Goal: Task Accomplishment & Management: Complete application form

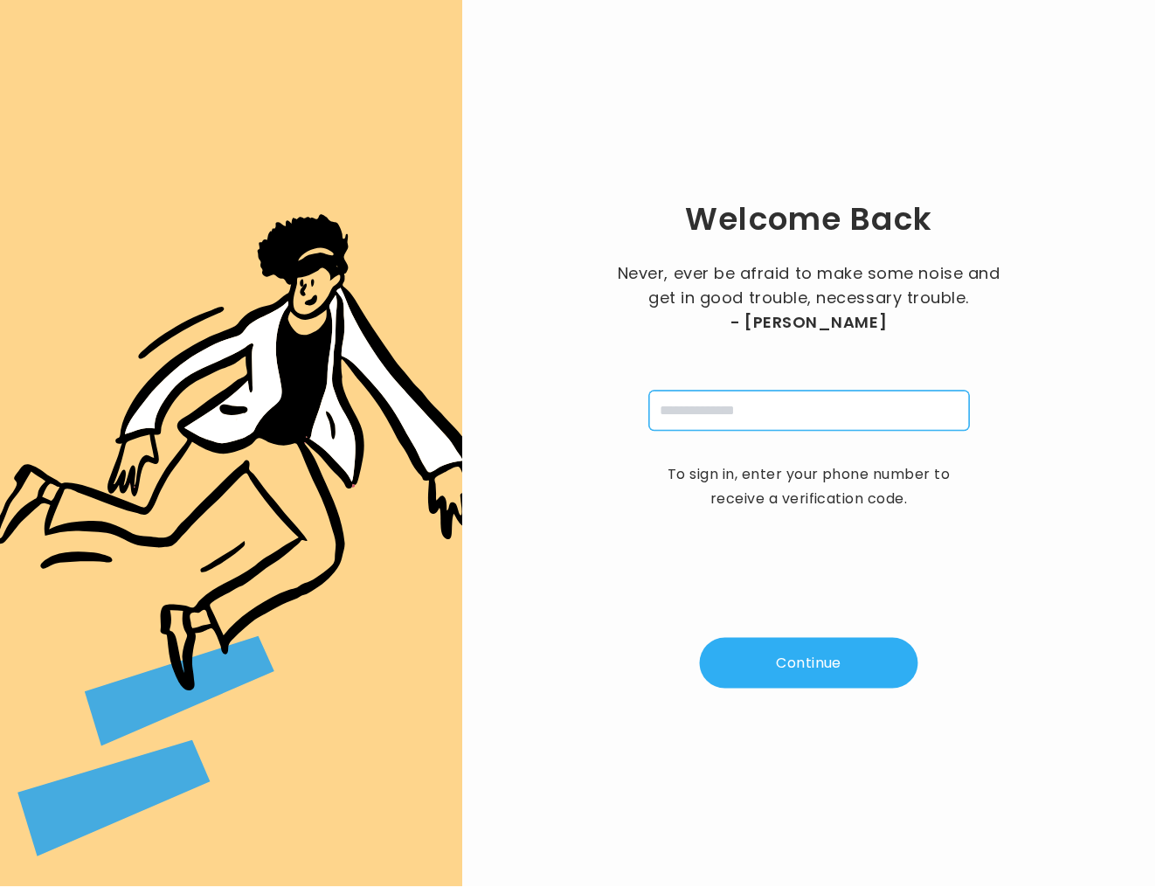
click at [805, 415] on input "tel" at bounding box center [809, 410] width 321 height 40
type input "**********"
click at [829, 679] on button "Continue" at bounding box center [809, 663] width 218 height 51
type input "*"
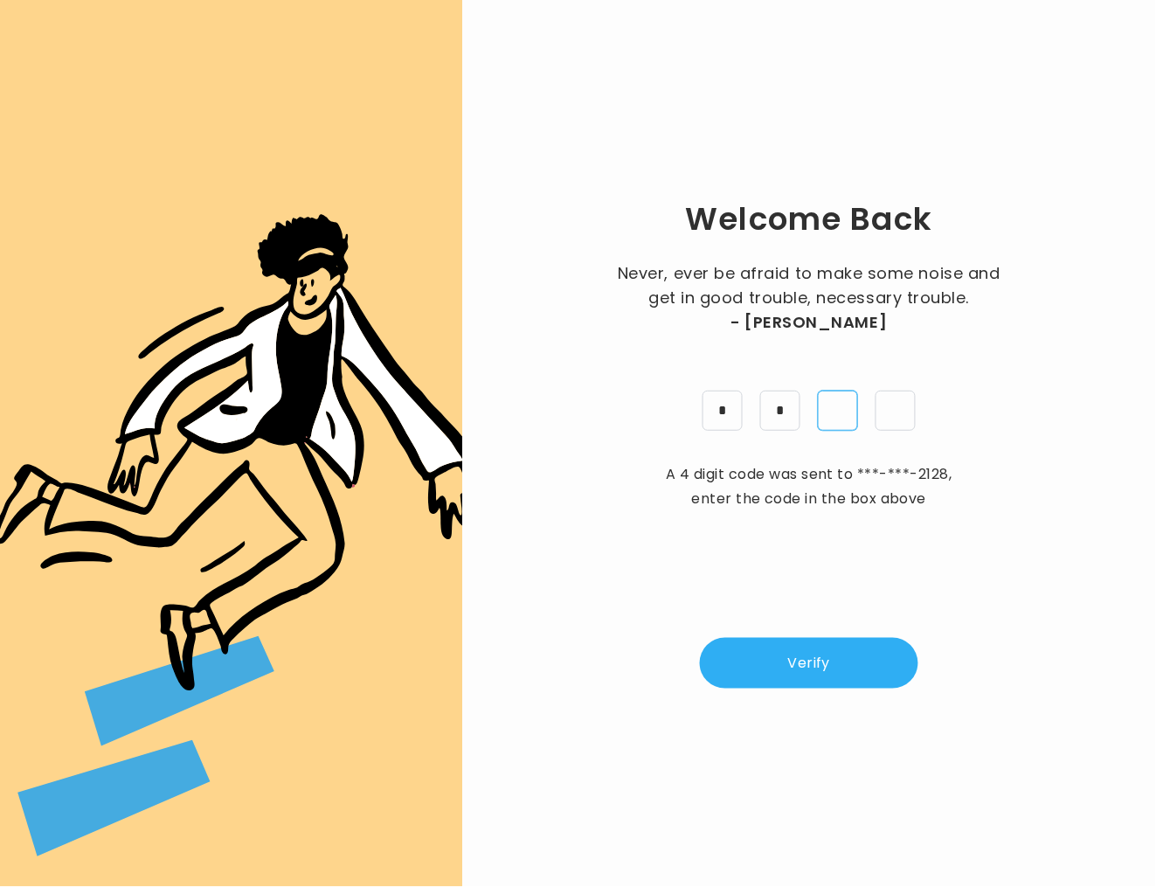
type input "*"
click at [842, 669] on button "Verify" at bounding box center [809, 663] width 218 height 51
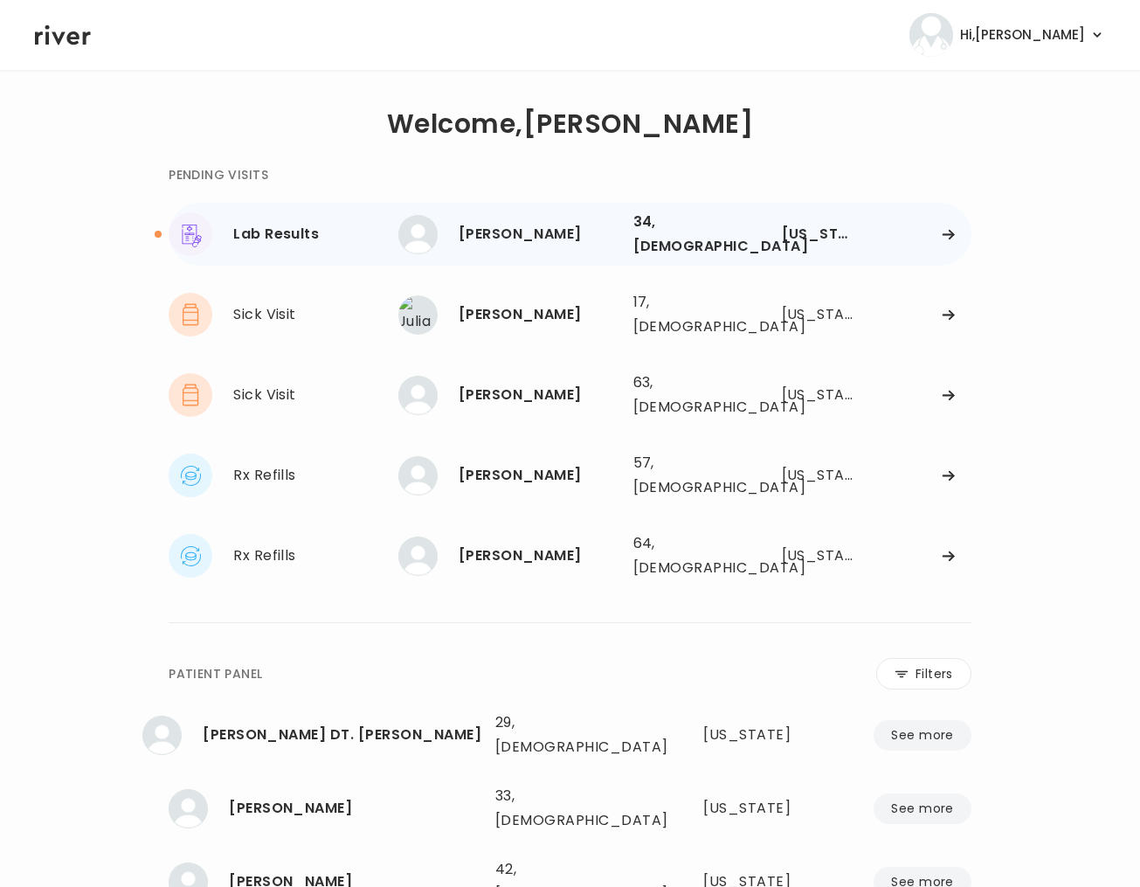
click at [584, 224] on div "[PERSON_NAME]" at bounding box center [539, 234] width 161 height 24
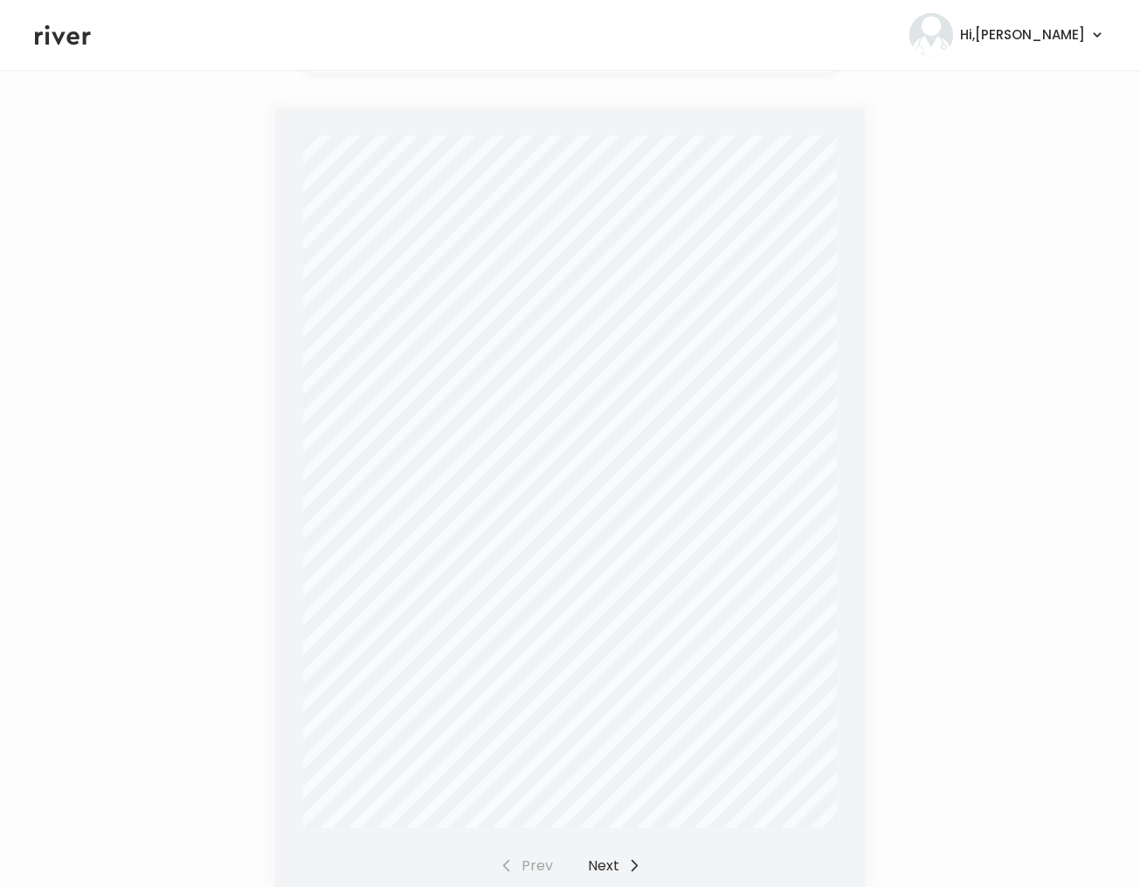
scroll to position [444, 0]
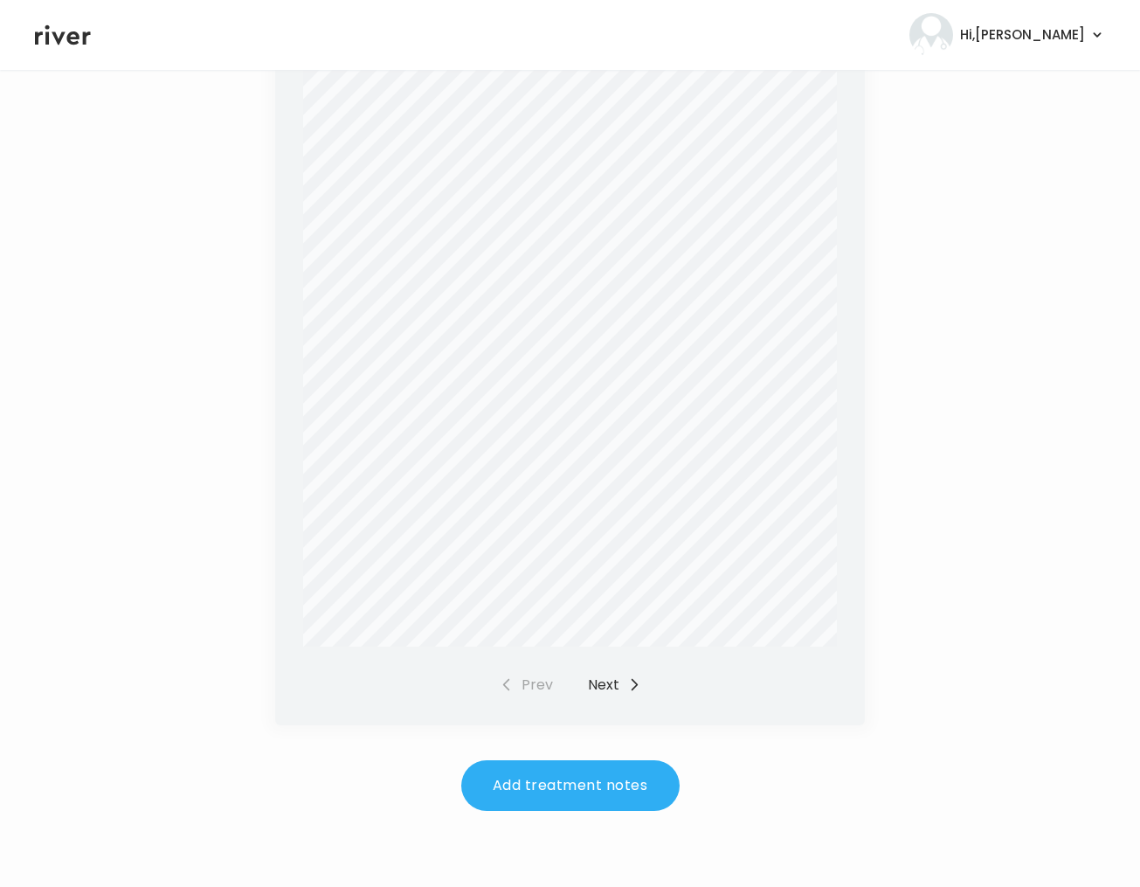
drag, startPoint x: 615, startPoint y: 681, endPoint x: 649, endPoint y: 650, distance: 46.4
click at [618, 677] on button "Next" at bounding box center [614, 685] width 53 height 24
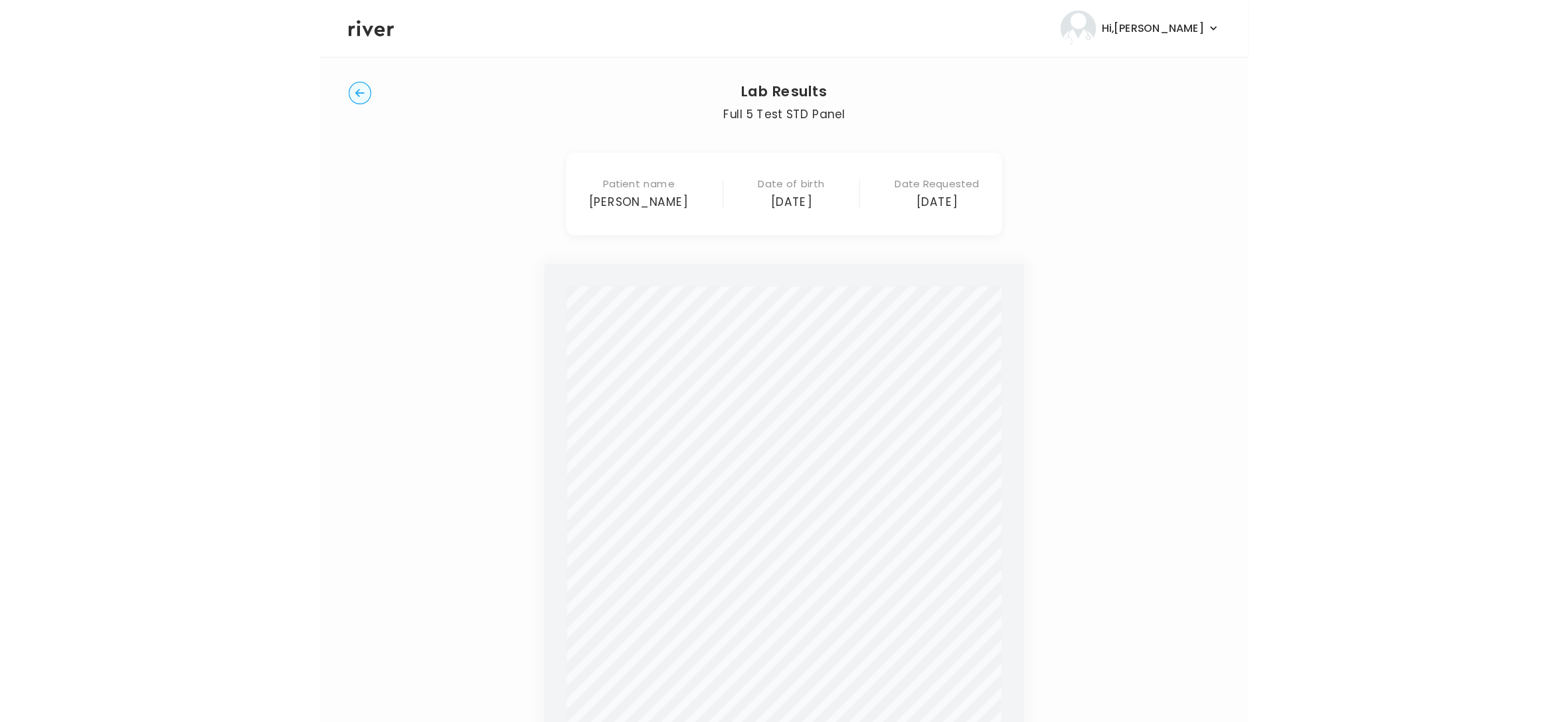
scroll to position [41, 0]
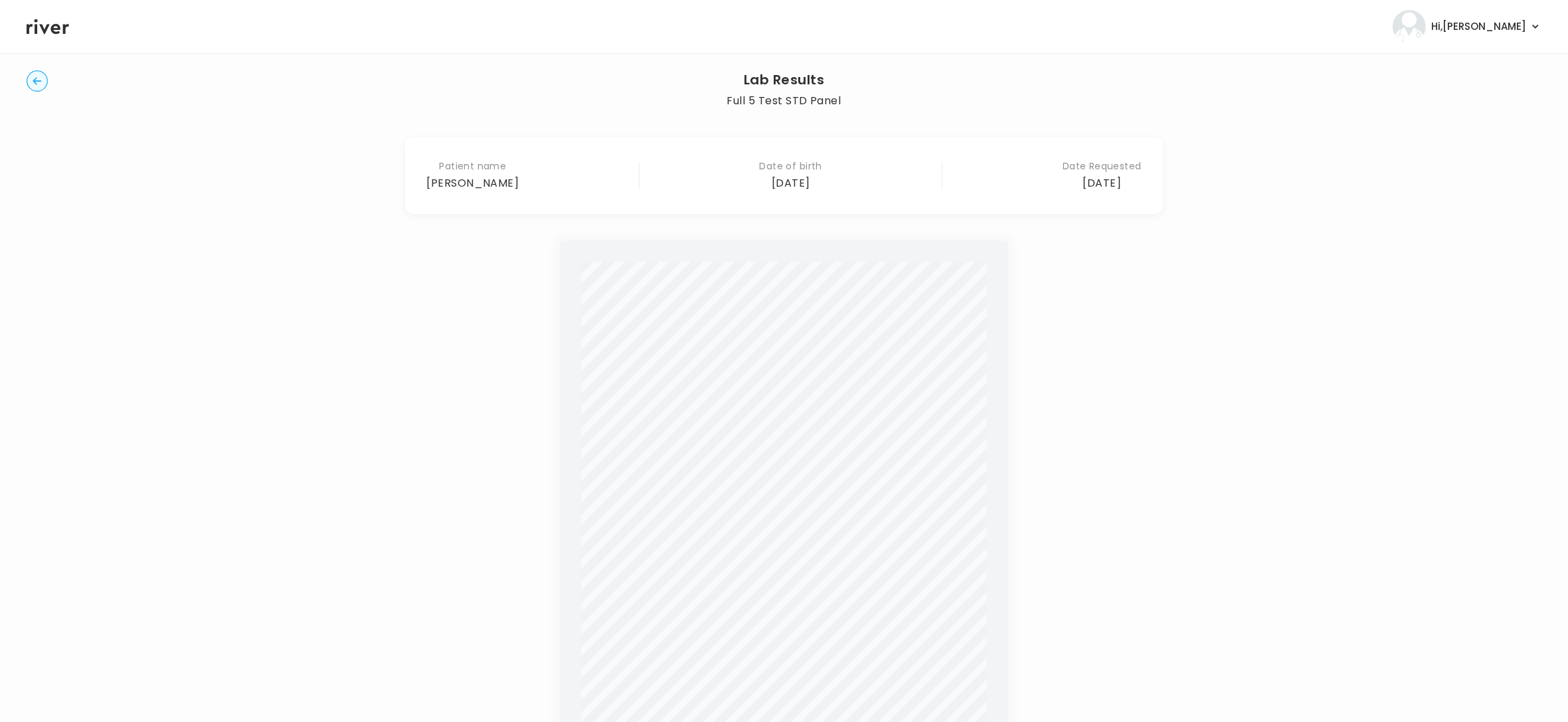
drag, startPoint x: 41, startPoint y: 82, endPoint x: 154, endPoint y: 97, distance: 114.0
click at [42, 83] on circle "button" at bounding box center [37, 81] width 21 height 21
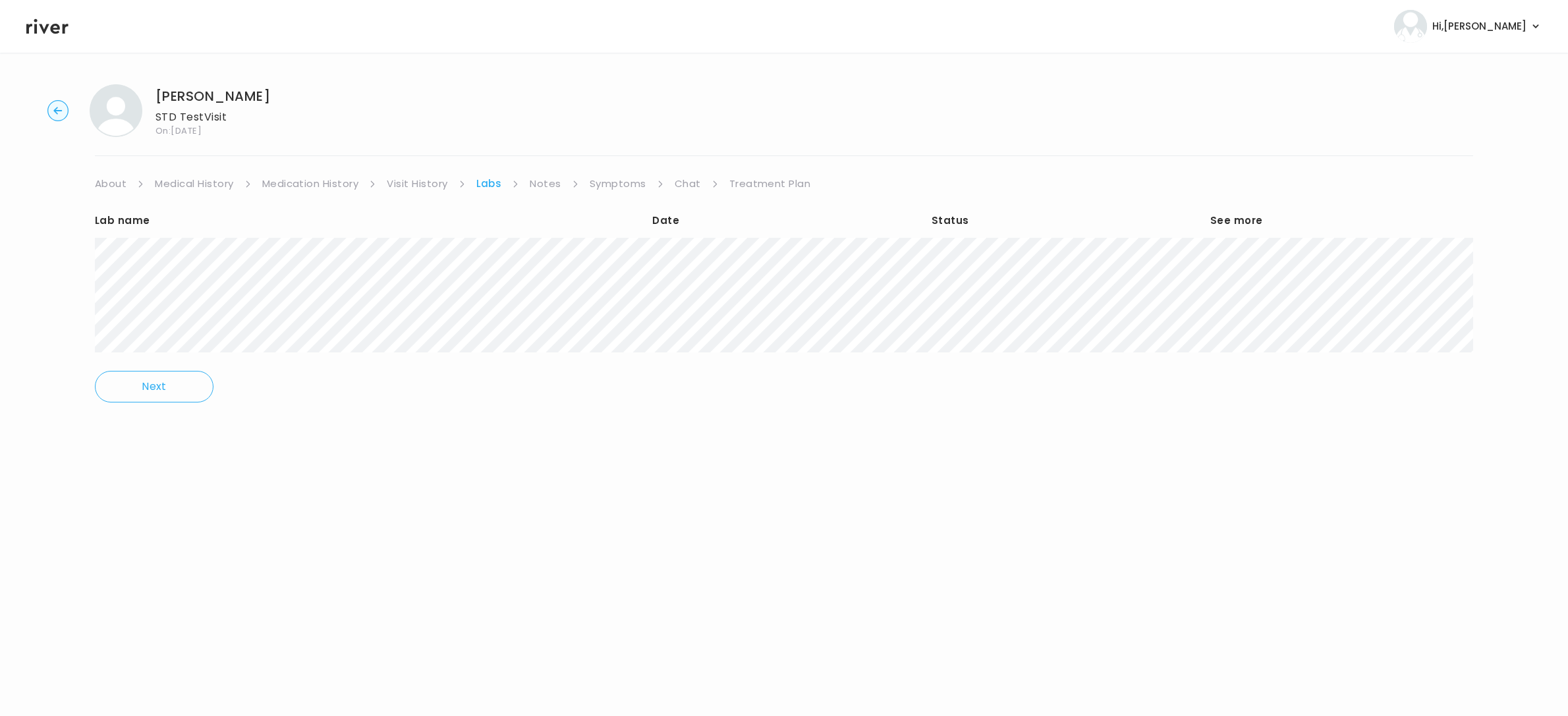
click at [551, 182] on link "Notes" at bounding box center [545, 183] width 31 height 18
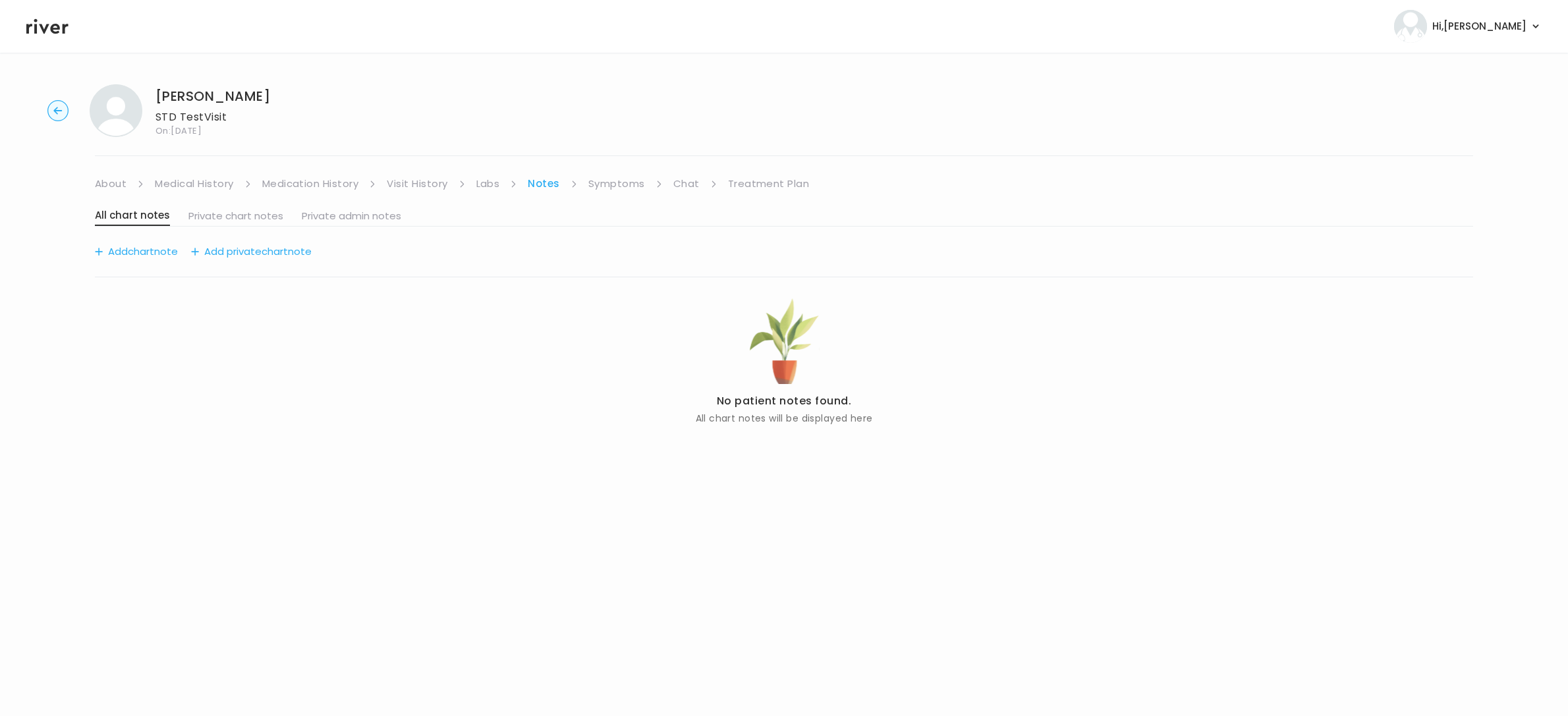
click at [621, 180] on link "Symptoms" at bounding box center [616, 183] width 57 height 18
click at [418, 188] on link "Visit History" at bounding box center [417, 183] width 60 height 18
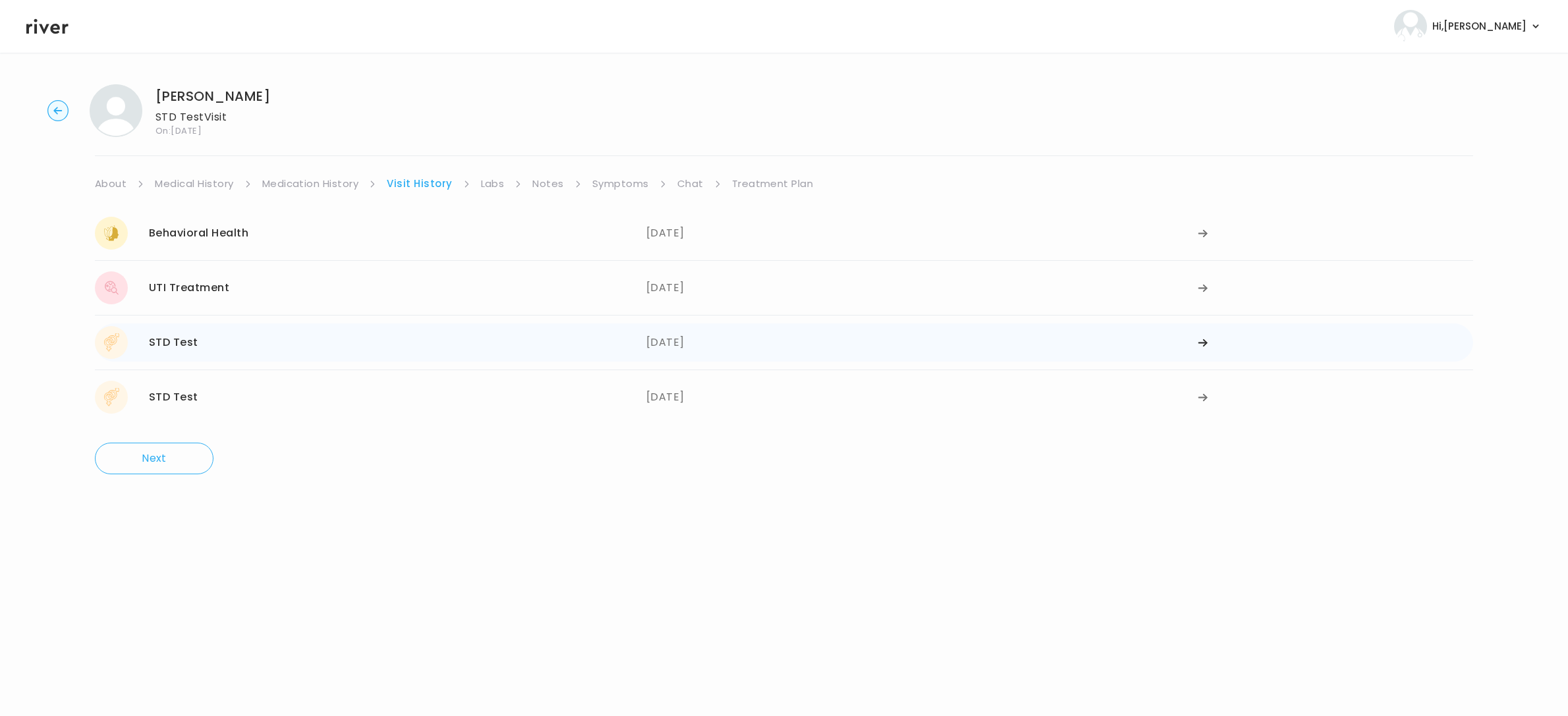
click at [190, 352] on div "STD Test 12/26/2024" at bounding box center [370, 342] width 551 height 33
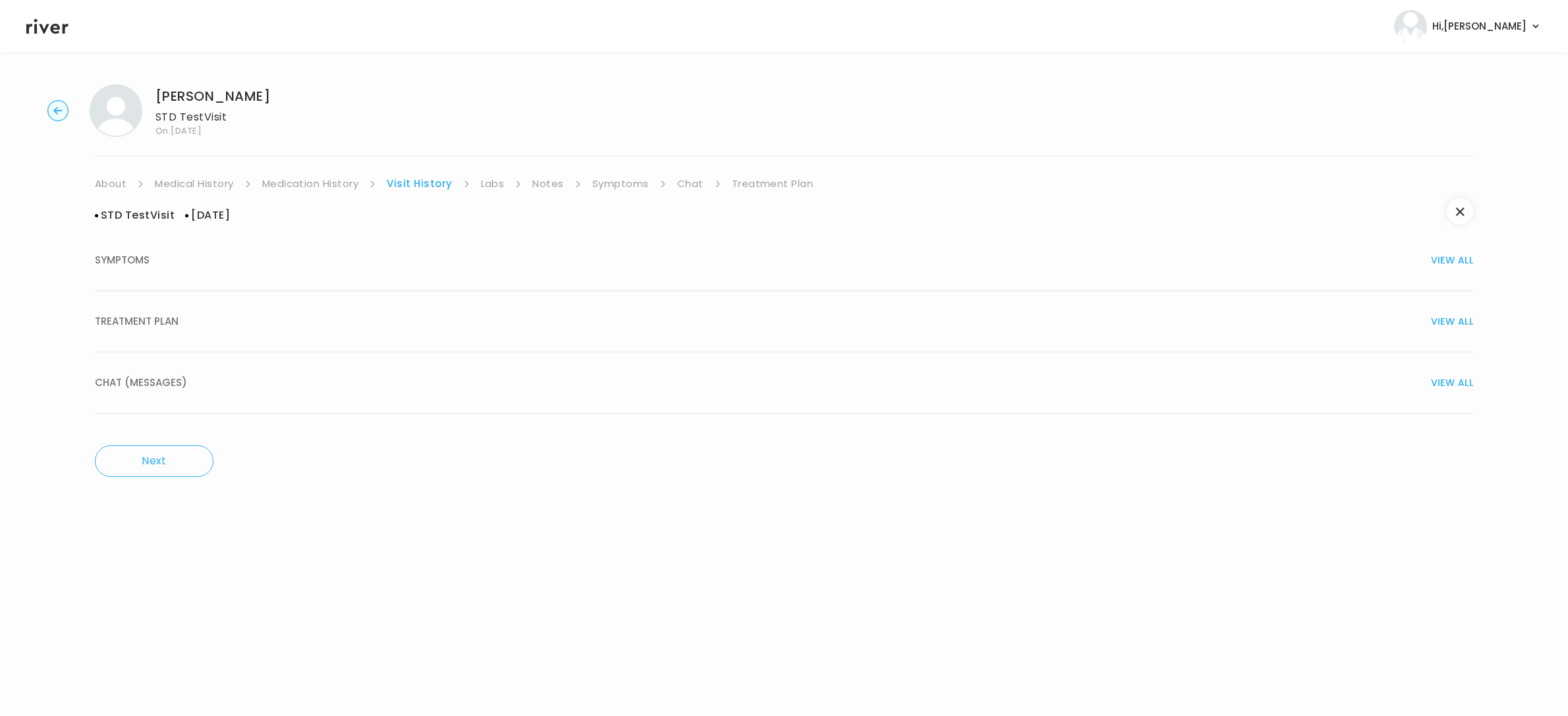
click at [250, 323] on div "TREATMENT PLAN VIEW ALL" at bounding box center [784, 321] width 1378 height 18
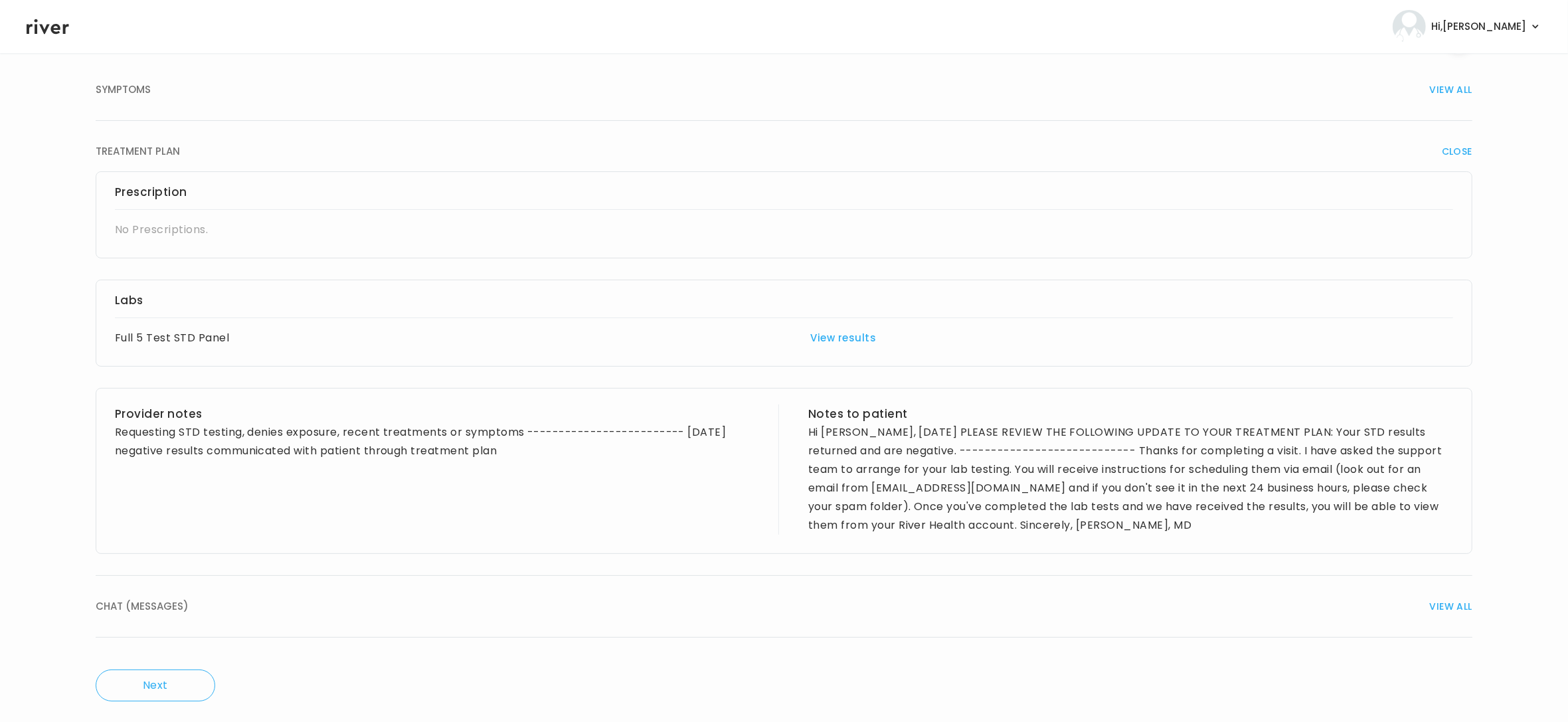
scroll to position [173, 0]
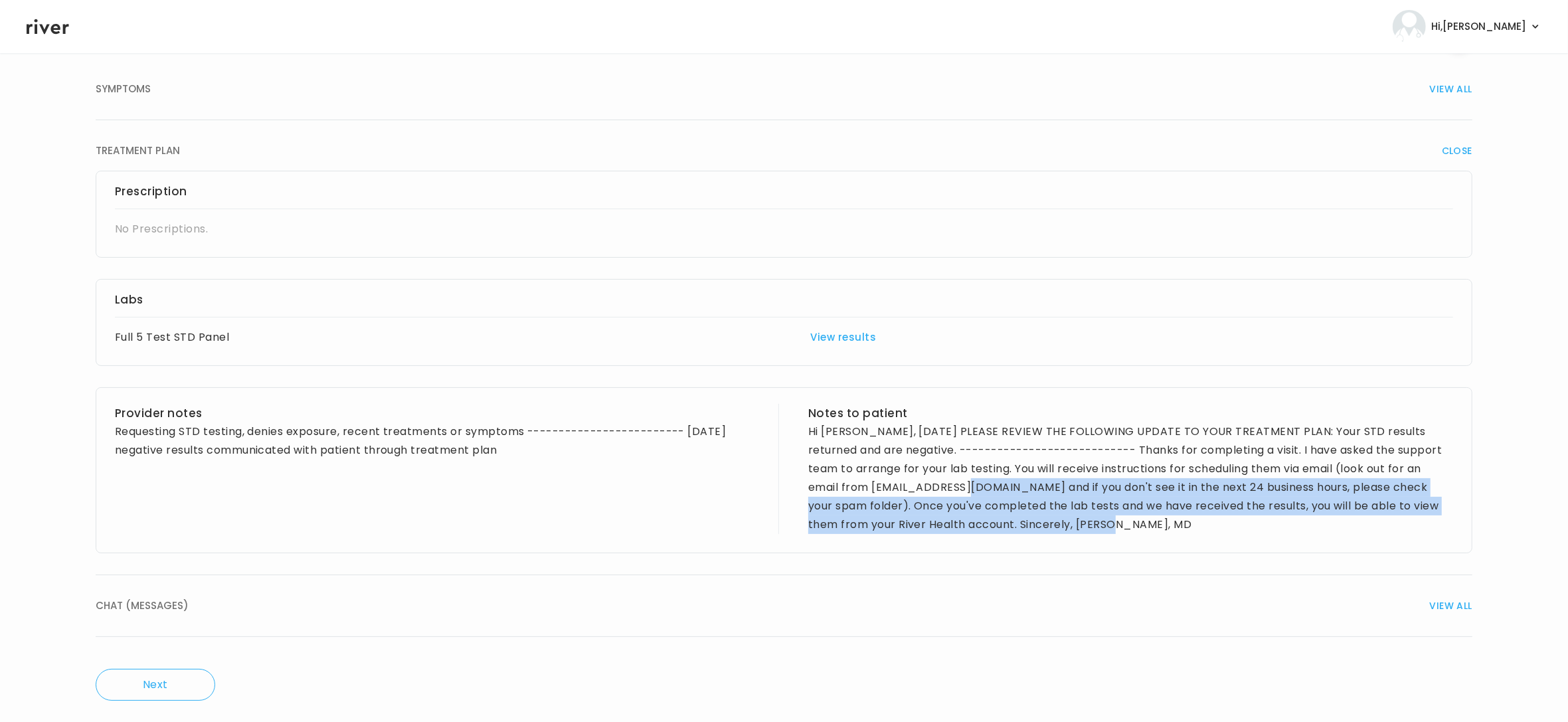
drag, startPoint x: 1153, startPoint y: 521, endPoint x: 964, endPoint y: 492, distance: 191.2
click at [964, 492] on div "Hi Stephanie, 01/06/2025 PLEASE REVIEW THE FOLLOWING UPDATE TO YOUR TREATMENT P…" at bounding box center [1131, 478] width 645 height 112
click at [1006, 518] on div "Hi Stephanie, 01/06/2025 PLEASE REVIEW THE FOLLOWING UPDATE TO YOUR TREATMENT P…" at bounding box center [1131, 478] width 645 height 112
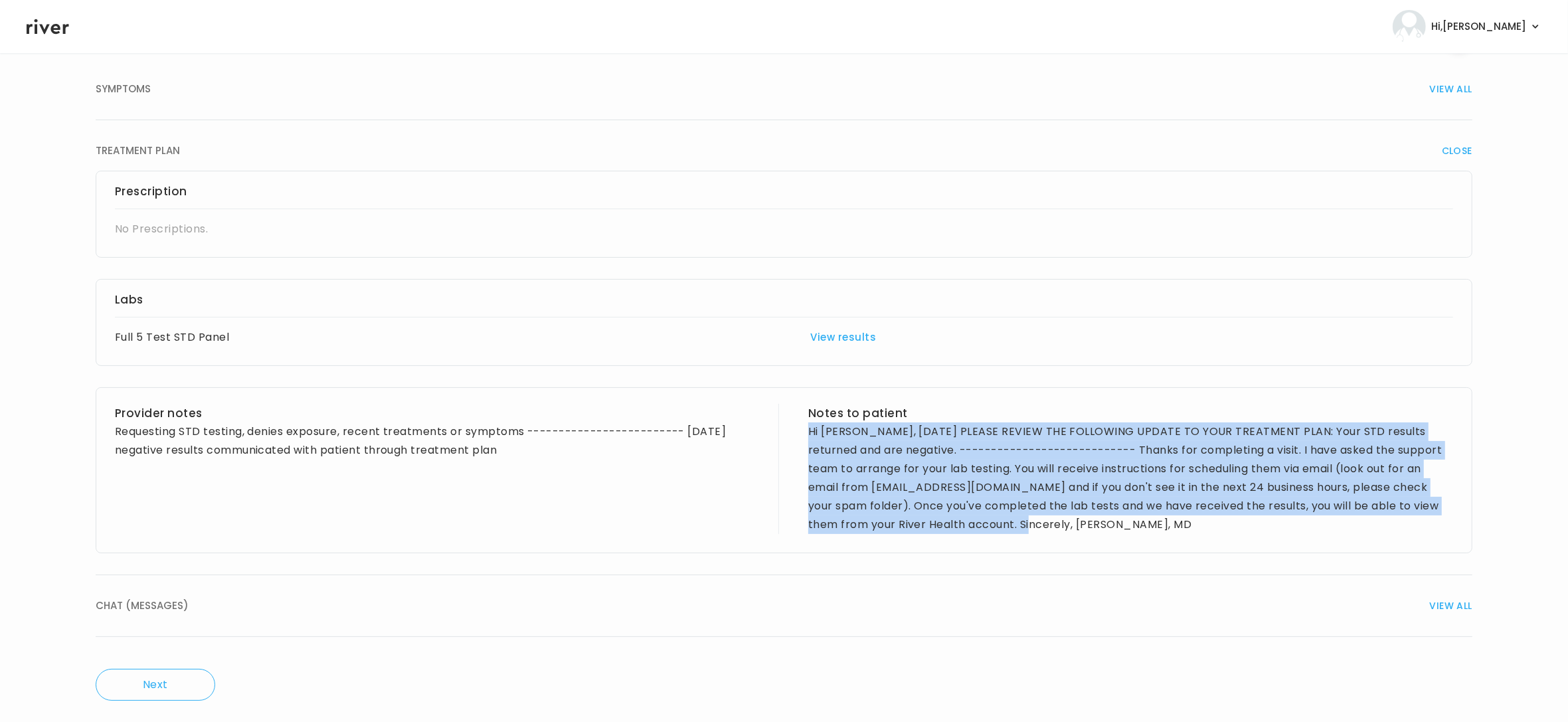
drag, startPoint x: 1014, startPoint y: 527, endPoint x: 804, endPoint y: 435, distance: 229.3
click at [804, 435] on div "Provider notes Requesting STD testing, denies exposure, recent treatments or sy…" at bounding box center [784, 470] width 1377 height 166
copy div "Hi Stephanie, 01/06/2025 PLEASE REVIEW THE FOLLOWING UPDATE TO YOUR TREATMENT P…"
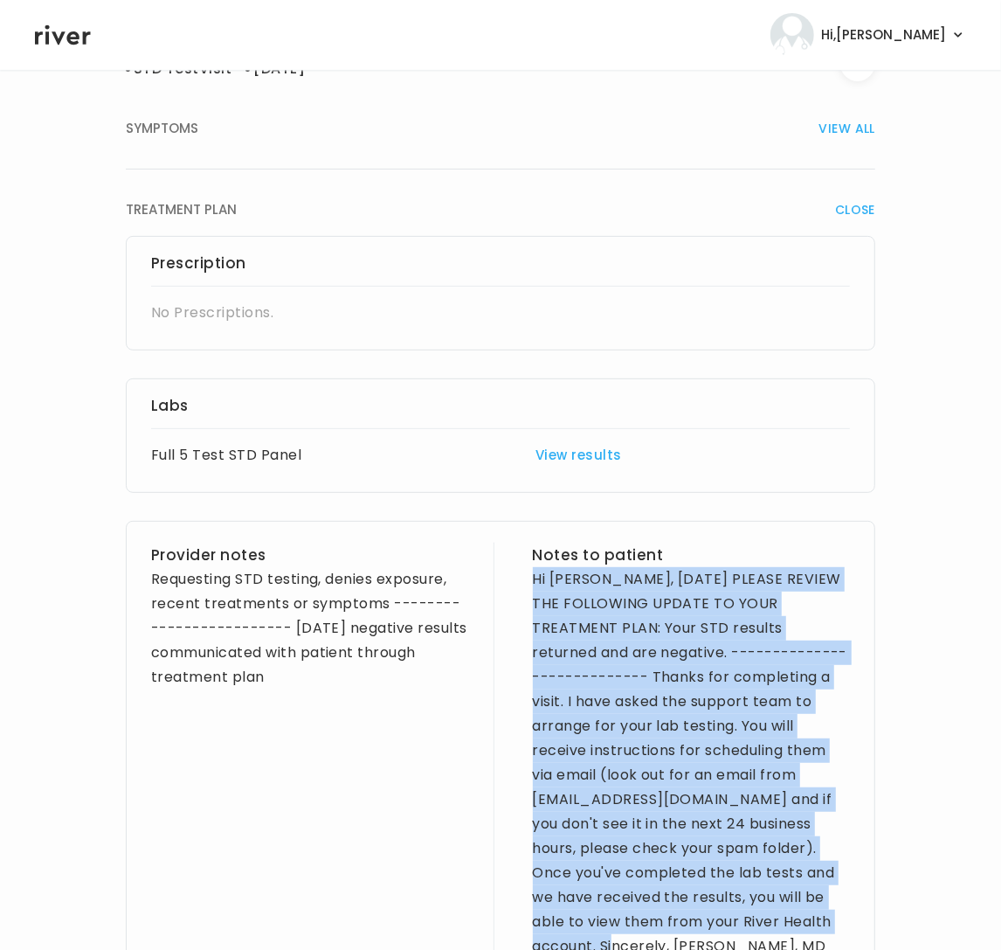
scroll to position [302, 0]
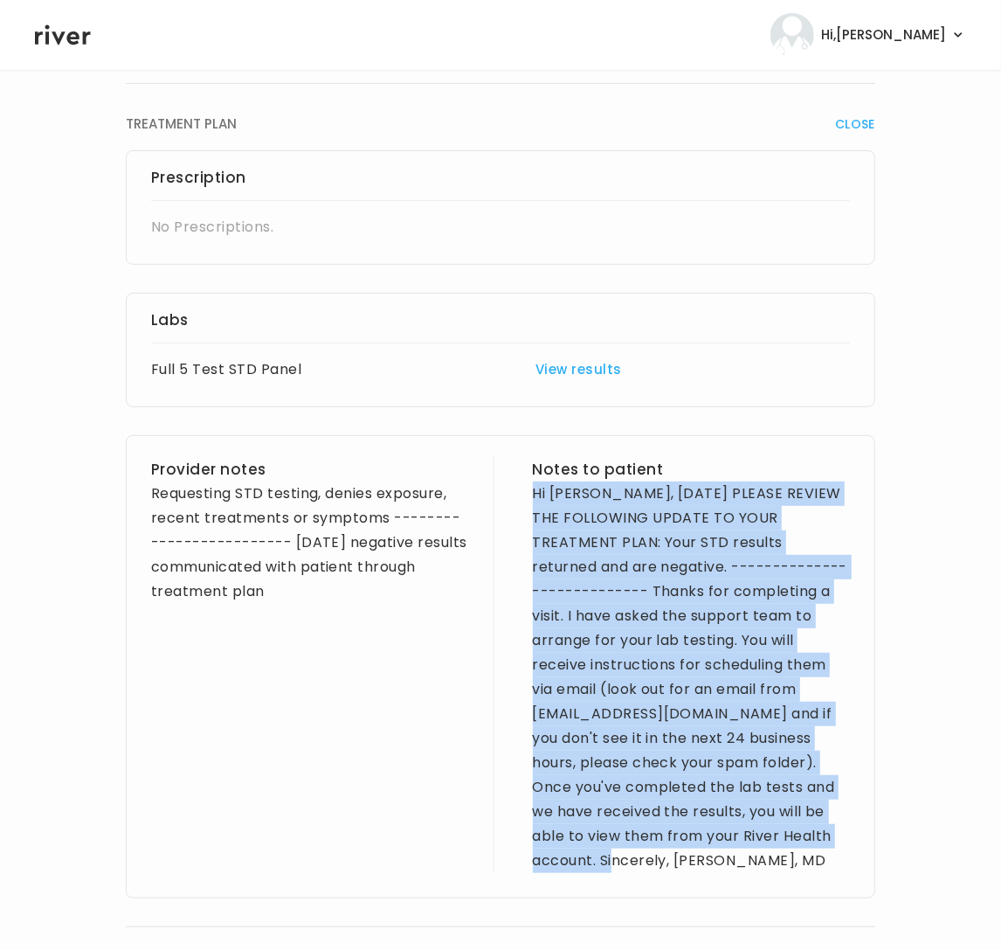
drag, startPoint x: 353, startPoint y: 542, endPoint x: 370, endPoint y: 591, distance: 51.9
click at [370, 591] on div "Requesting STD testing, denies exposure, recent treatments or symptoms --------…" at bounding box center [310, 542] width 318 height 122
copy div "negative results communicated with patient through treatment plan"
drag, startPoint x: 541, startPoint y: 499, endPoint x: 598, endPoint y: 856, distance: 361.9
click at [598, 856] on div "Hi Stephanie, 01/06/2025 PLEASE REVIEW THE FOLLOWING UPDATE TO YOUR TREATMENT P…" at bounding box center [692, 676] width 318 height 391
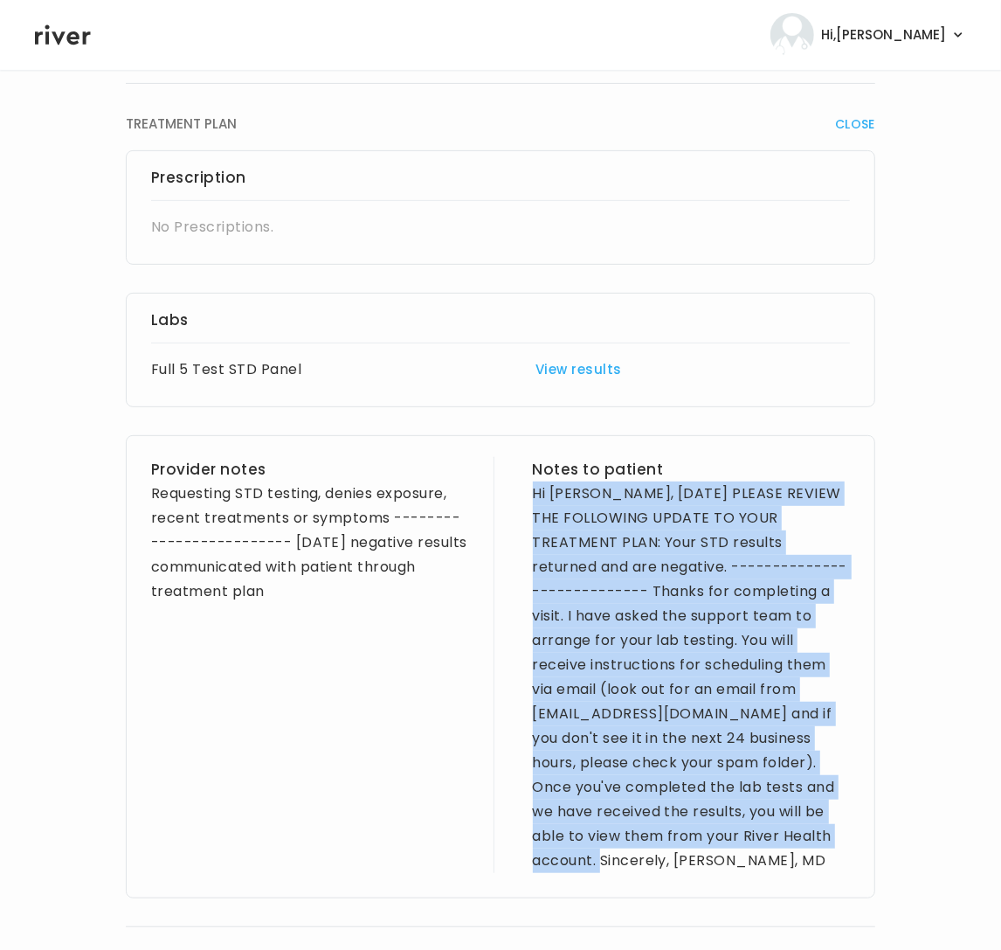
copy div "Hi Stephanie, 01/06/2025 PLEASE REVIEW THE FOLLOWING UPDATE TO YOUR TREATMENT P…"
click at [533, 517] on div "Hi Stephanie, 01/06/2025 PLEASE REVIEW THE FOLLOWING UPDATE TO YOUR TREATMENT P…" at bounding box center [692, 676] width 318 height 391
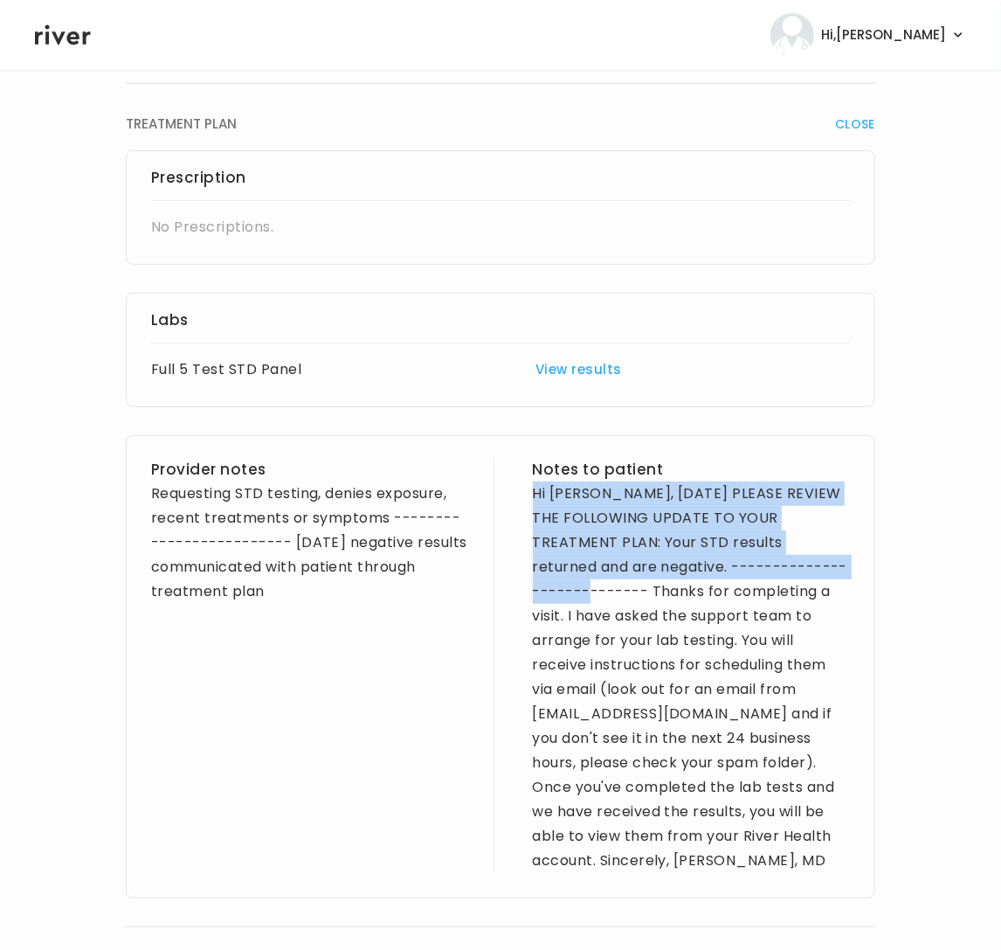
drag, startPoint x: 537, startPoint y: 493, endPoint x: 836, endPoint y: 563, distance: 306.8
click at [836, 563] on div "Hi Stephanie, 01/06/2025 PLEASE REVIEW THE FOLLOWING UPDATE TO YOUR TREATMENT P…" at bounding box center [692, 676] width 318 height 391
copy div "Hi Stephanie, 01/06/2025 PLEASE REVIEW THE FOLLOWING UPDATE TO YOUR TREATMENT P…"
drag, startPoint x: 356, startPoint y: 546, endPoint x: 395, endPoint y: 591, distance: 60.1
click at [395, 591] on div "Requesting STD testing, denies exposure, recent treatments or symptoms --------…" at bounding box center [310, 542] width 318 height 122
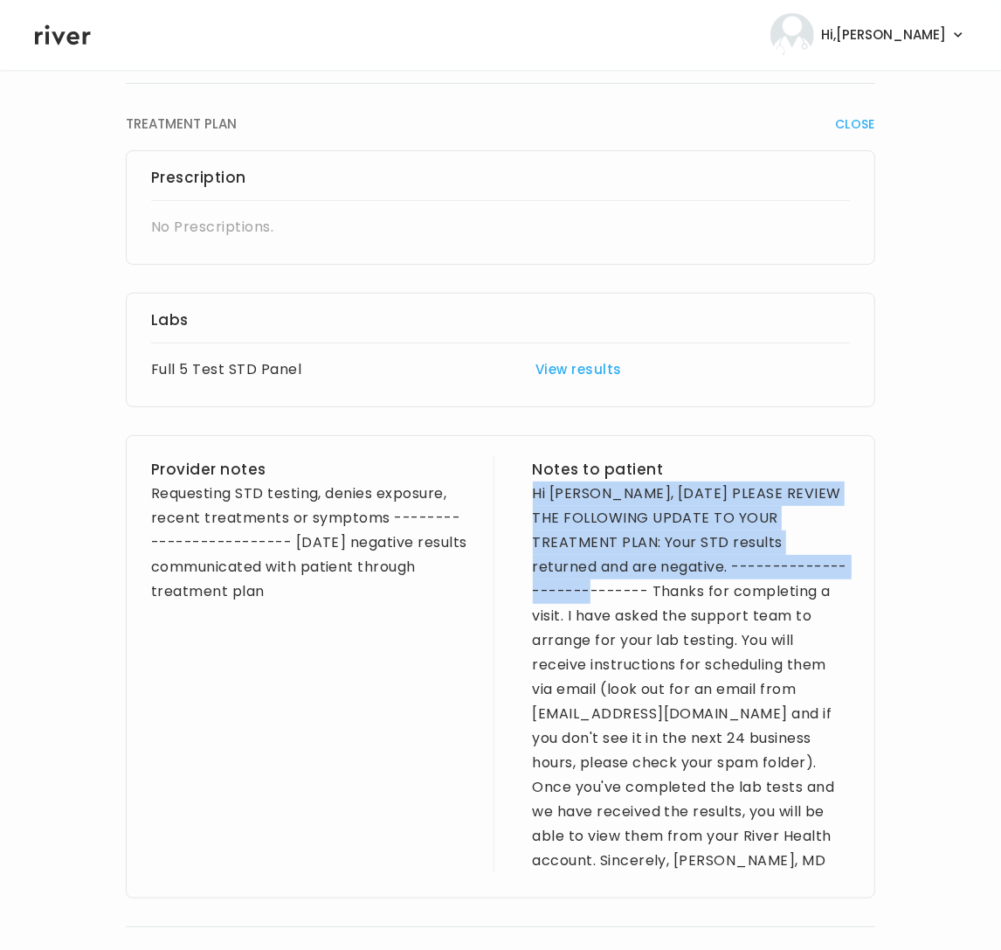
copy div "negative results communicated with patient through treatment plan"
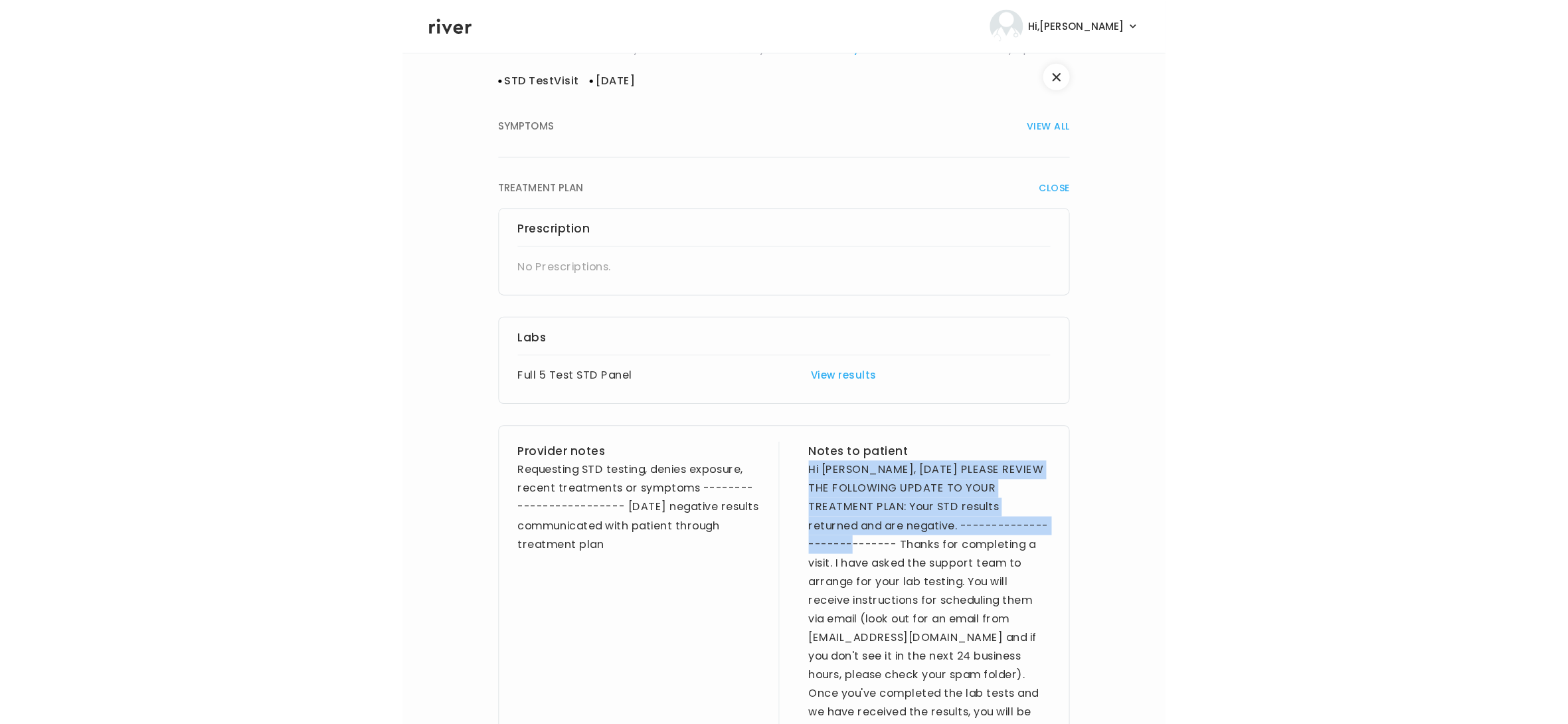
scroll to position [0, 0]
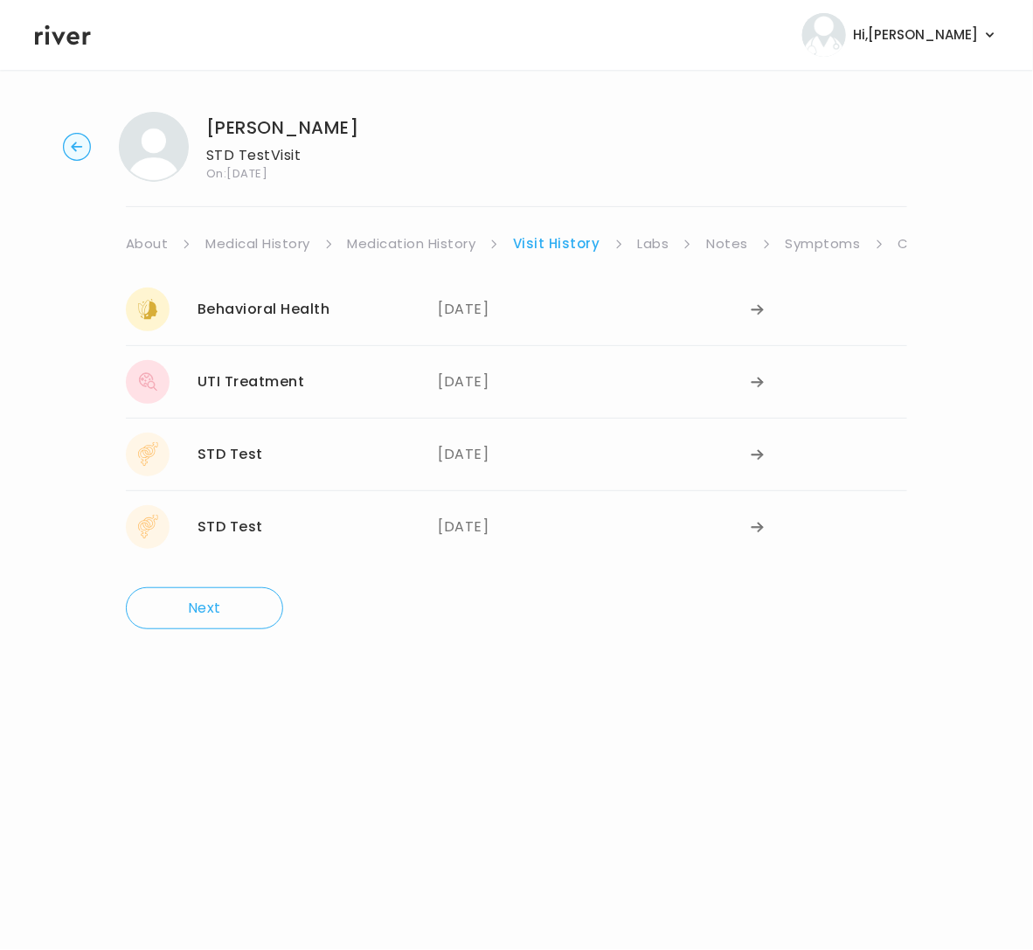
click at [904, 245] on link "Chat" at bounding box center [915, 243] width 35 height 24
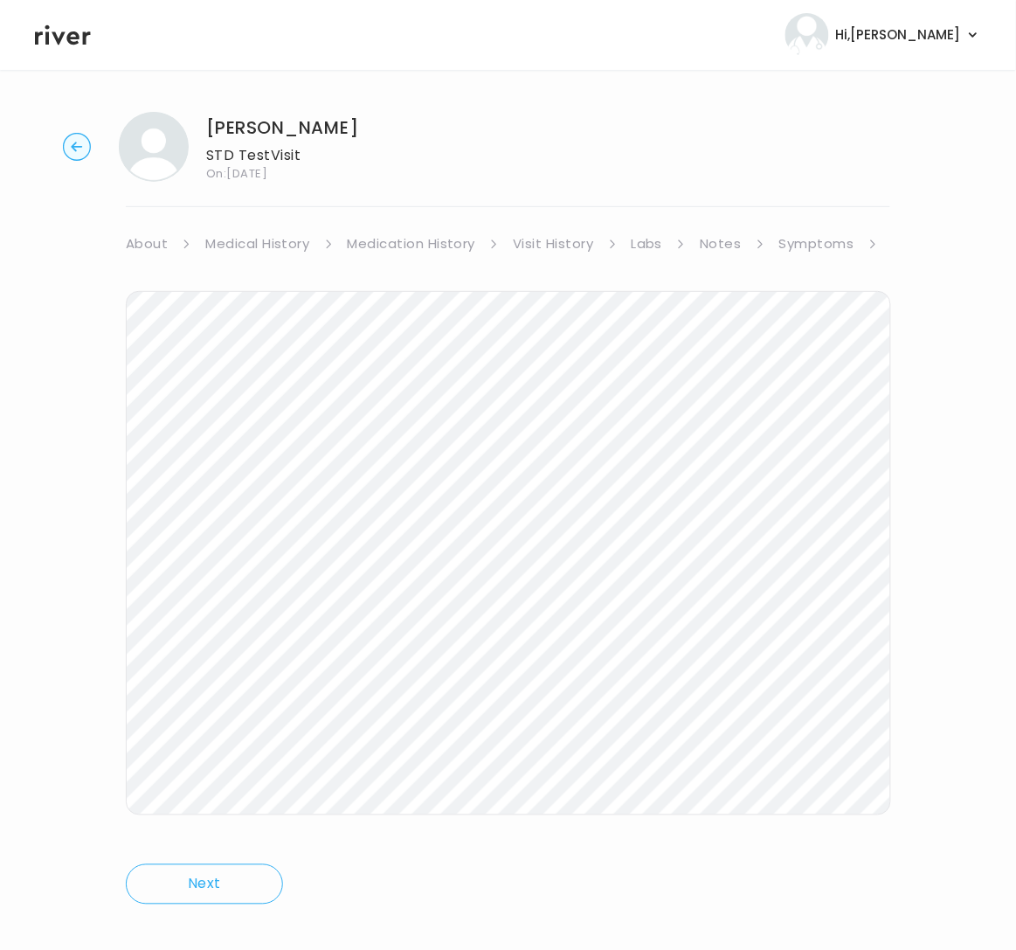
click at [903, 245] on div "[PERSON_NAME] STD Test Visit On: [DATE] About Medical History Medication Histor…" at bounding box center [508, 520] width 1016 height 845
click at [833, 241] on link "Symptoms" at bounding box center [816, 243] width 75 height 24
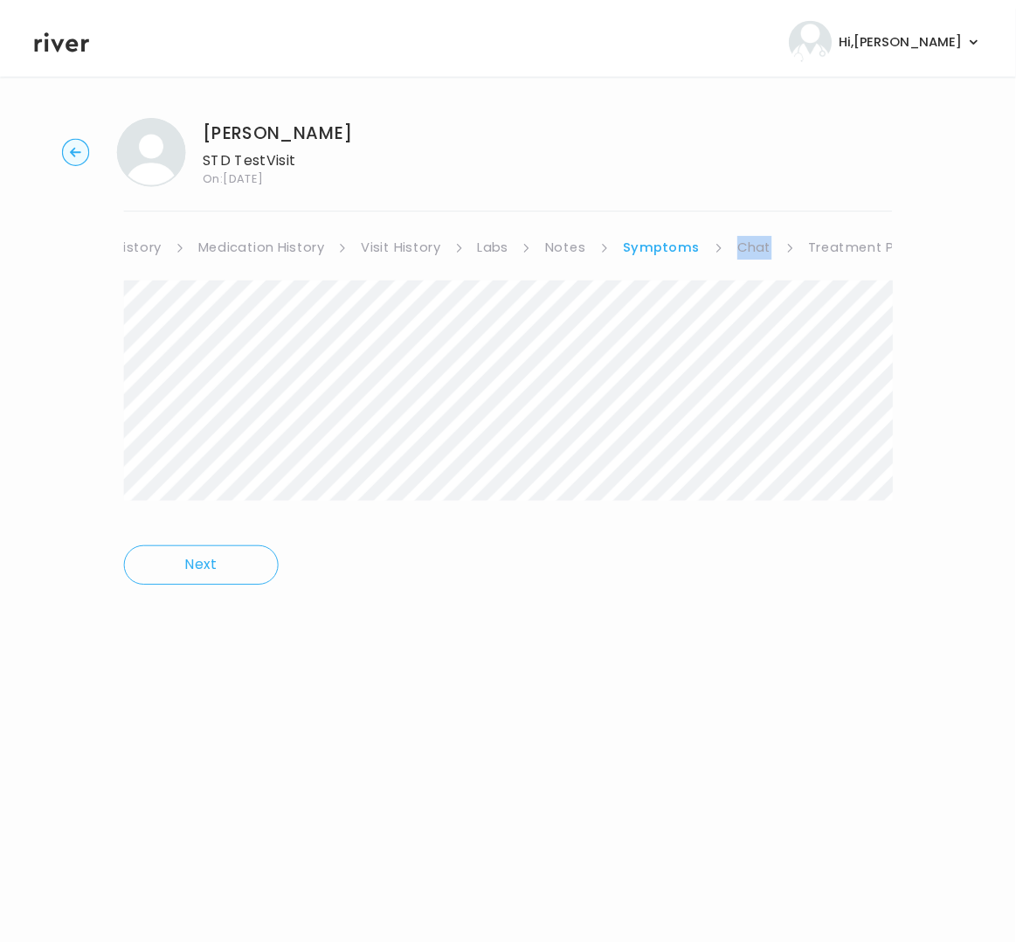
scroll to position [0, 162]
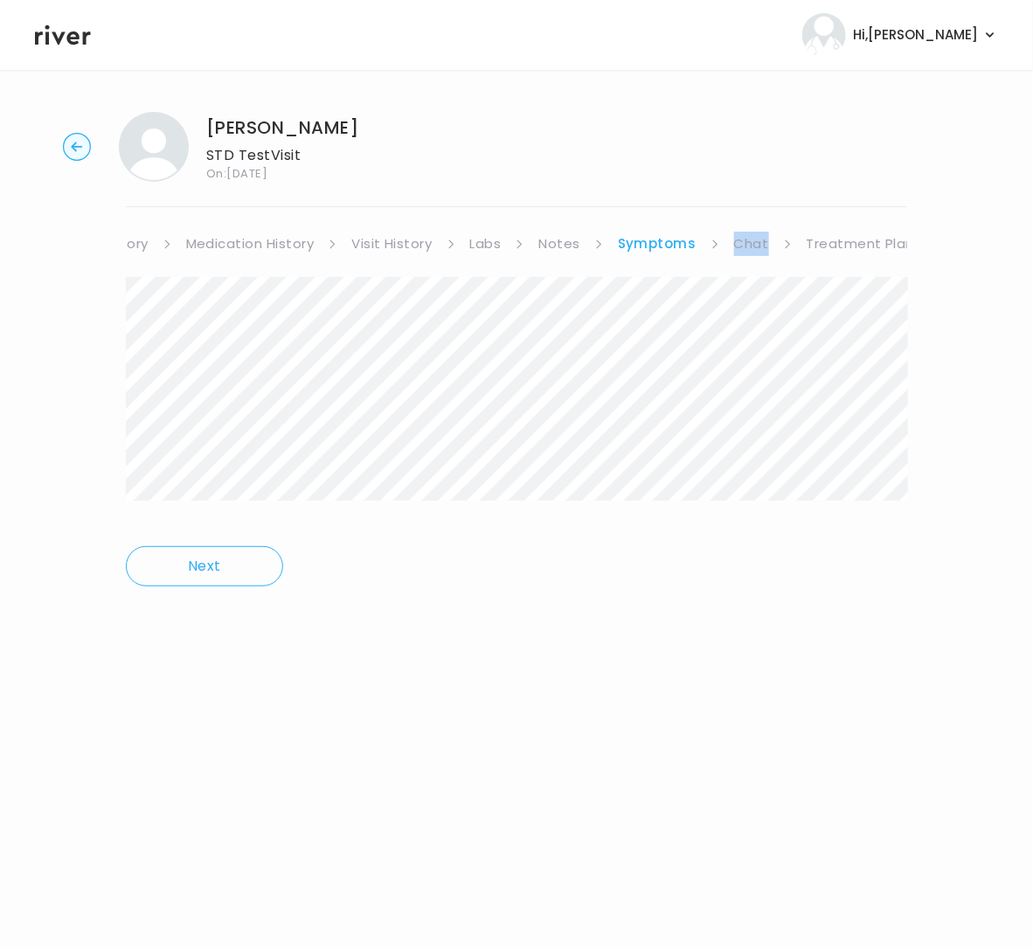
click at [833, 242] on link "Treatment Plan" at bounding box center [860, 243] width 108 height 24
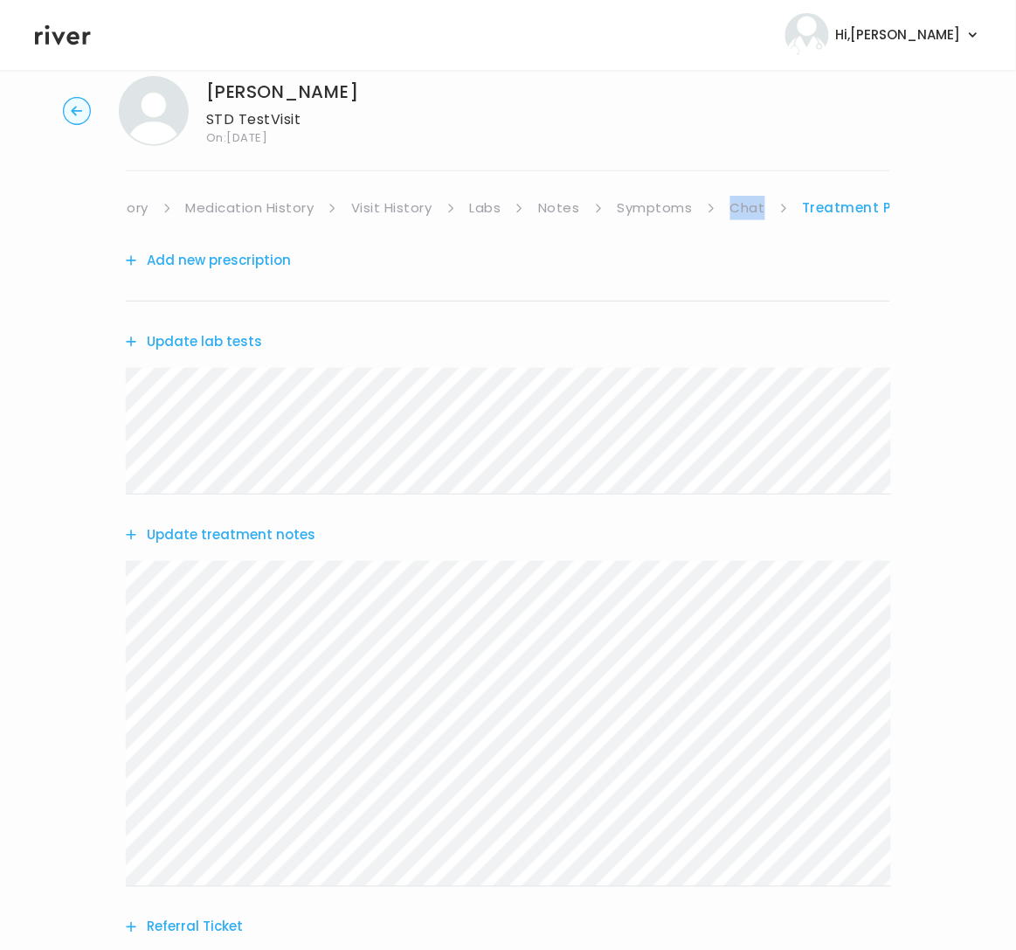
scroll to position [42, 0]
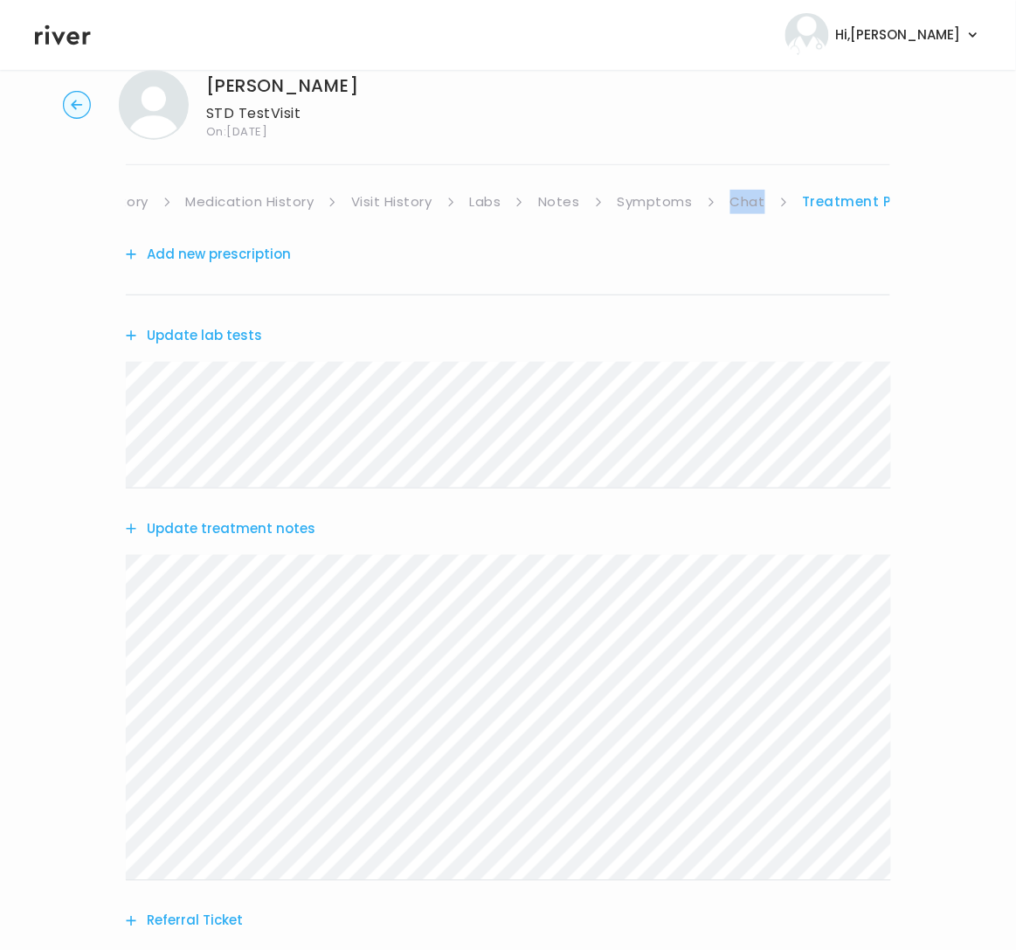
click at [171, 530] on button "Update treatment notes" at bounding box center [221, 528] width 190 height 24
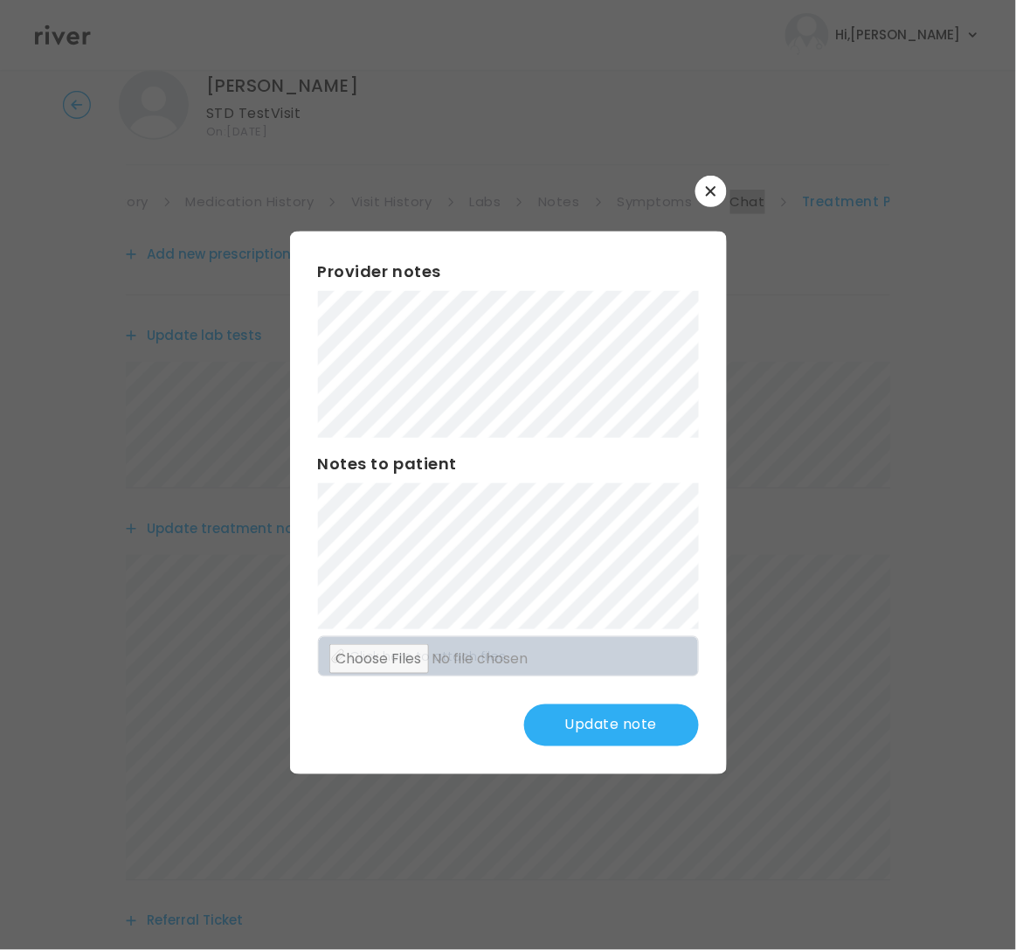
scroll to position [0, 0]
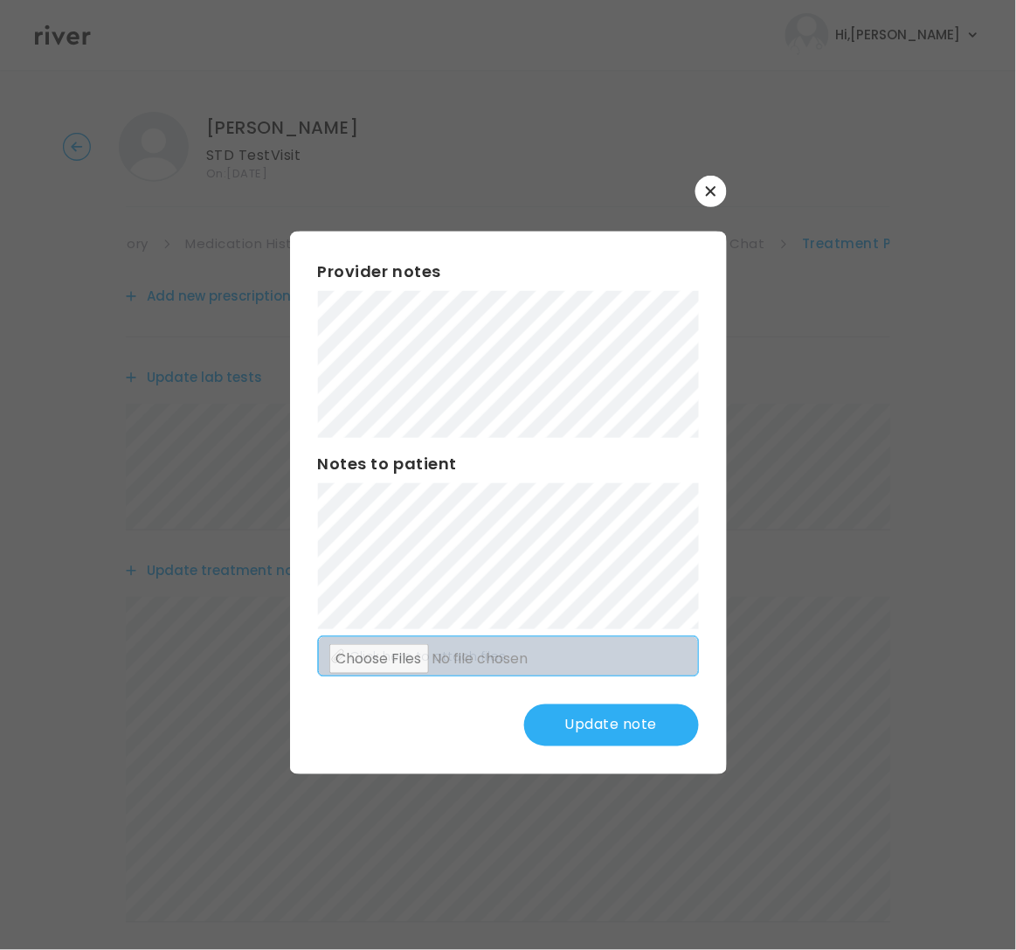
click at [622, 661] on div "Provider notes Notes to patient Click here to attach files Update note" at bounding box center [508, 502] width 437 height 542
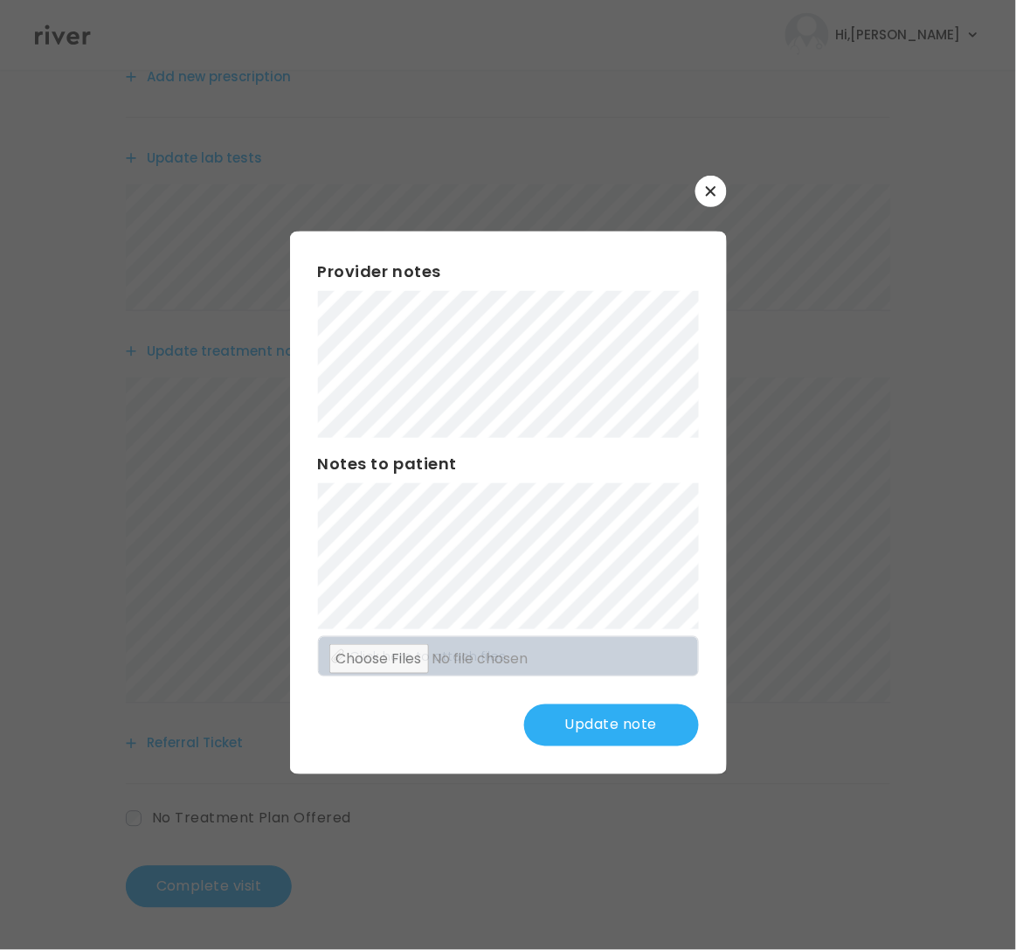
scroll to position [215, 0]
click at [708, 197] on button "button" at bounding box center [710, 191] width 31 height 31
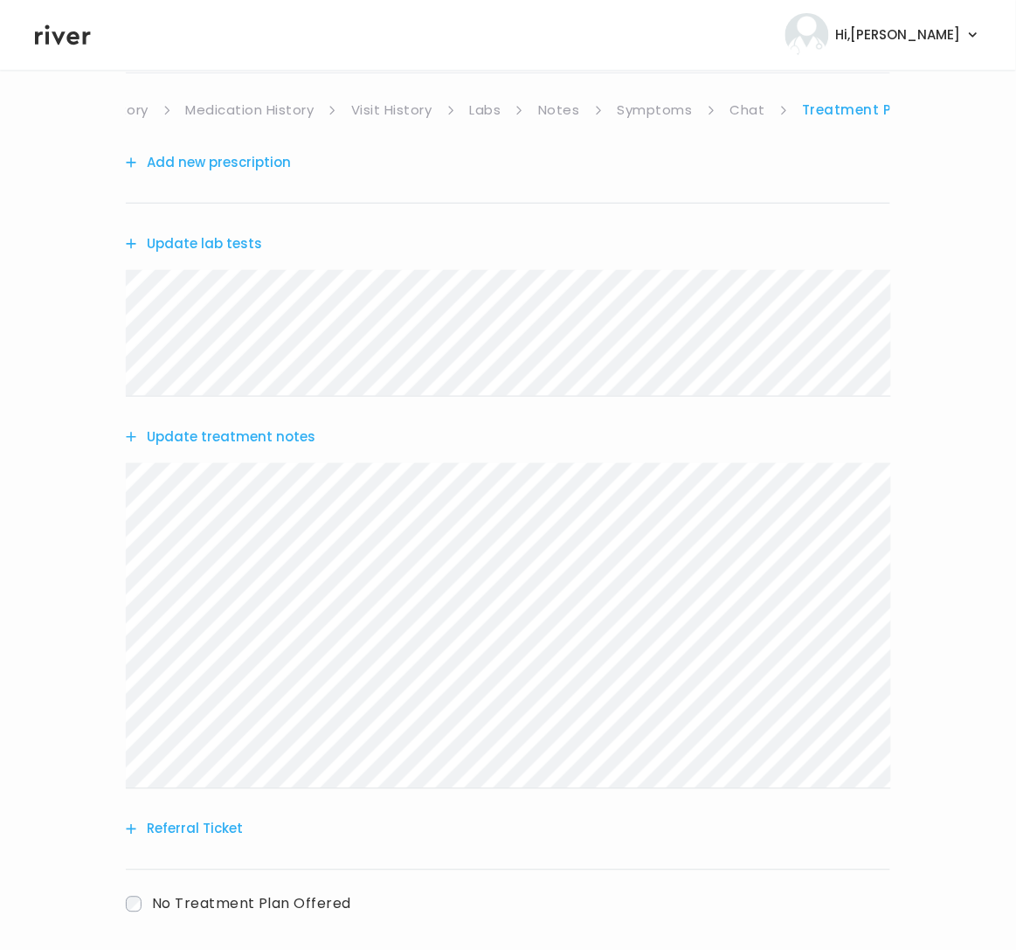
scroll to position [111, 0]
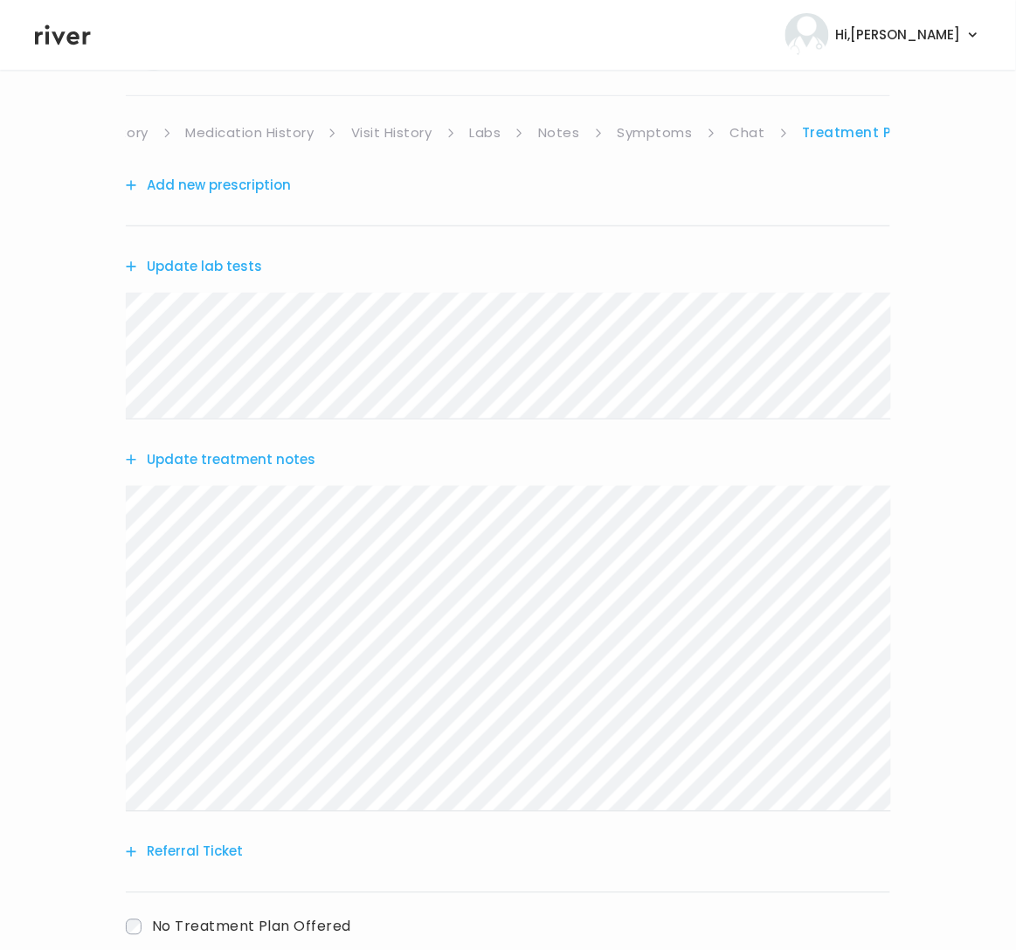
click at [256, 464] on button "Update treatment notes" at bounding box center [221, 459] width 190 height 24
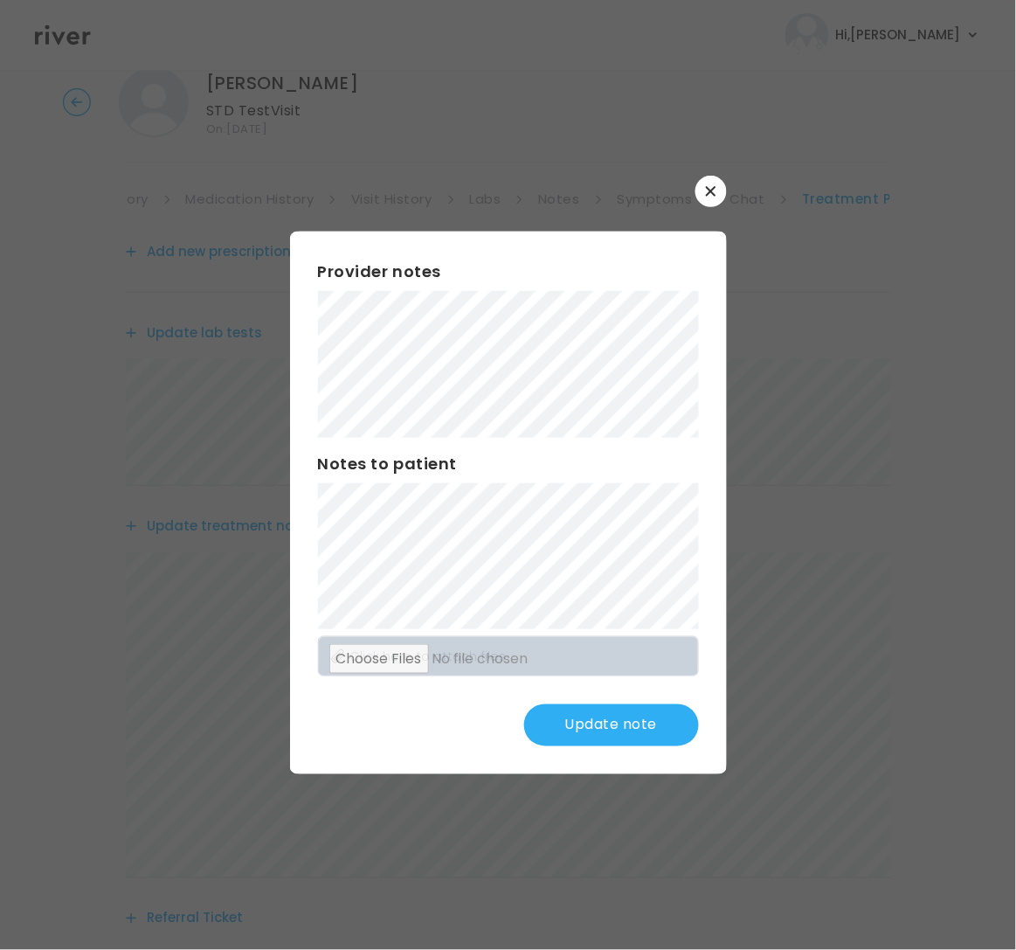
scroll to position [45, 0]
drag, startPoint x: 642, startPoint y: 729, endPoint x: 612, endPoint y: 694, distance: 45.9
click at [639, 722] on button "Update note" at bounding box center [611, 725] width 175 height 42
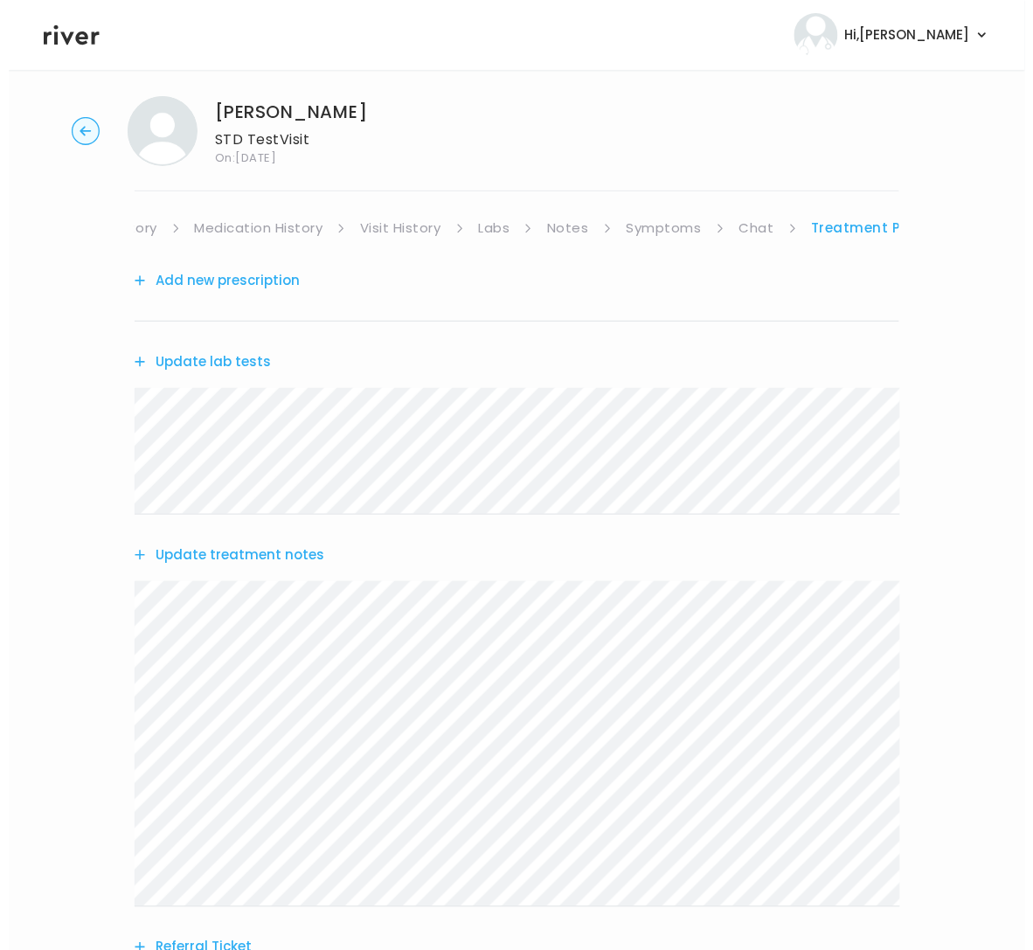
scroll to position [0, 0]
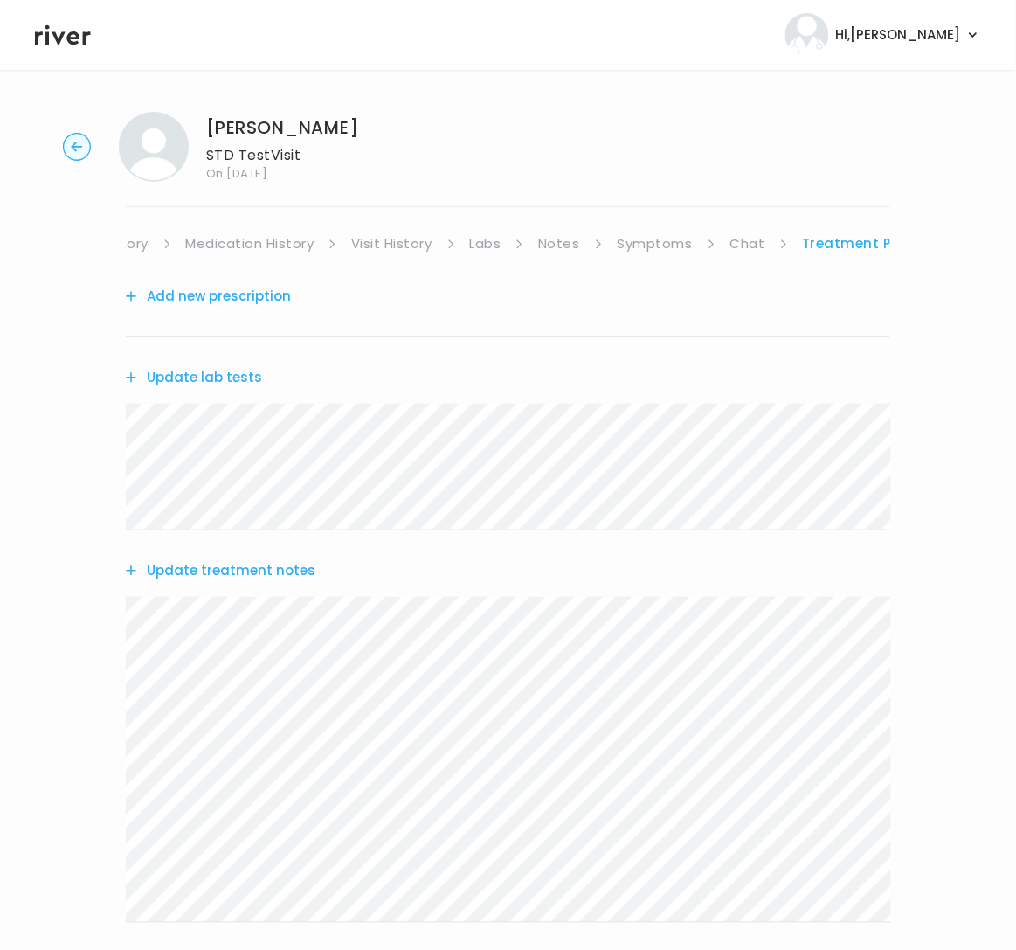
click at [747, 241] on link "Chat" at bounding box center [747, 243] width 35 height 24
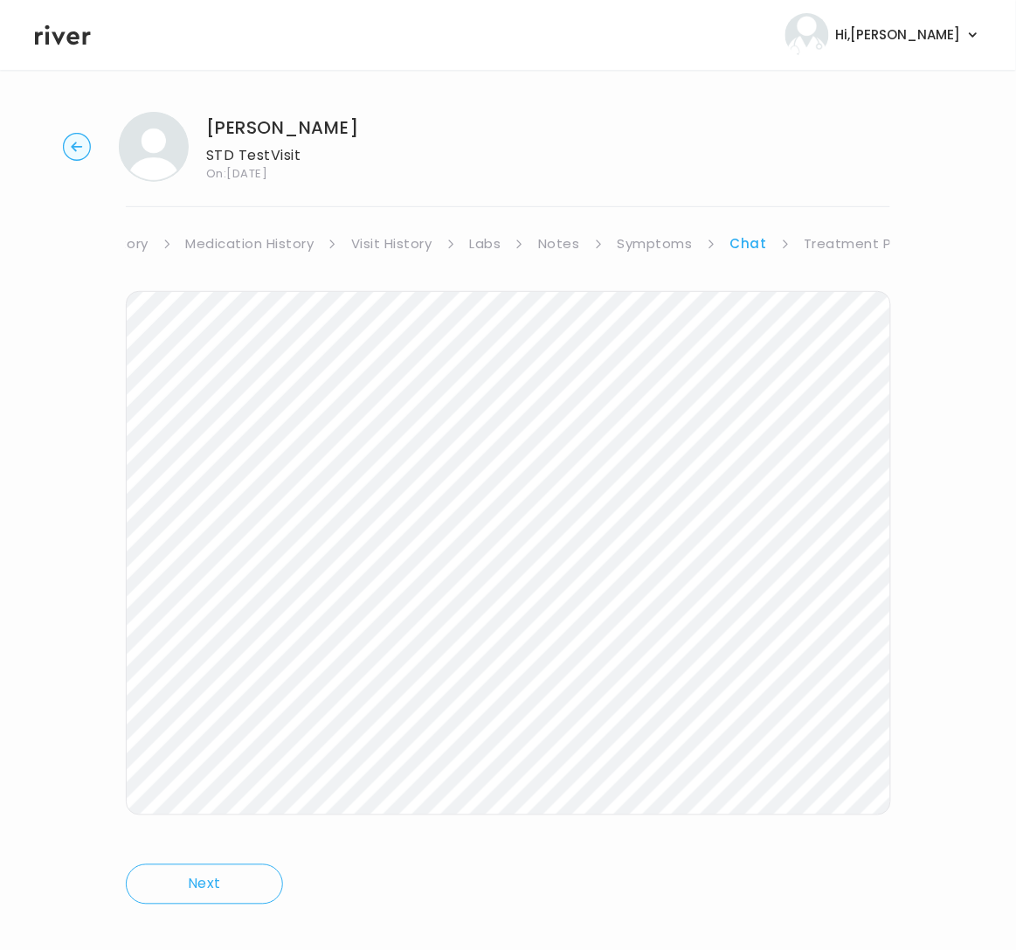
click at [648, 239] on link "Symptoms" at bounding box center [655, 243] width 75 height 24
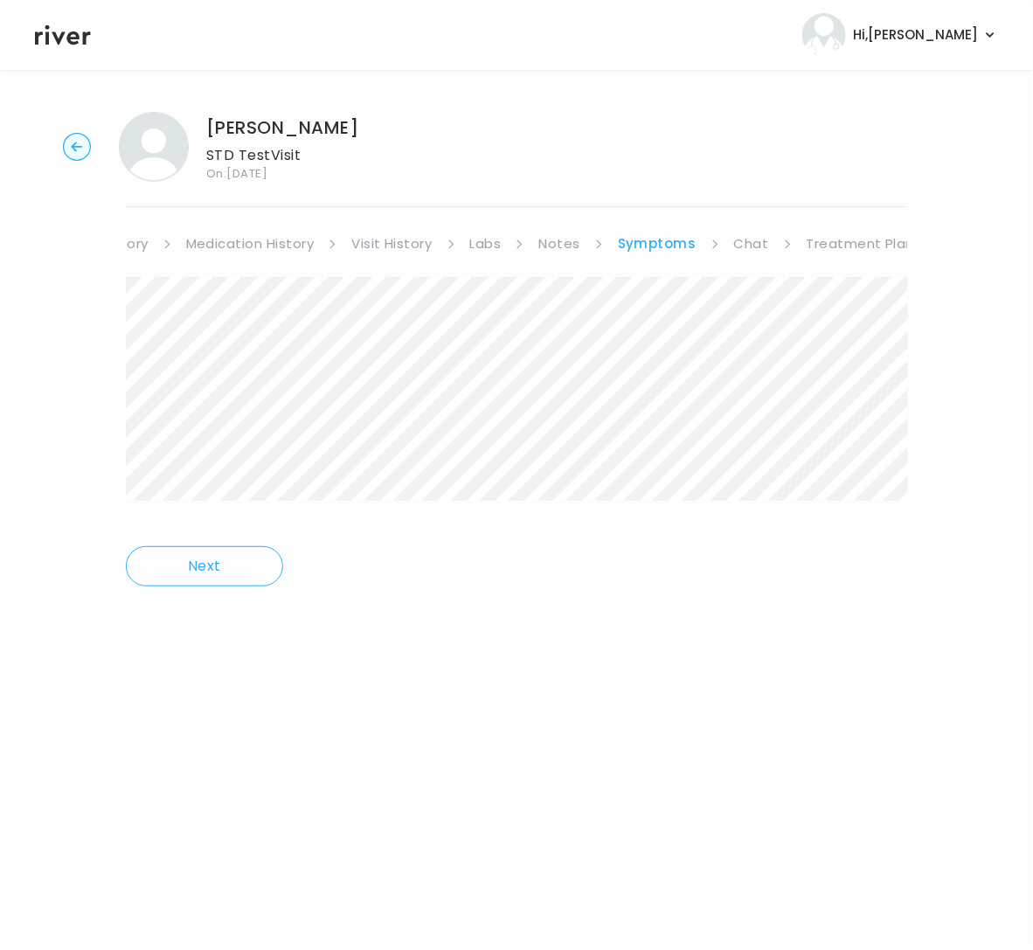
click at [568, 241] on link "Notes" at bounding box center [558, 243] width 41 height 24
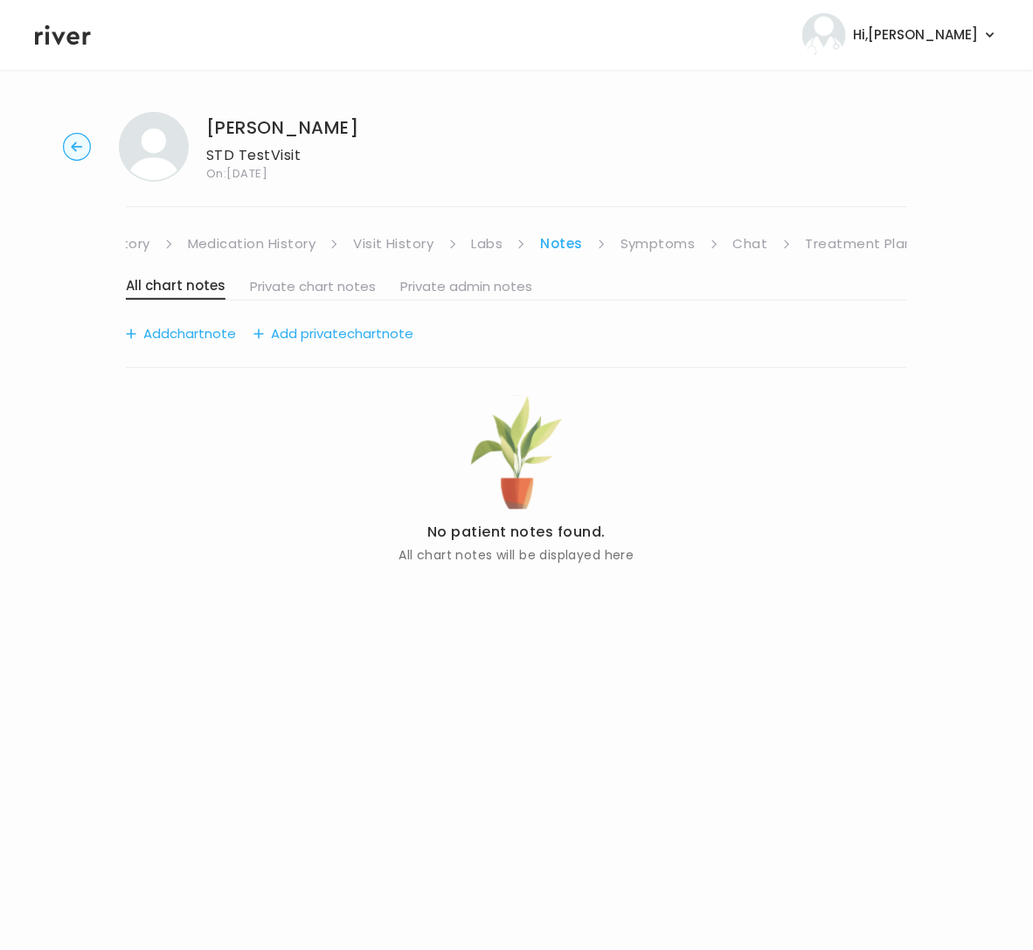
click at [485, 245] on link "Labs" at bounding box center [487, 243] width 31 height 24
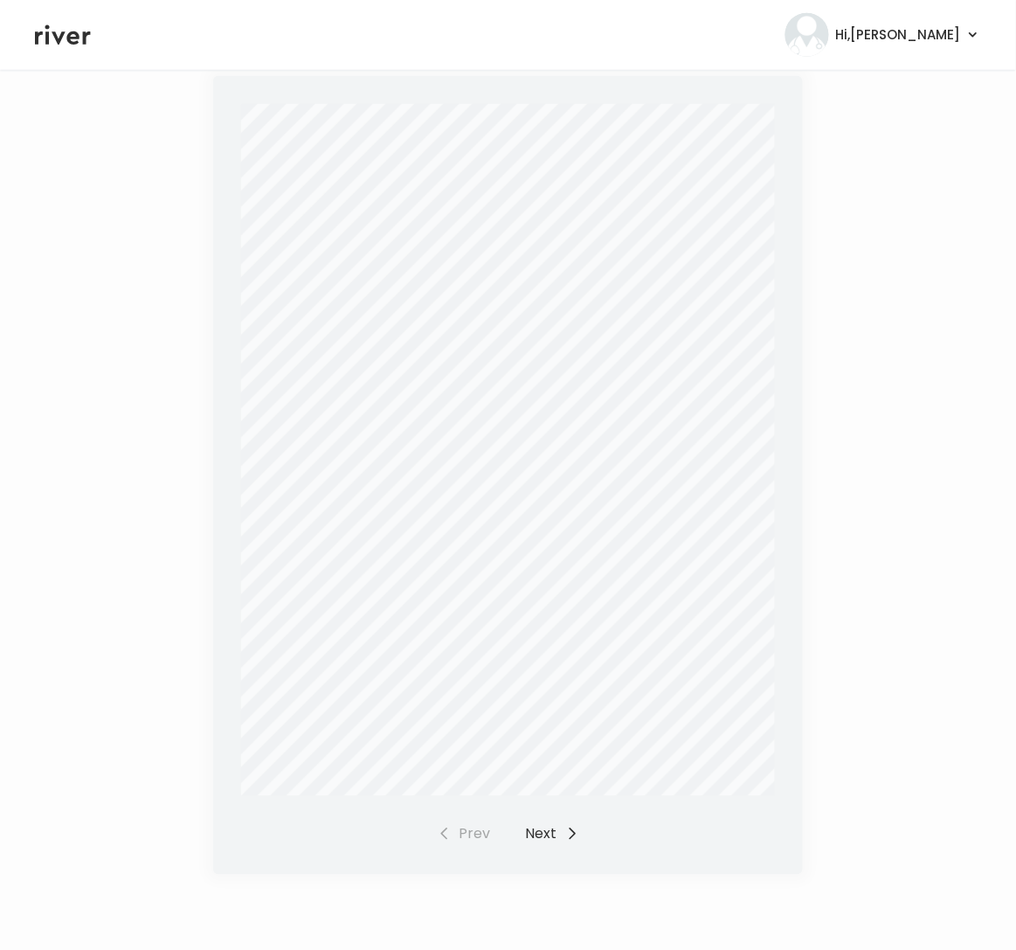
scroll to position [295, 0]
drag, startPoint x: 530, startPoint y: 842, endPoint x: 536, endPoint y: 833, distance: 11.4
click at [529, 839] on button "Next" at bounding box center [552, 833] width 53 height 24
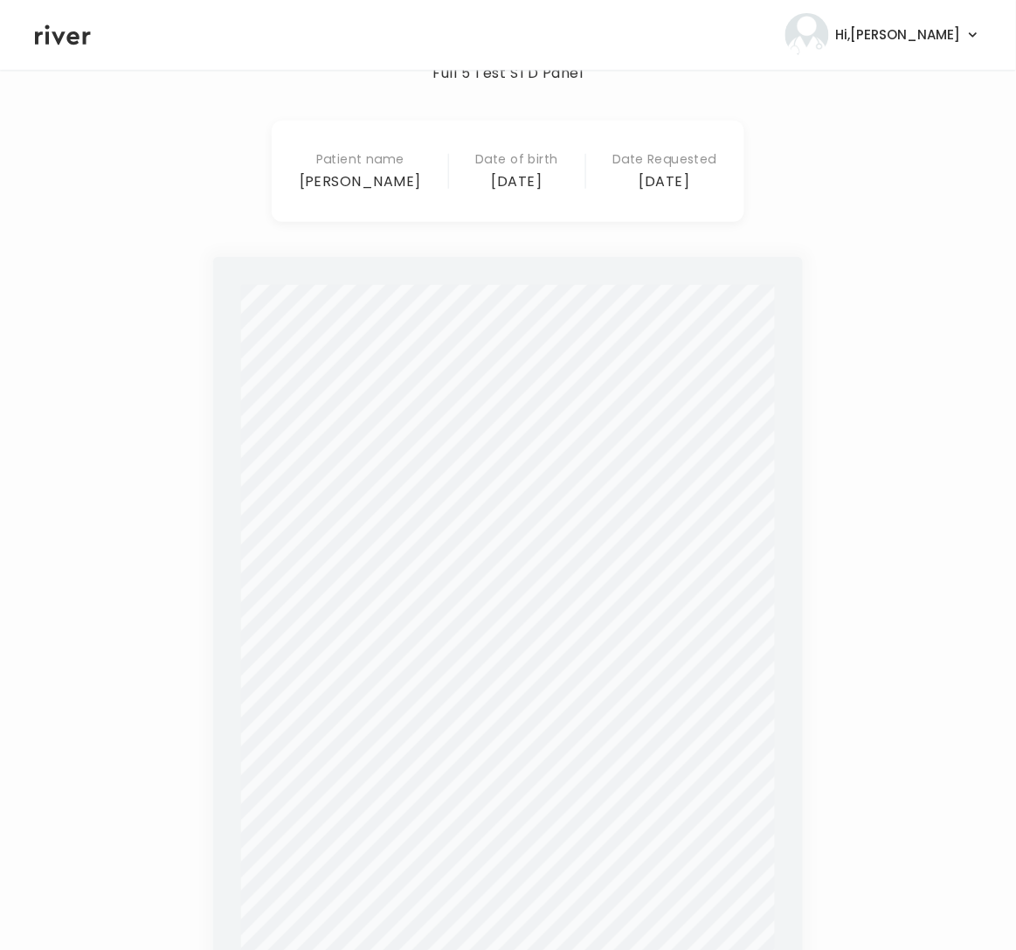
scroll to position [0, 0]
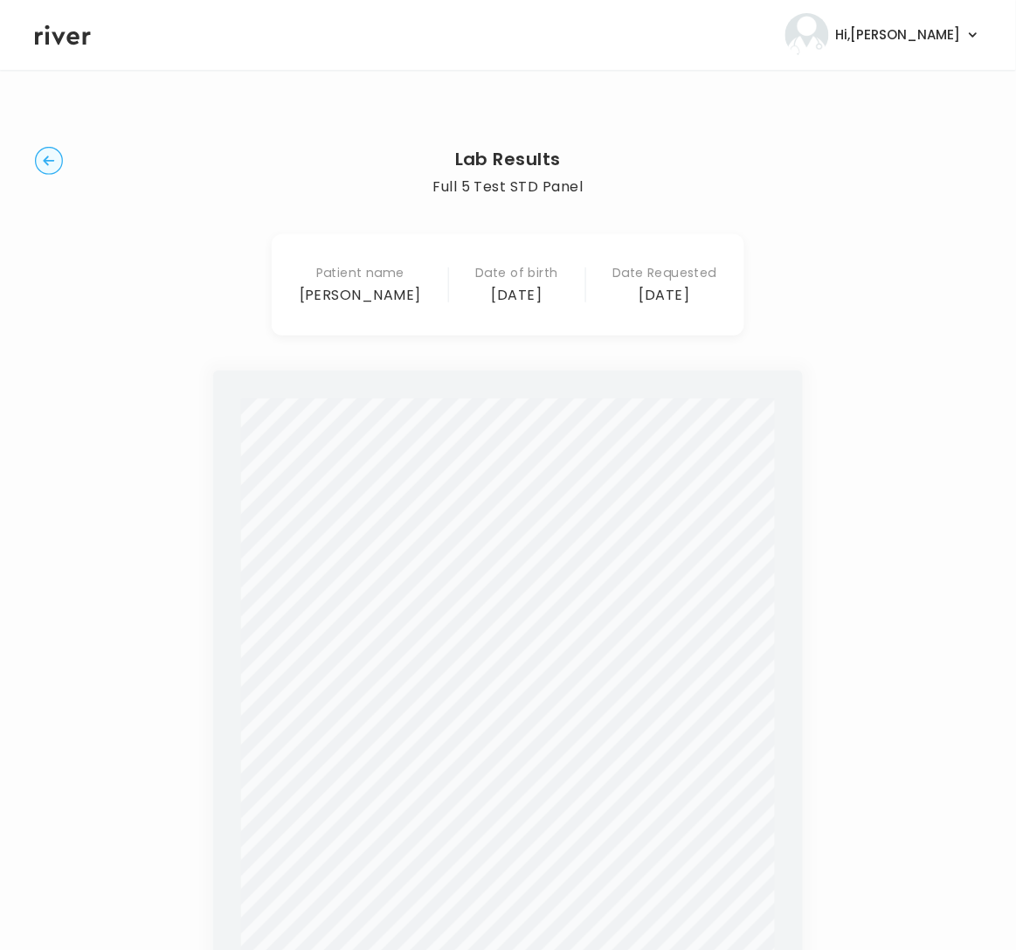
click at [50, 159] on circle "button" at bounding box center [49, 161] width 27 height 27
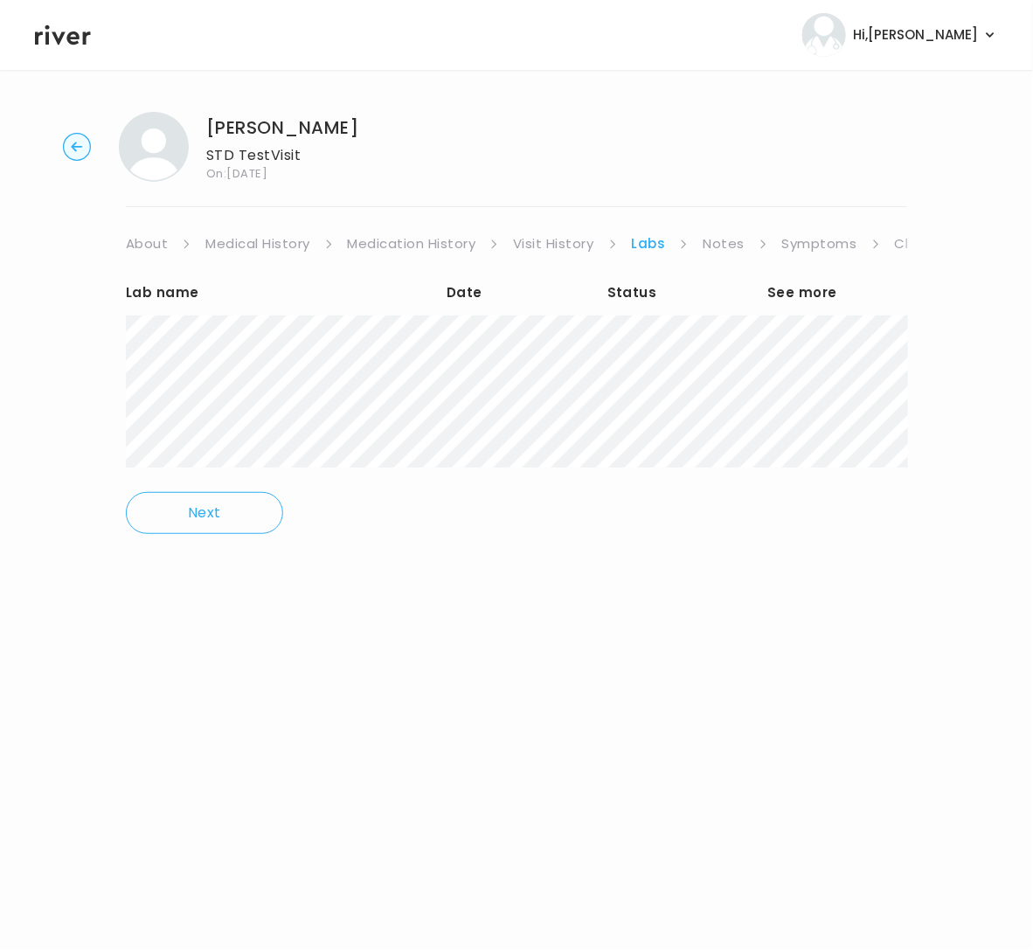
click at [899, 242] on link "Chat" at bounding box center [912, 243] width 35 height 24
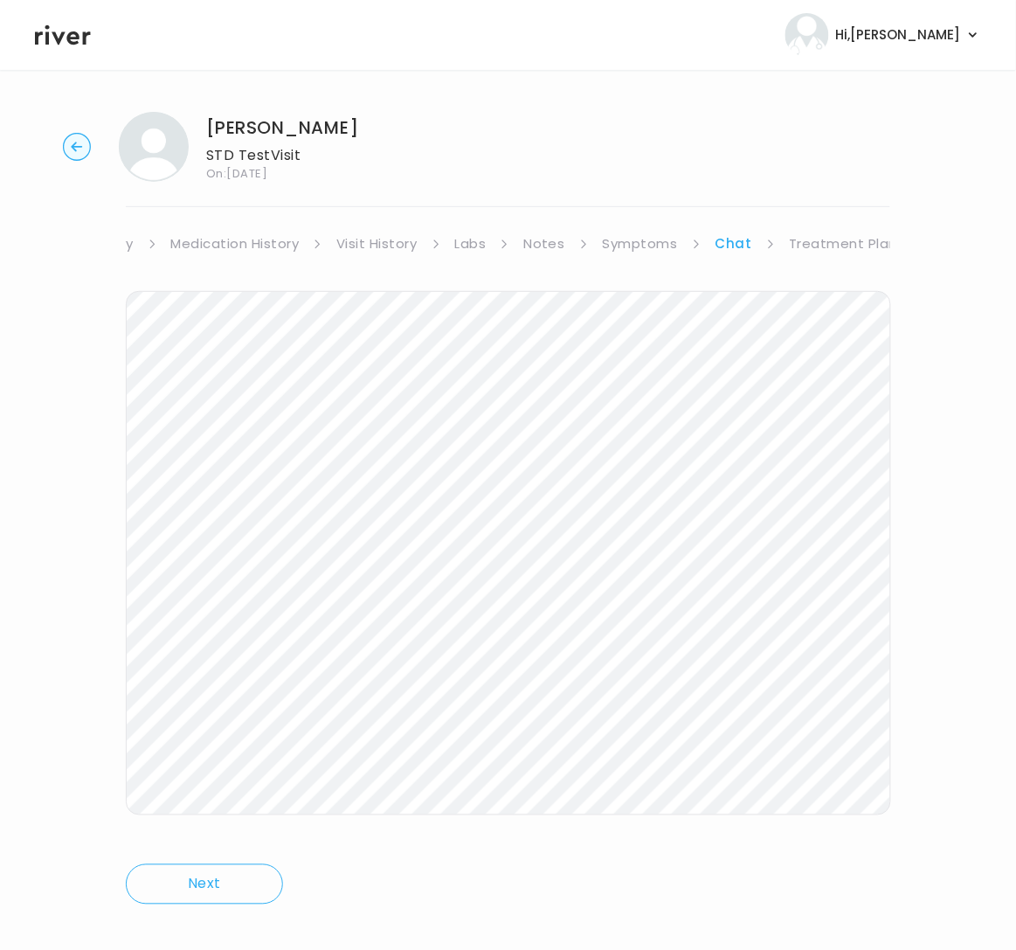
scroll to position [4, 0]
click at [859, 239] on link "Treatment Plan" at bounding box center [844, 239] width 108 height 24
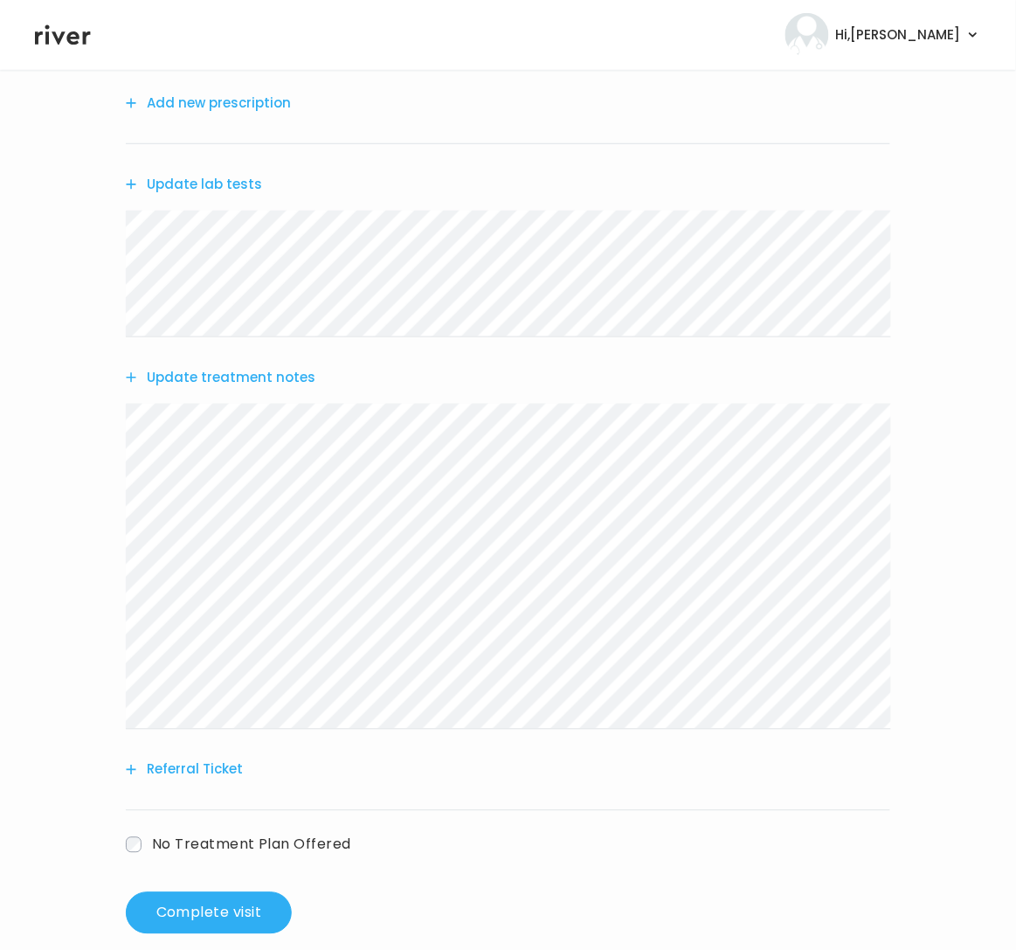
scroll to position [219, 0]
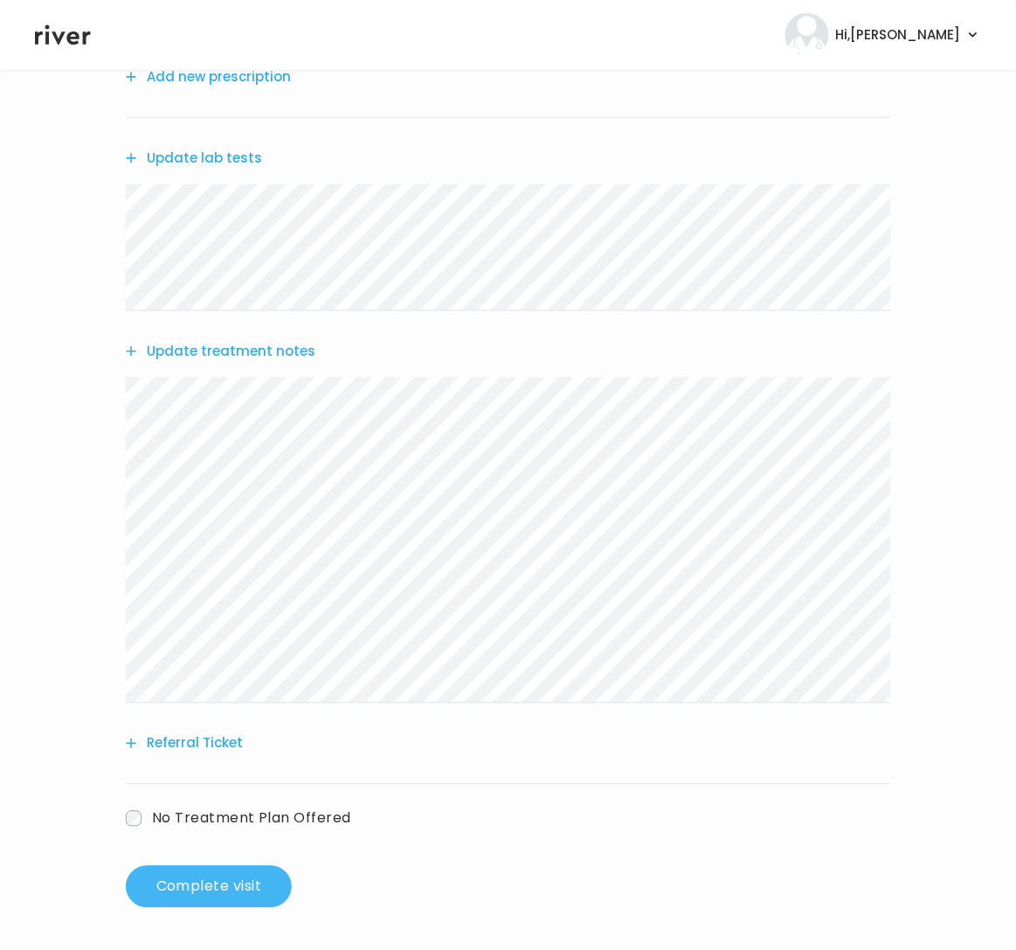
click at [236, 871] on button "Complete visit" at bounding box center [209, 887] width 166 height 42
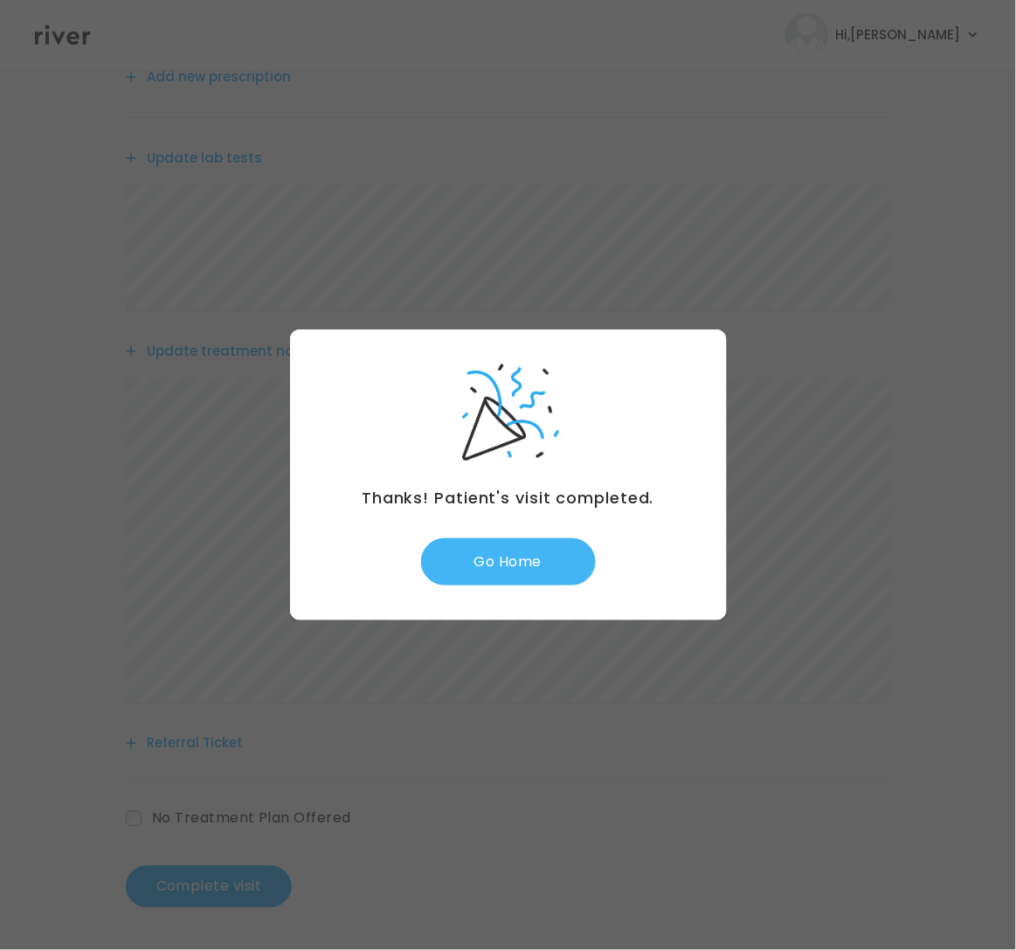
drag, startPoint x: 496, startPoint y: 567, endPoint x: 541, endPoint y: 567, distance: 44.6
click at [502, 567] on button "Go Home" at bounding box center [508, 561] width 175 height 47
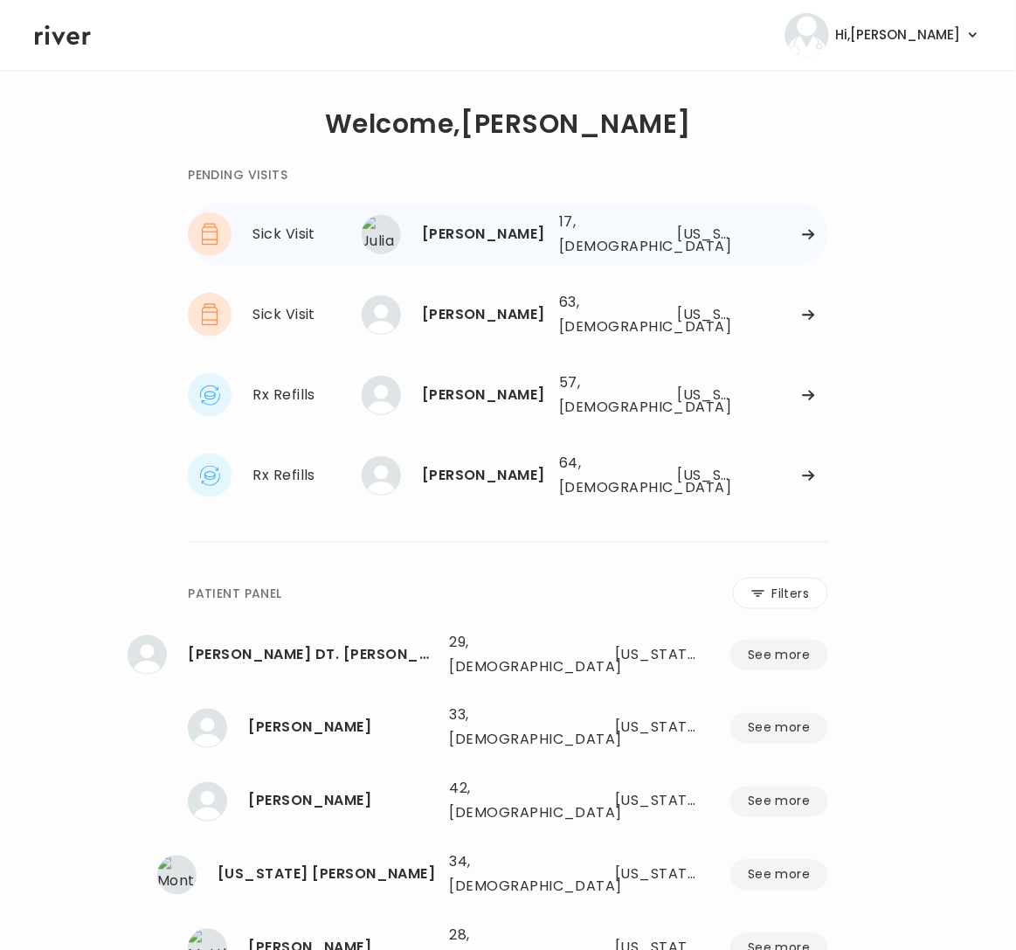
click at [453, 226] on div "Julia Walker" at bounding box center [483, 234] width 123 height 24
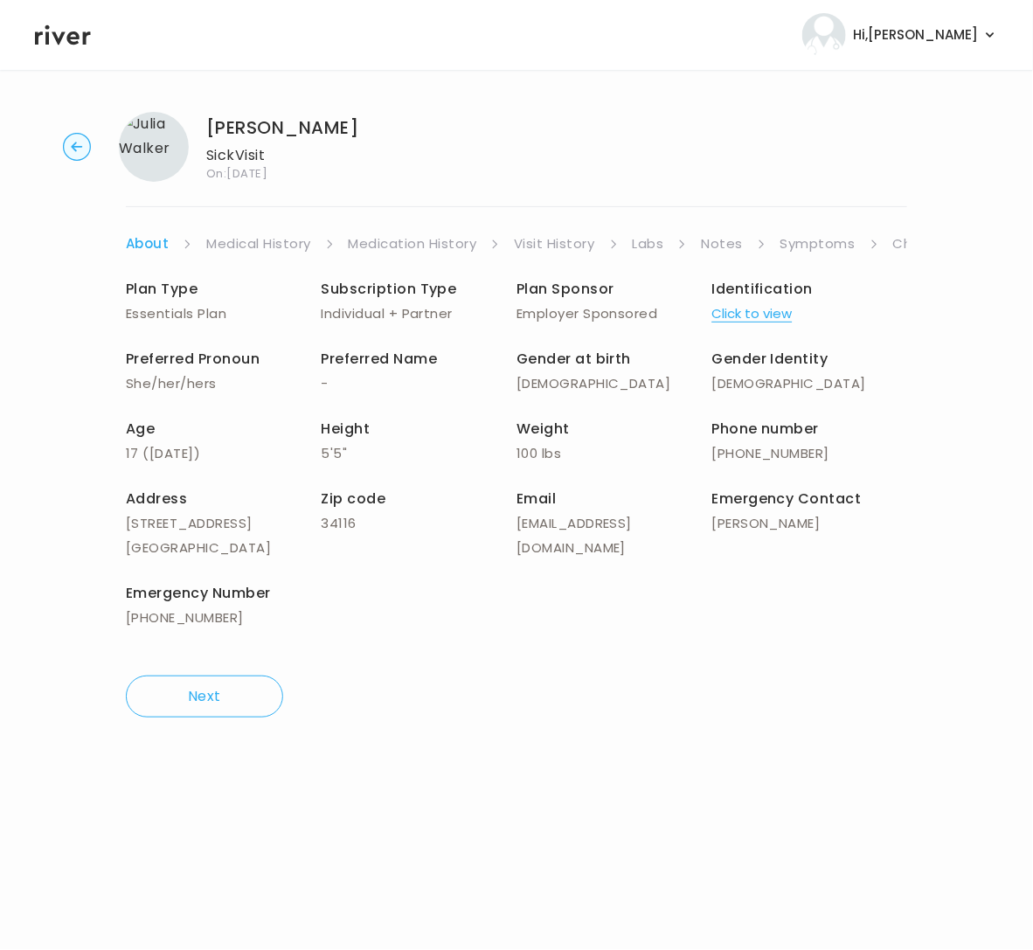
drag, startPoint x: 812, startPoint y: 238, endPoint x: 814, endPoint y: 252, distance: 13.4
click at [812, 238] on link "Symptoms" at bounding box center [817, 243] width 75 height 24
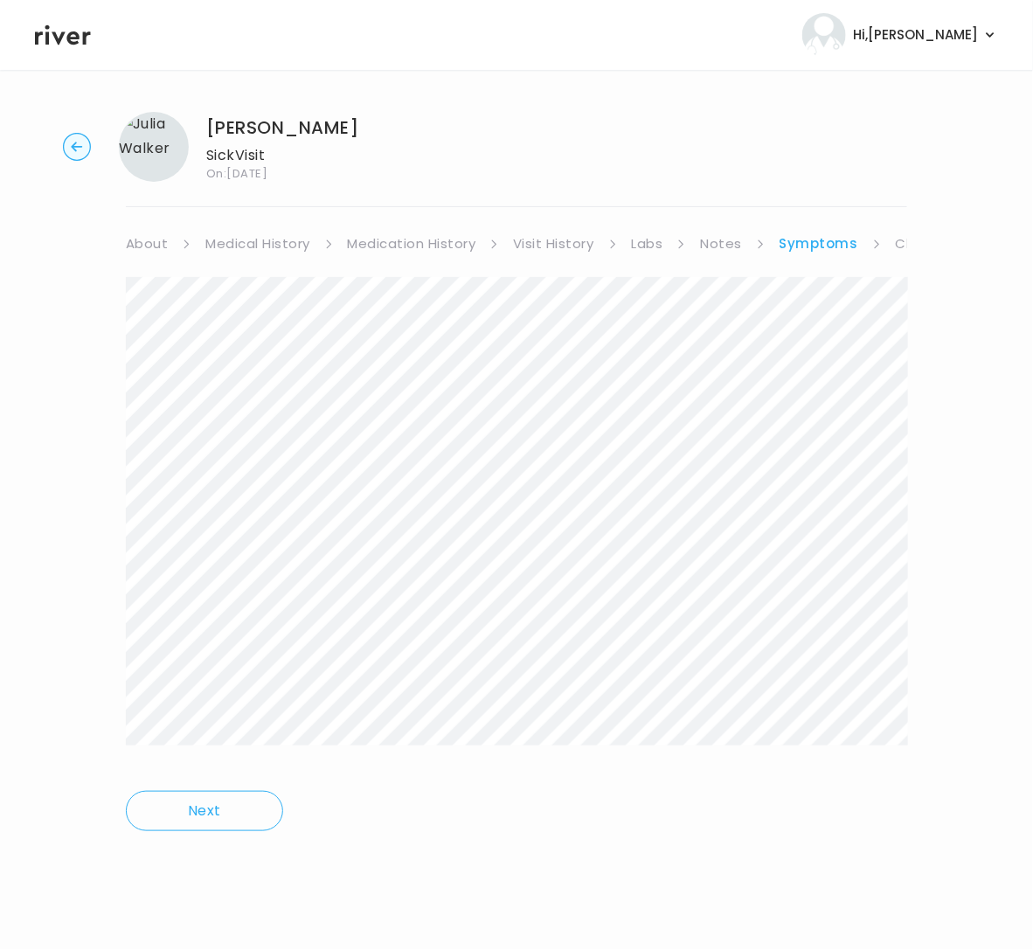
click at [852, 765] on div at bounding box center [516, 523] width 781 height 493
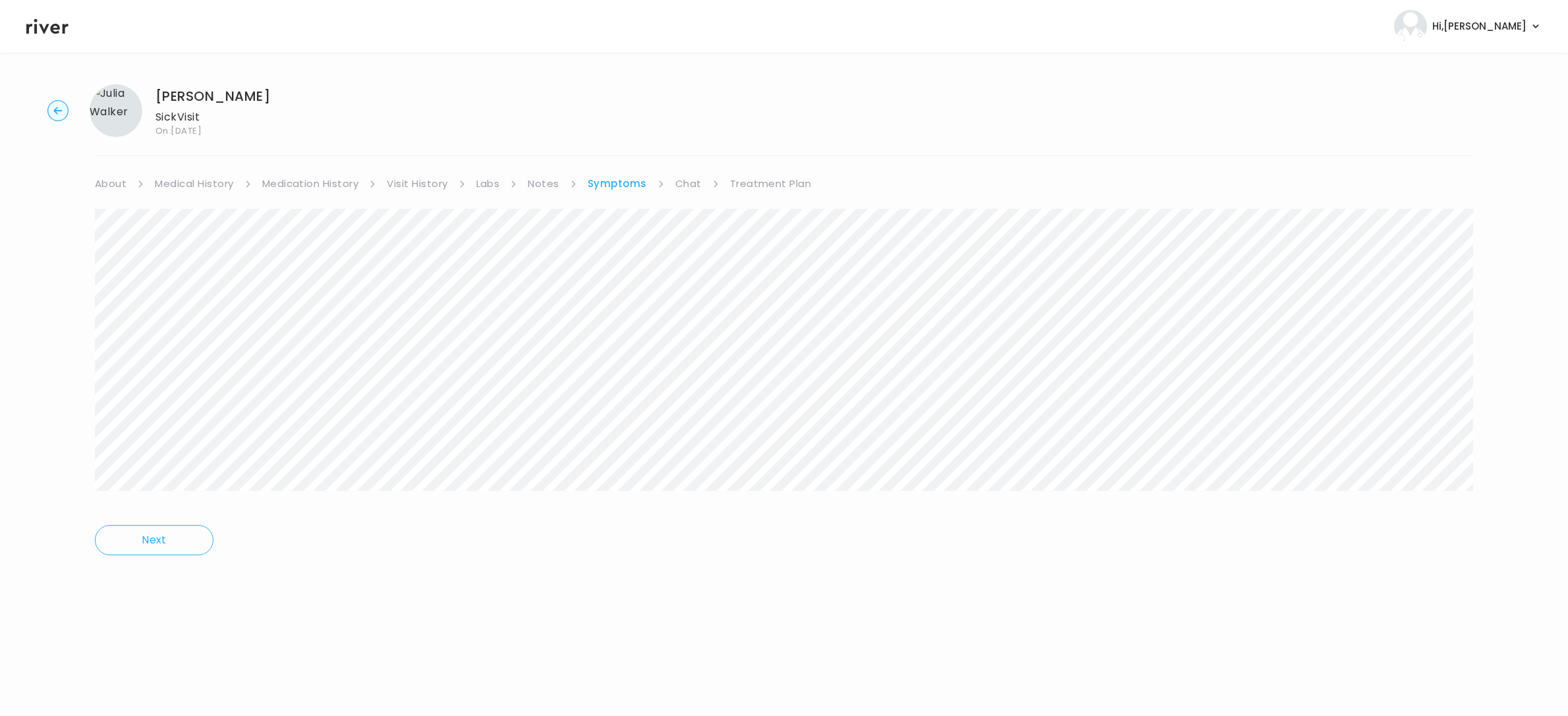
click at [104, 182] on link "About" at bounding box center [111, 183] width 32 height 18
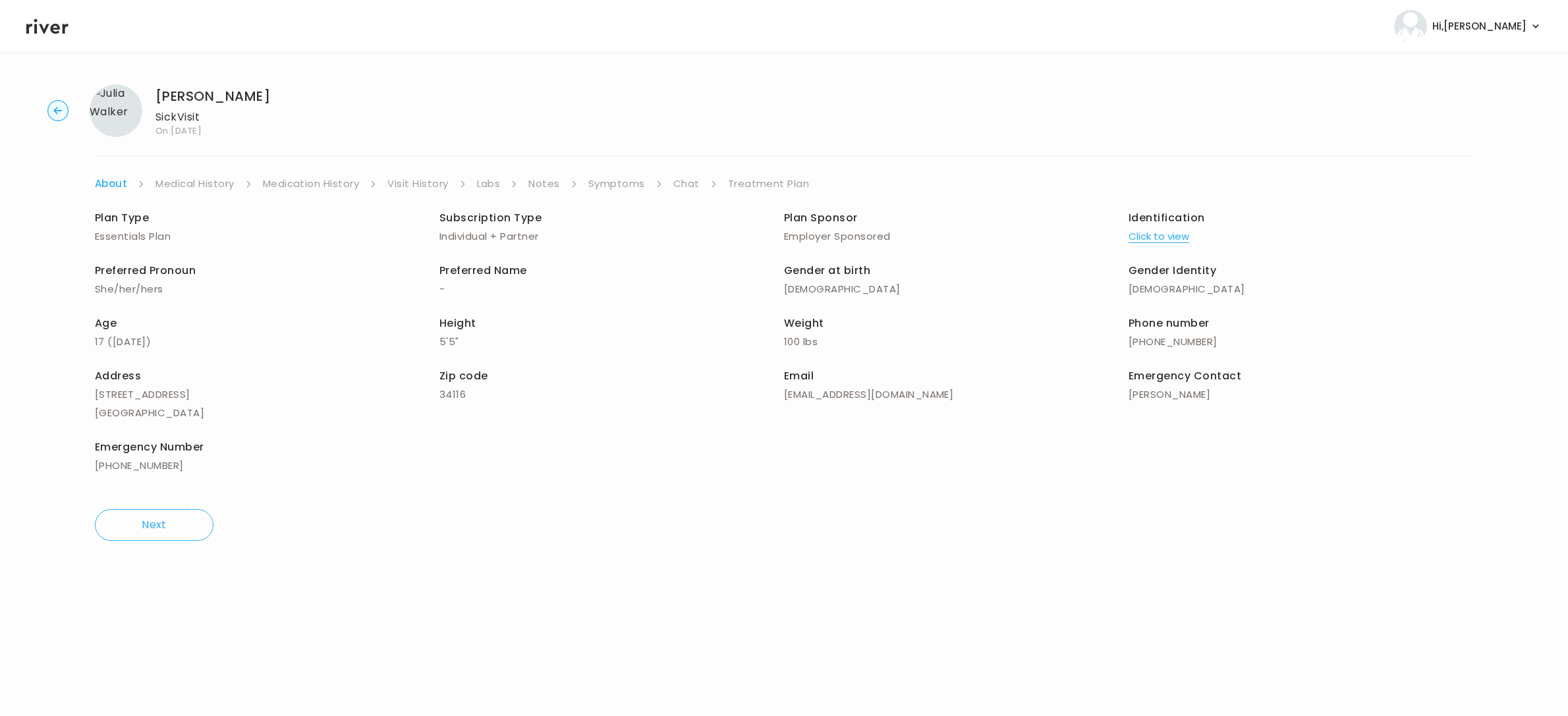
click at [615, 185] on link "Symptoms" at bounding box center [616, 183] width 57 height 18
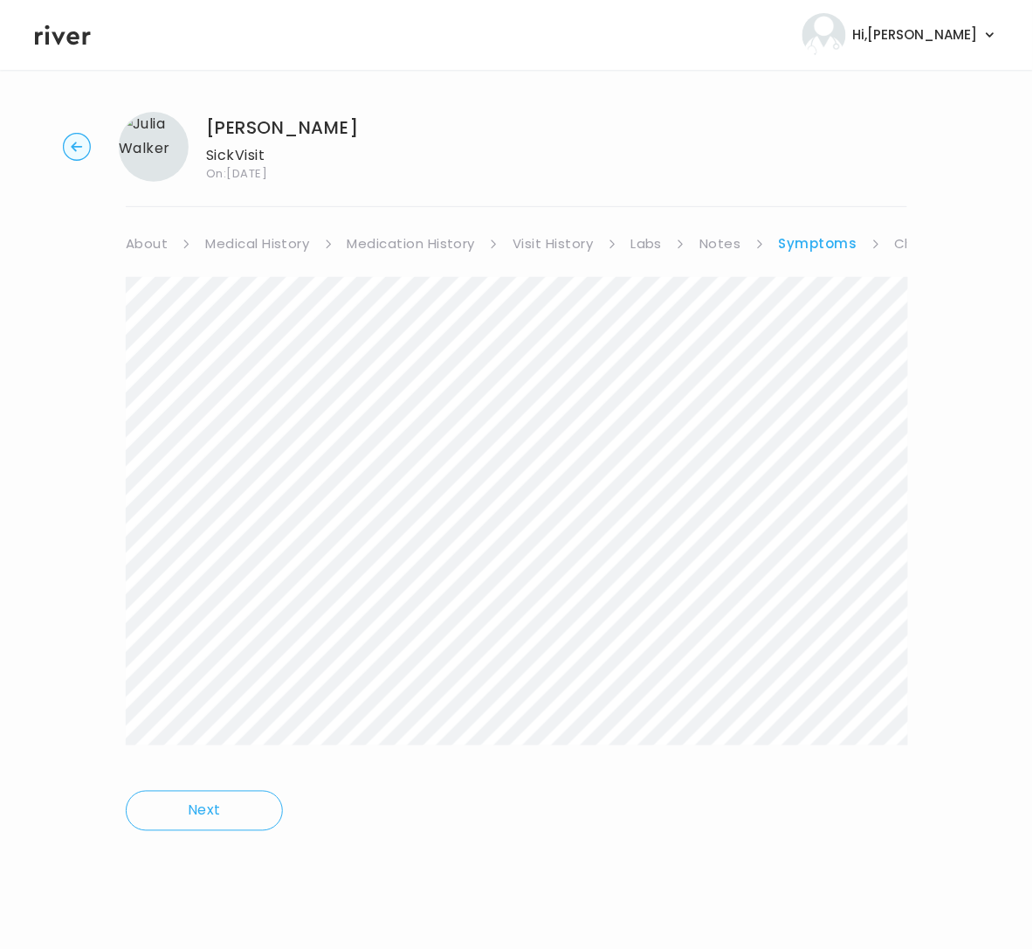
click at [896, 245] on link "Chat" at bounding box center [912, 243] width 35 height 24
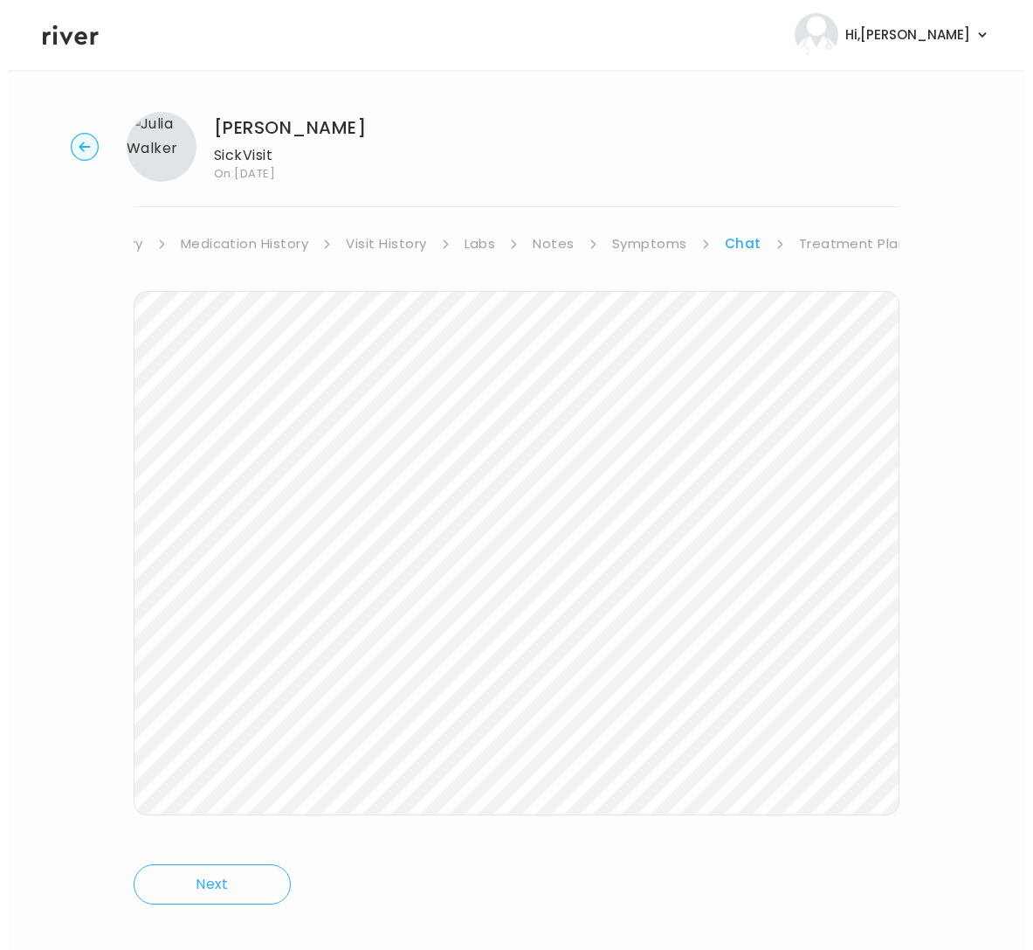
scroll to position [0, 176]
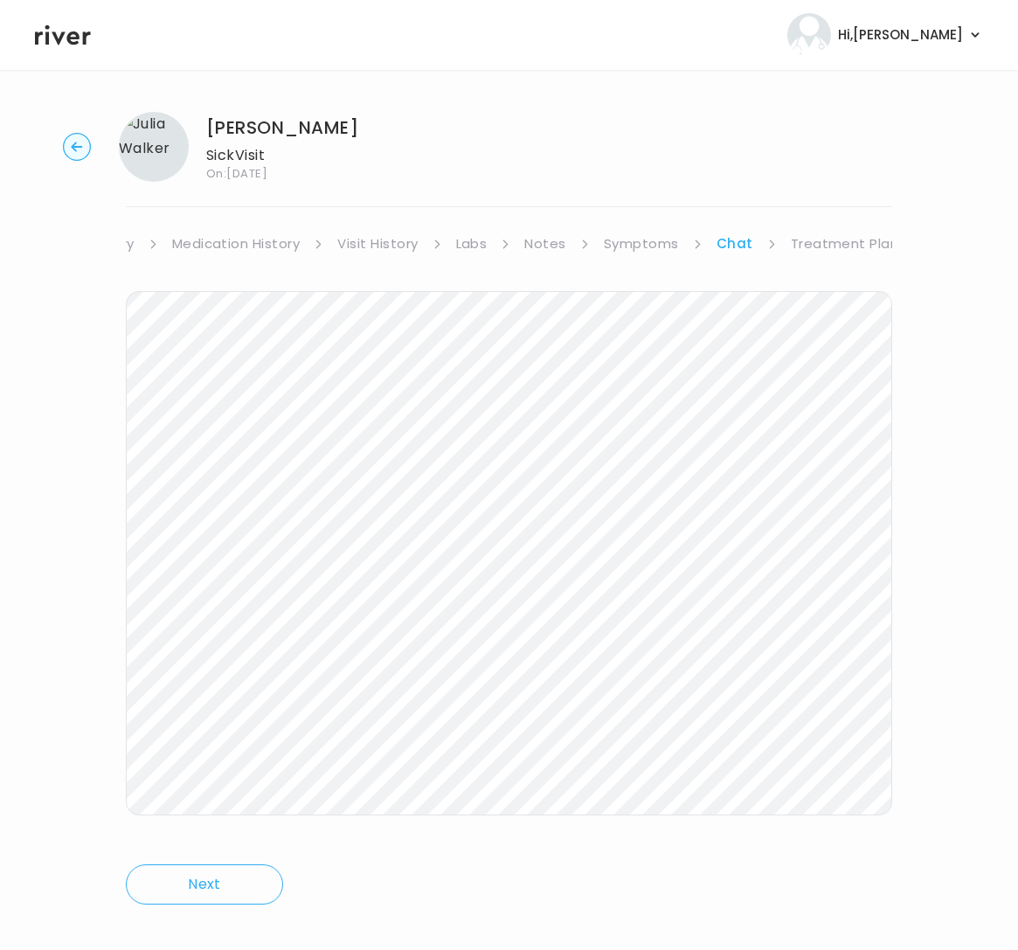
click at [832, 245] on link "Treatment Plan" at bounding box center [845, 243] width 108 height 24
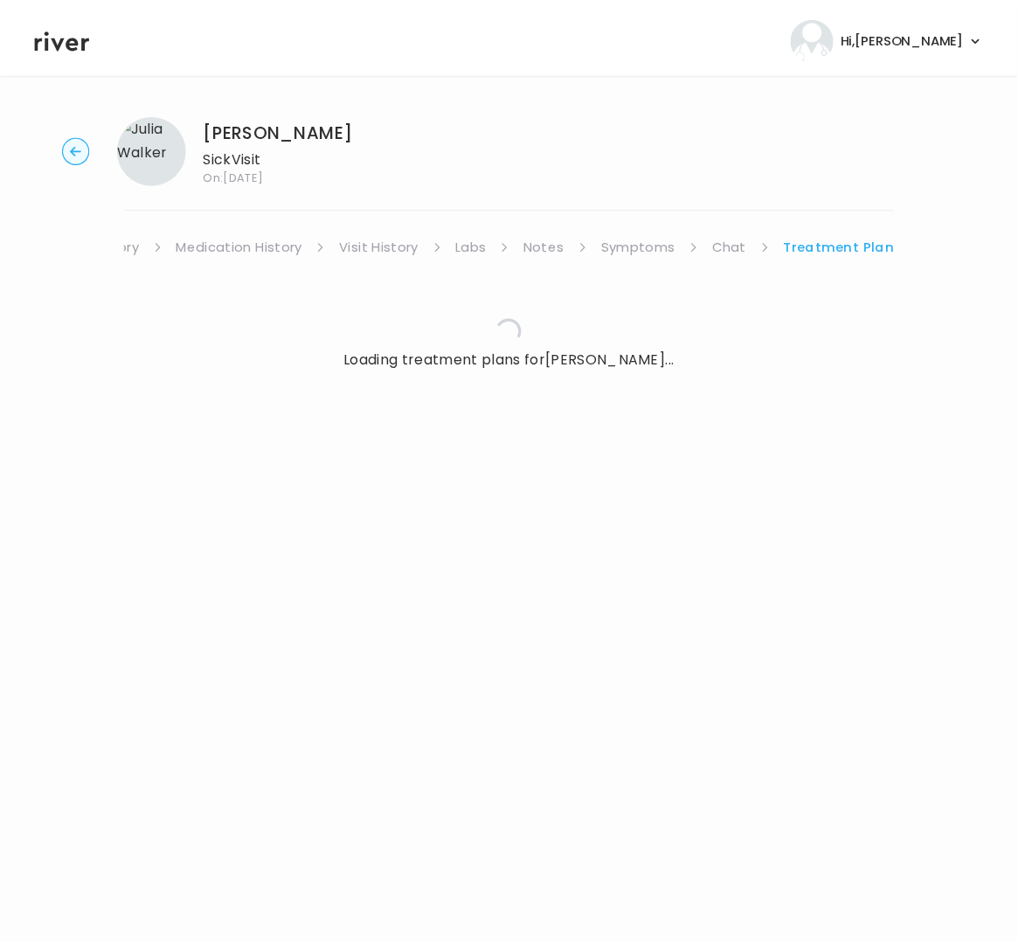
scroll to position [0, 160]
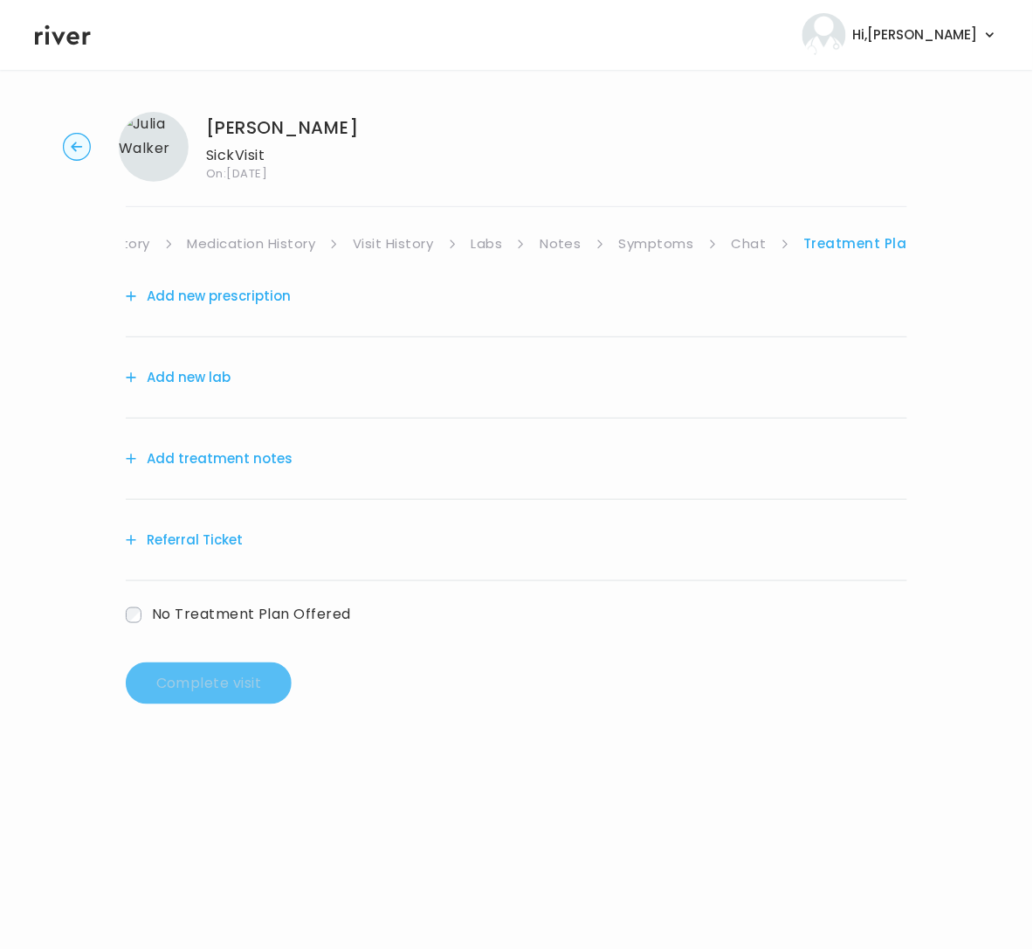
click at [266, 455] on button "Add treatment notes" at bounding box center [209, 458] width 167 height 24
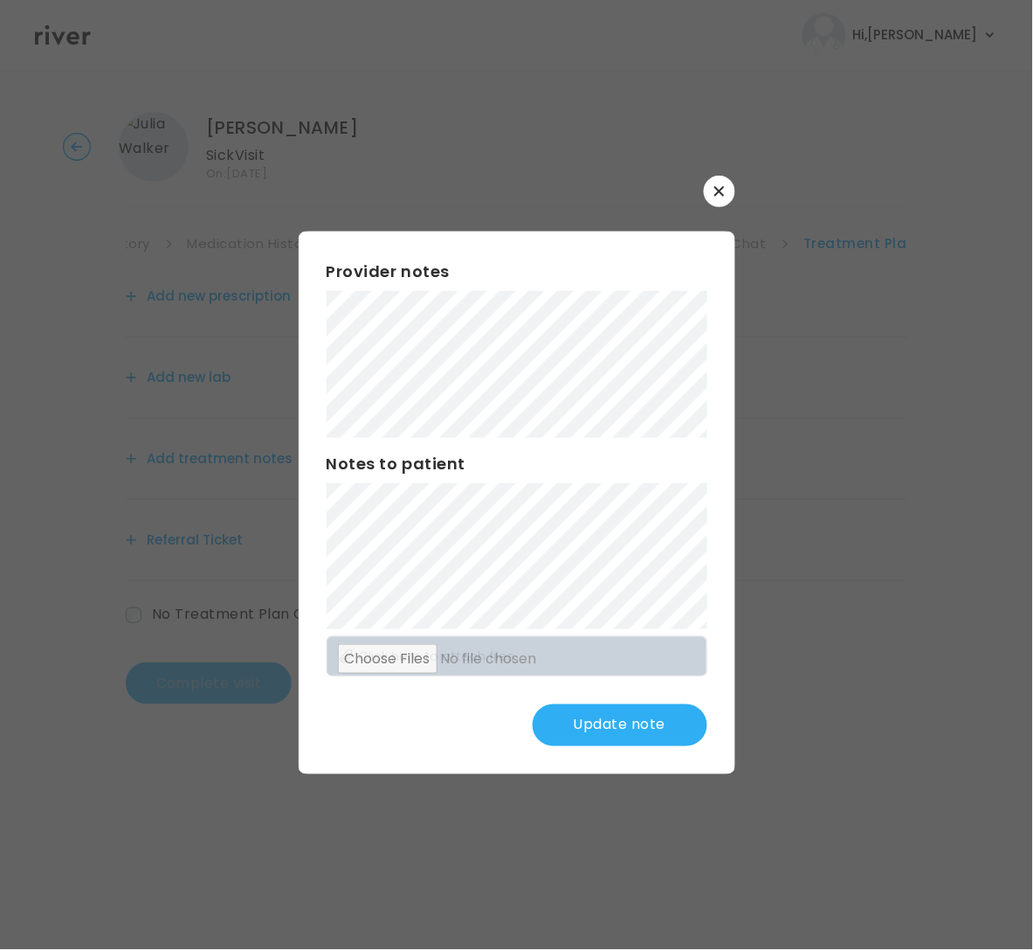
click at [613, 726] on button "Update note" at bounding box center [620, 725] width 175 height 42
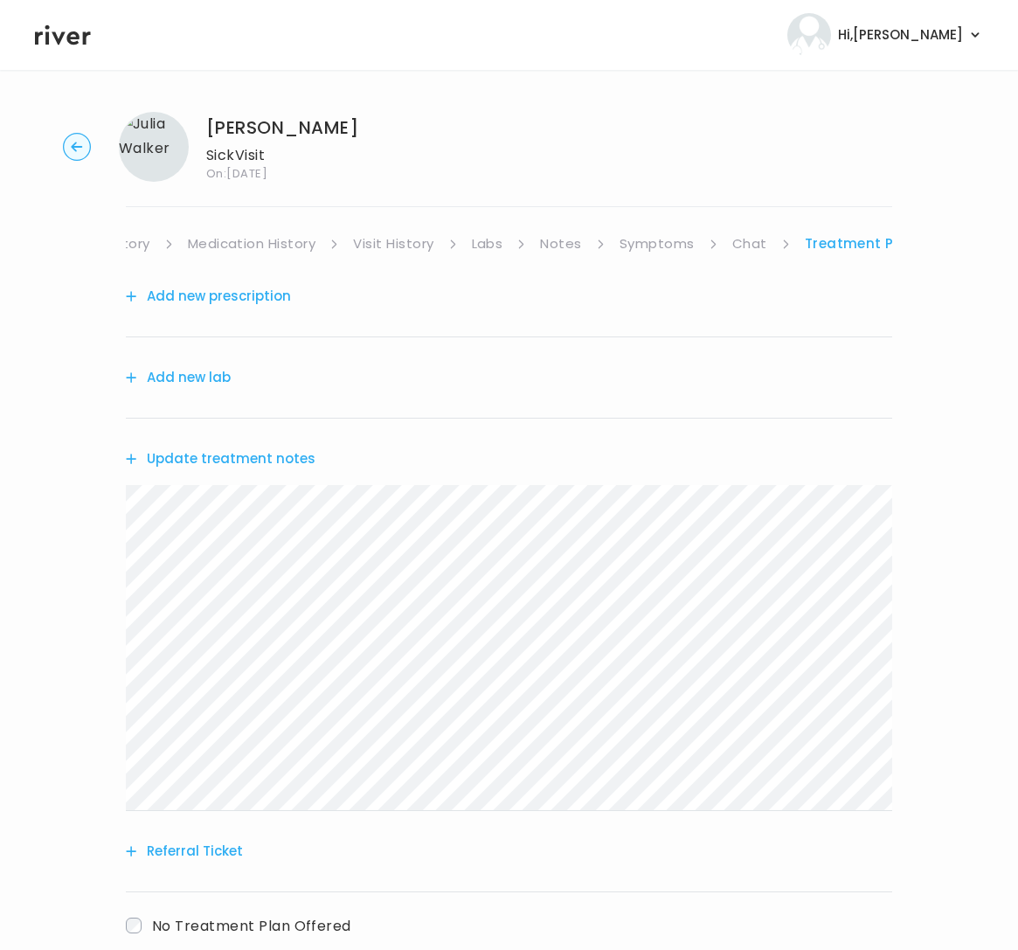
click at [176, 459] on button "Update treatment notes" at bounding box center [221, 458] width 190 height 24
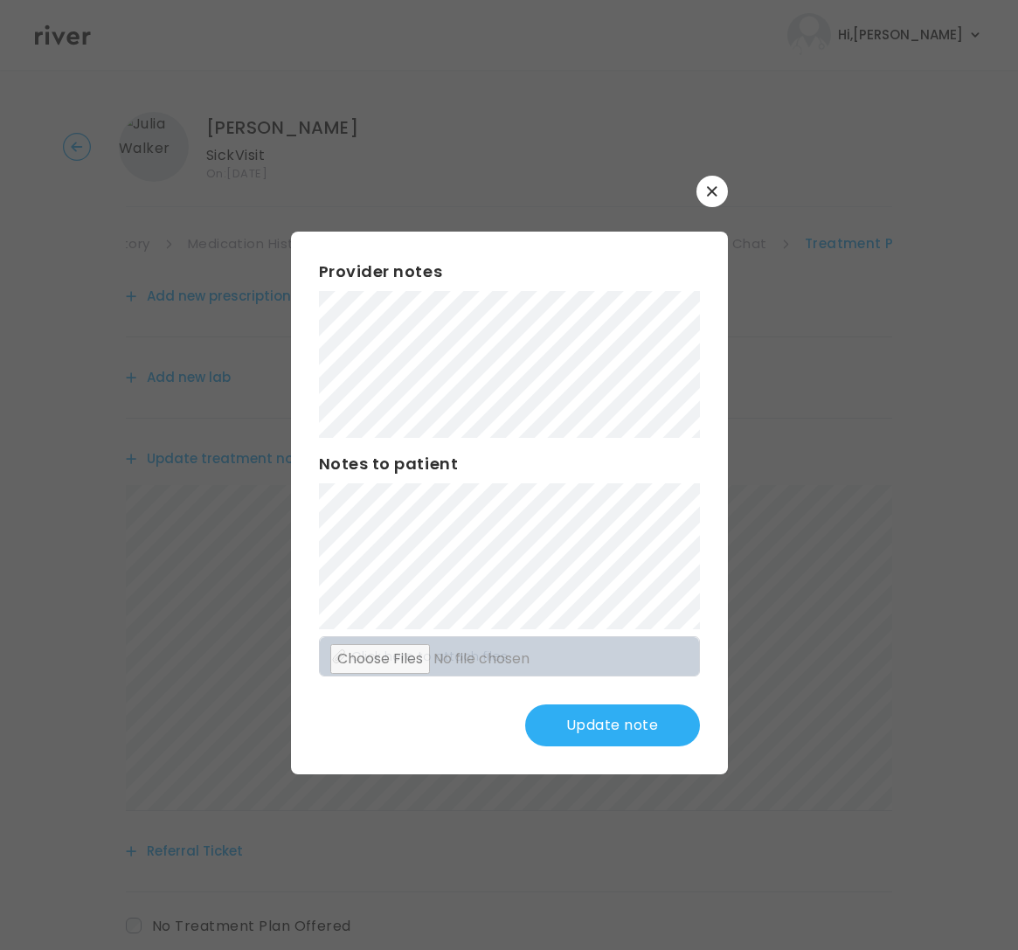
click at [591, 726] on button "Update note" at bounding box center [612, 725] width 175 height 42
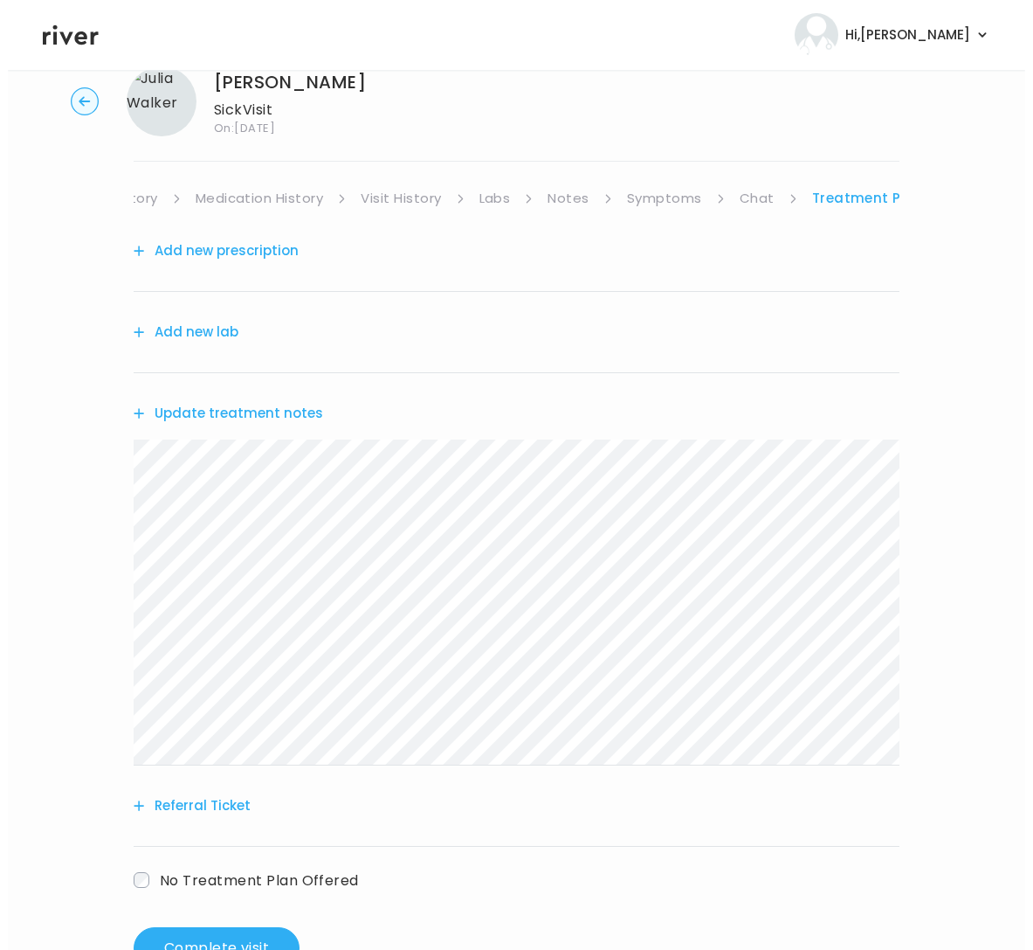
scroll to position [0, 0]
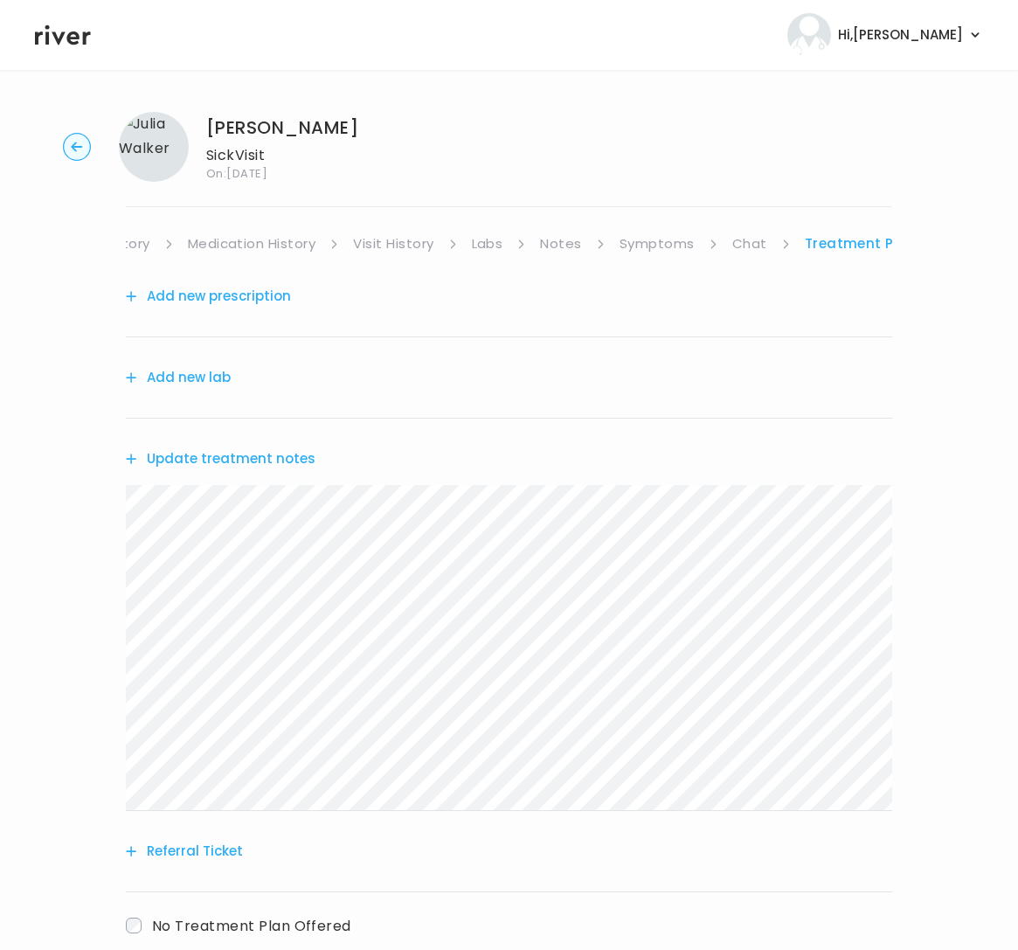
click at [557, 240] on link "Notes" at bounding box center [560, 243] width 41 height 24
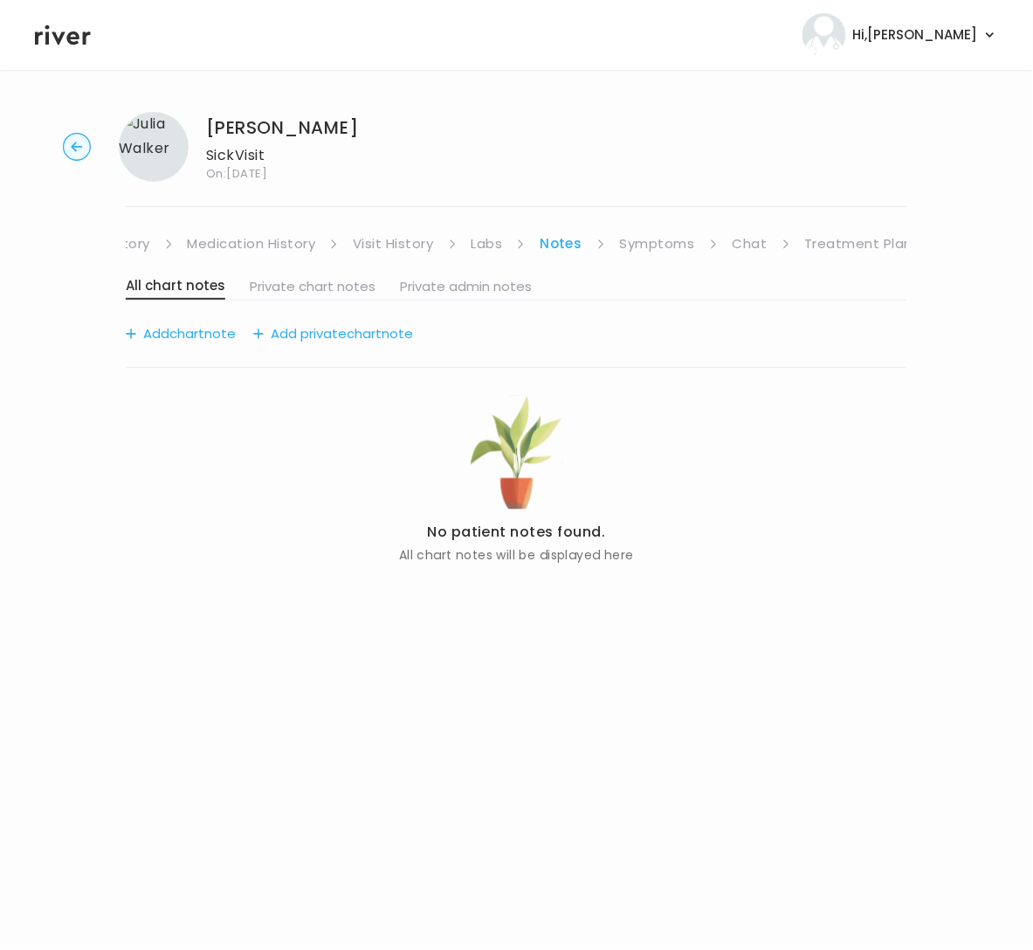
scroll to position [0, 159]
click at [618, 245] on ul "About Medical History Medication History Visit History Labs Notes Symptoms Chat…" at bounding box center [517, 243] width 782 height 24
click at [670, 246] on link "Symptoms" at bounding box center [658, 243] width 75 height 24
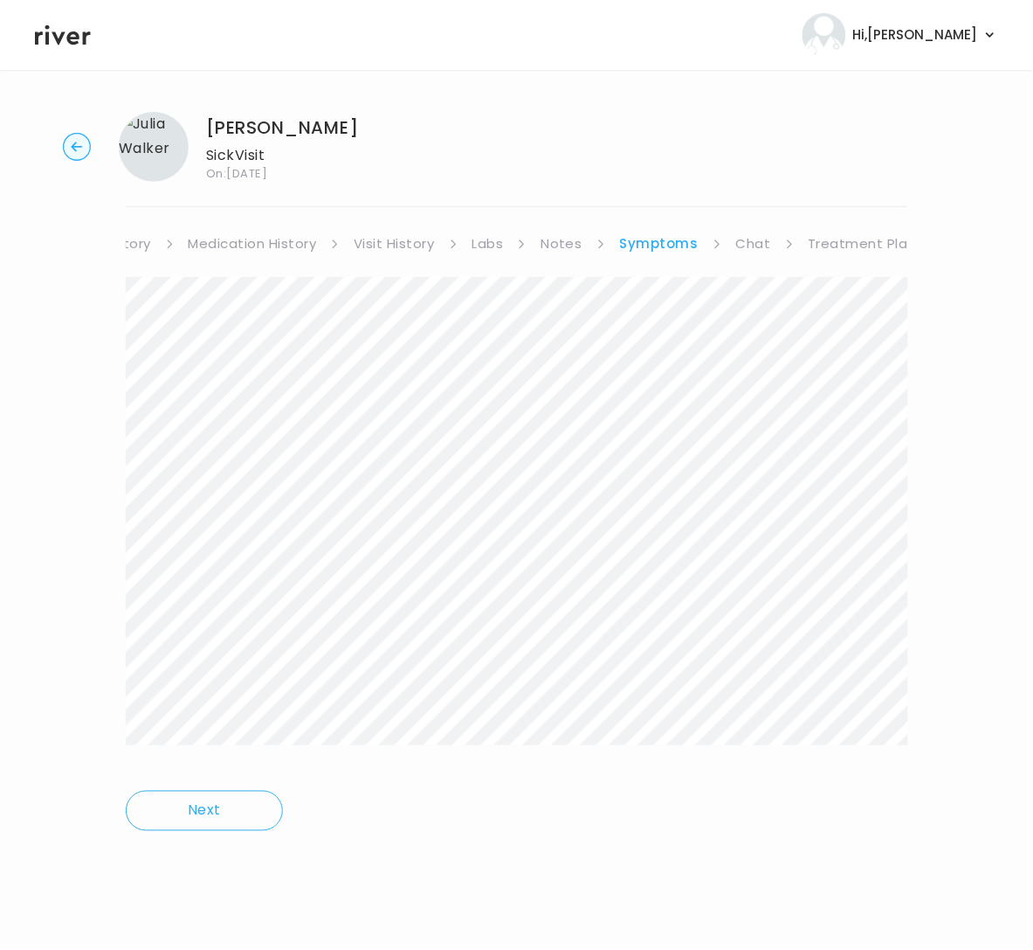
click at [840, 251] on link "Treatment Plan" at bounding box center [863, 243] width 108 height 24
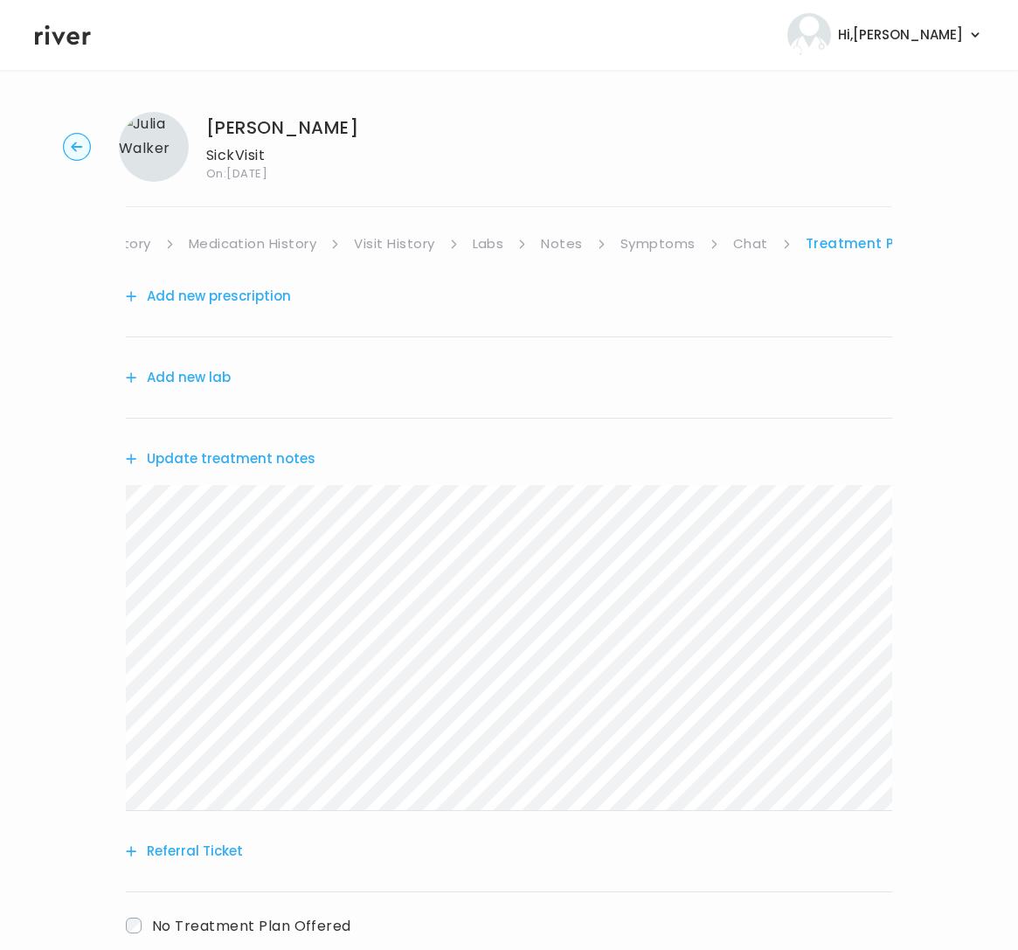
click at [212, 853] on button "Referral Ticket" at bounding box center [184, 851] width 117 height 24
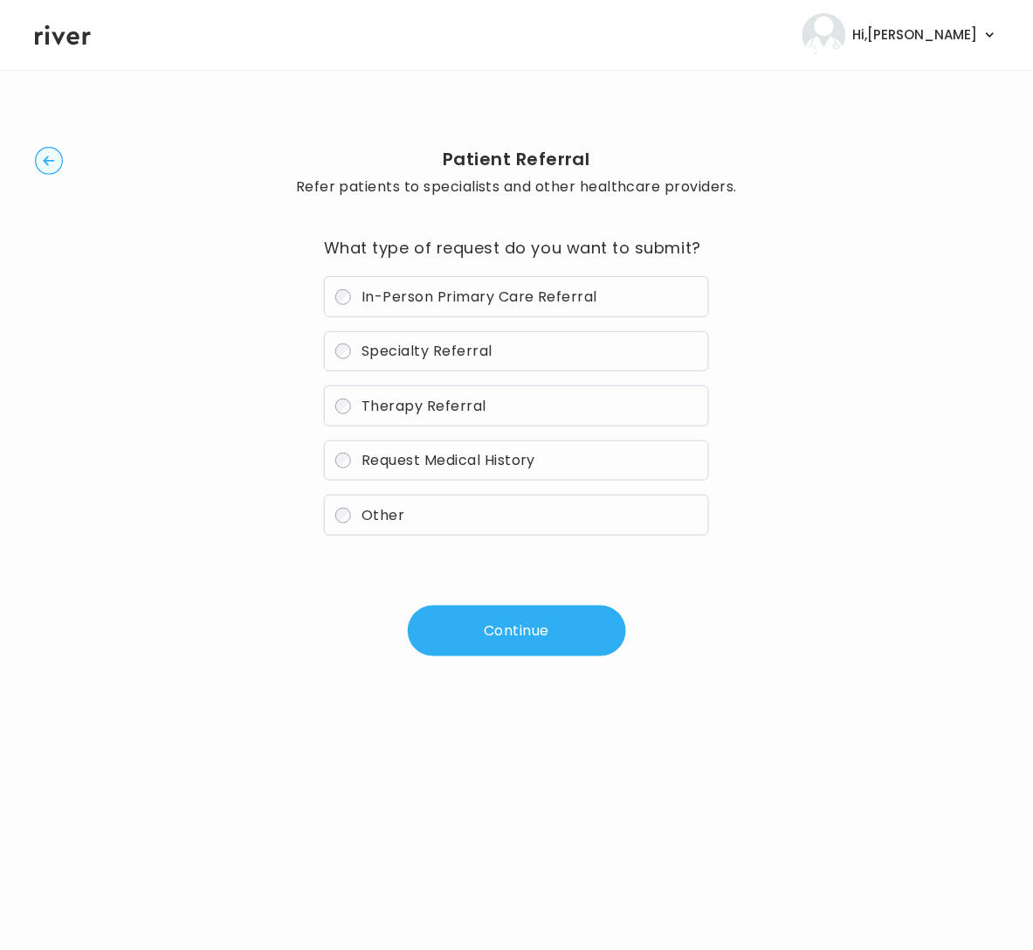
click at [579, 300] on span "In-Person Primary Care Referral" at bounding box center [480, 297] width 236 height 20
click at [518, 615] on button "Continue" at bounding box center [517, 630] width 218 height 51
drag, startPoint x: 494, startPoint y: 640, endPoint x: 555, endPoint y: 632, distance: 60.8
click at [499, 641] on button "Continue" at bounding box center [517, 630] width 218 height 51
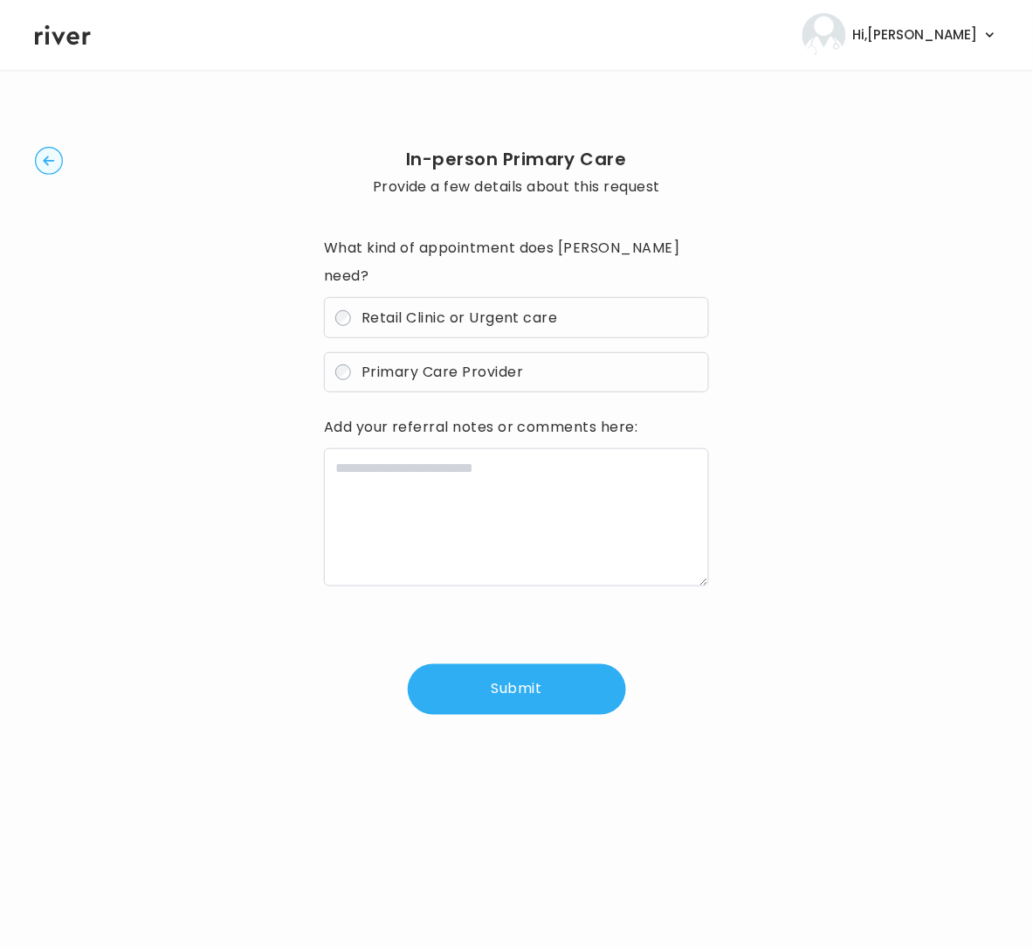
click at [402, 362] on span "Primary Care Provider" at bounding box center [443, 372] width 162 height 20
click at [458, 362] on span "Primary Care Provider" at bounding box center [443, 372] width 162 height 20
drag, startPoint x: 487, startPoint y: 277, endPoint x: 484, endPoint y: 293, distance: 15.9
click at [486, 297] on label "Retail Clinic or Urgent care" at bounding box center [516, 317] width 385 height 41
click at [356, 297] on label "Retail Clinic or Urgent care" at bounding box center [516, 317] width 385 height 41
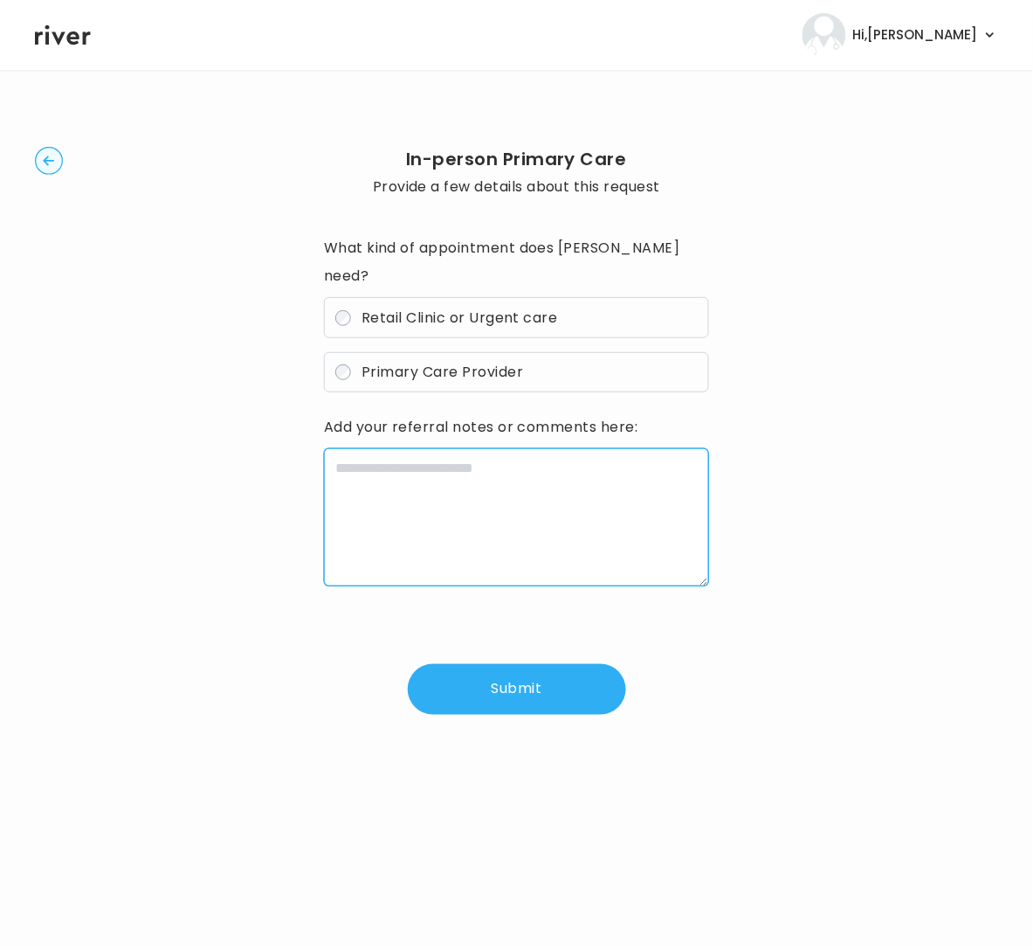
click at [543, 478] on textarea at bounding box center [516, 517] width 385 height 138
paste textarea "**********"
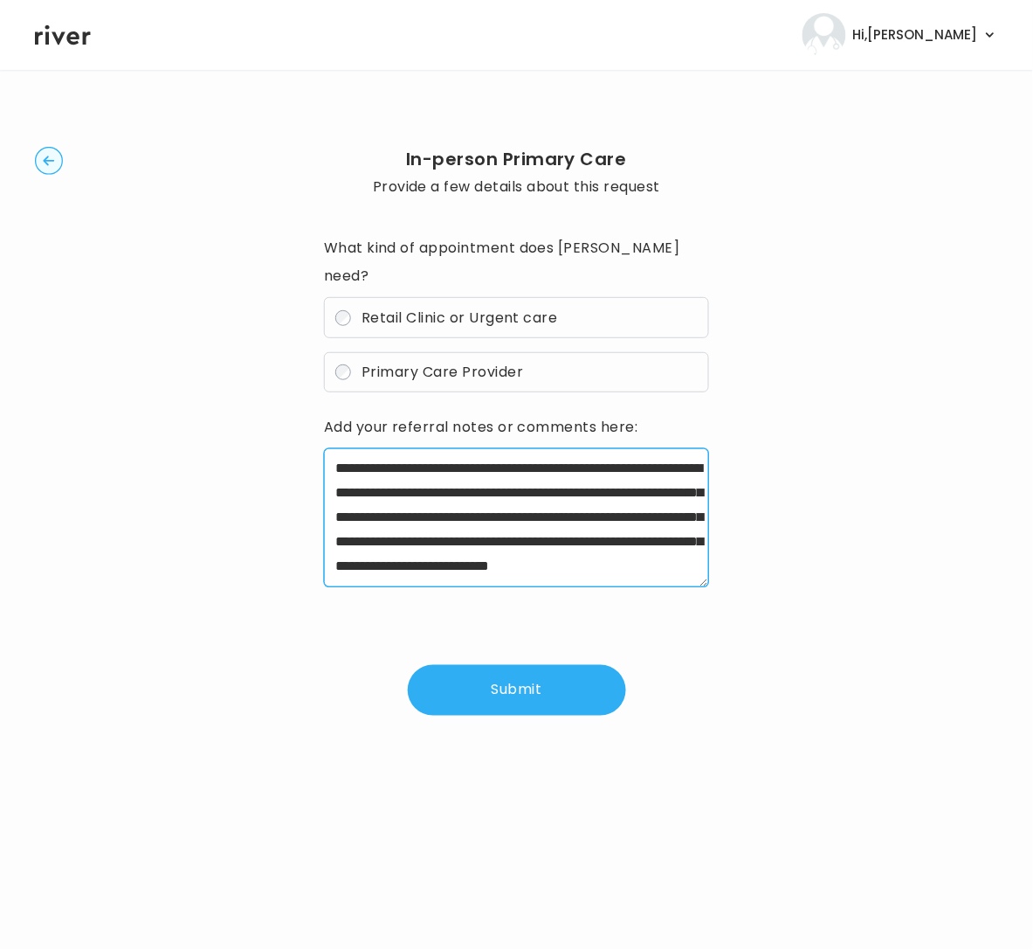
type textarea "**********"
click at [551, 665] on button "Submit" at bounding box center [517, 690] width 218 height 51
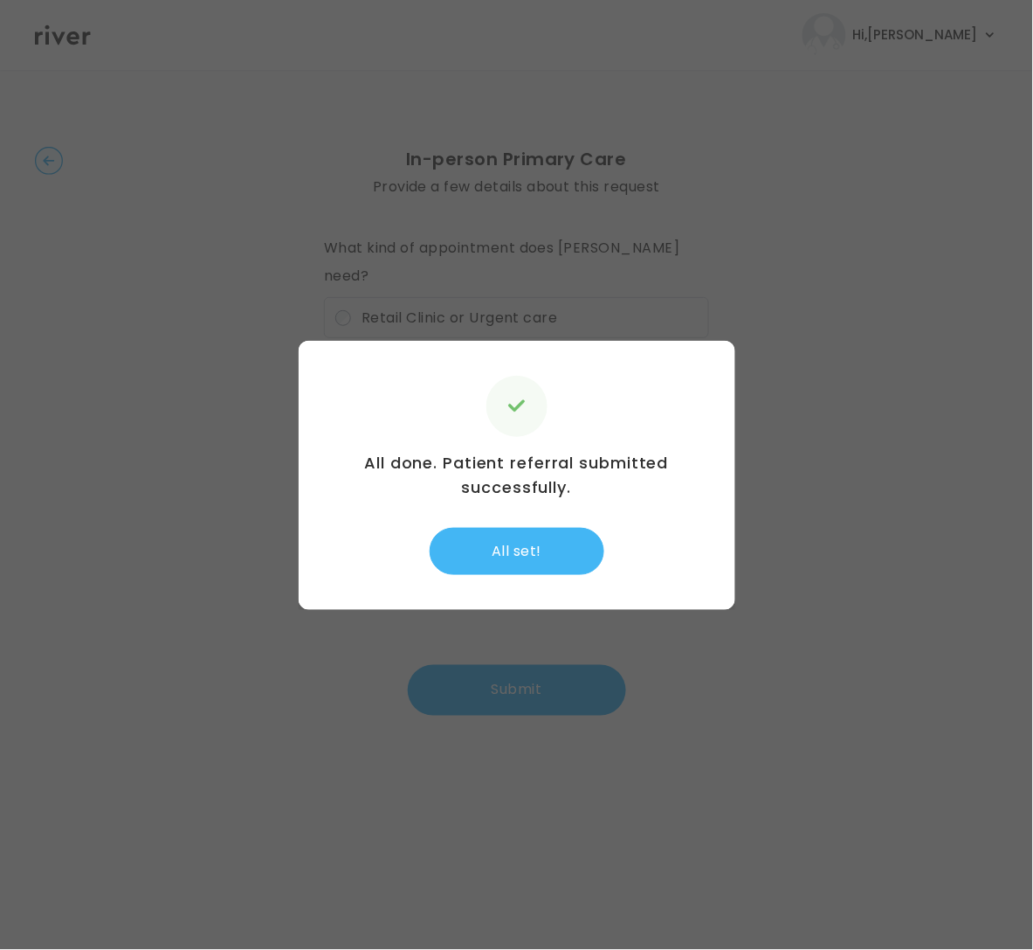
click at [542, 556] on button "All set!" at bounding box center [517, 551] width 175 height 47
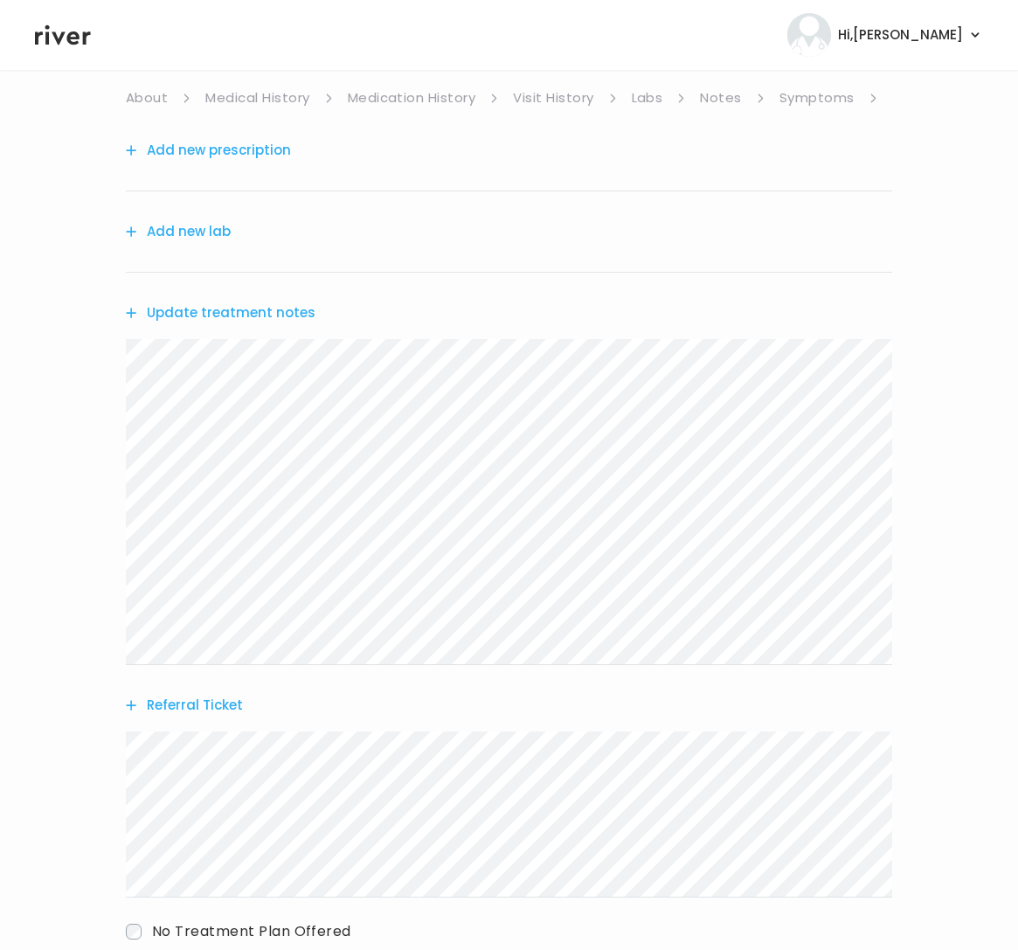
scroll to position [259, 0]
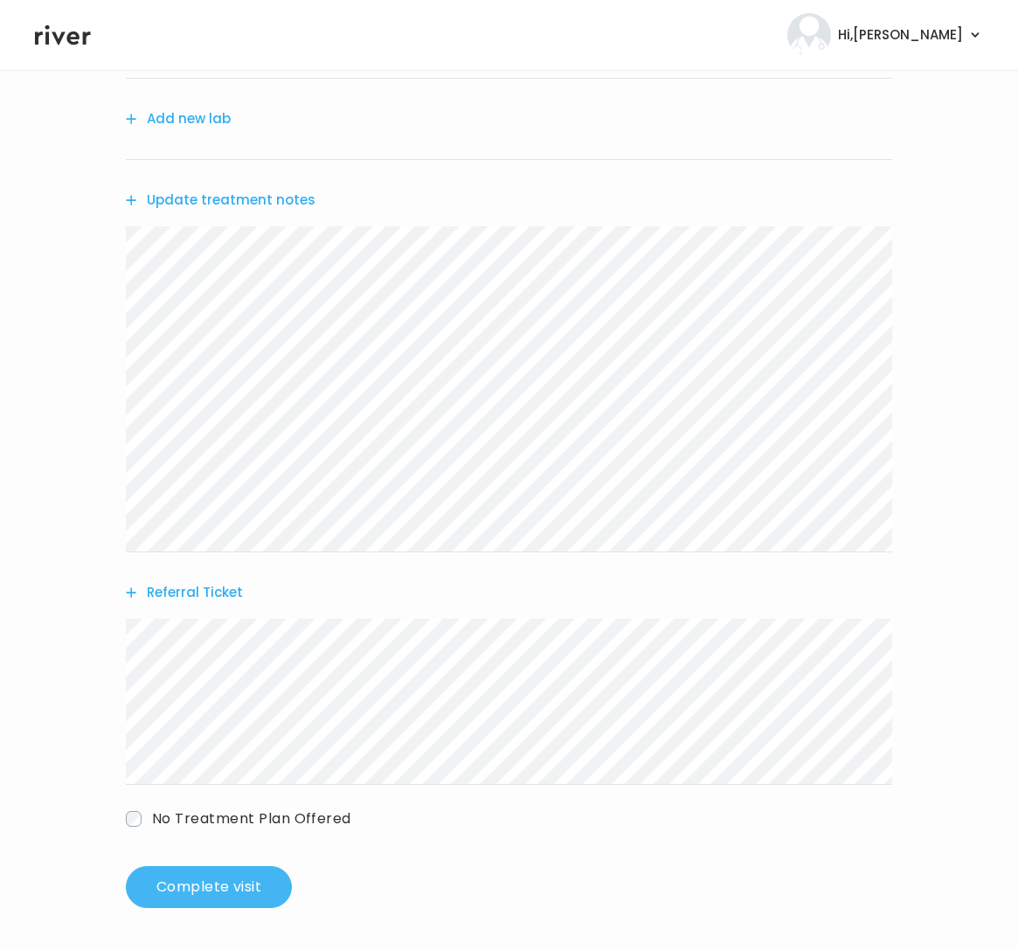
click at [236, 893] on button "Complete visit" at bounding box center [209, 887] width 166 height 42
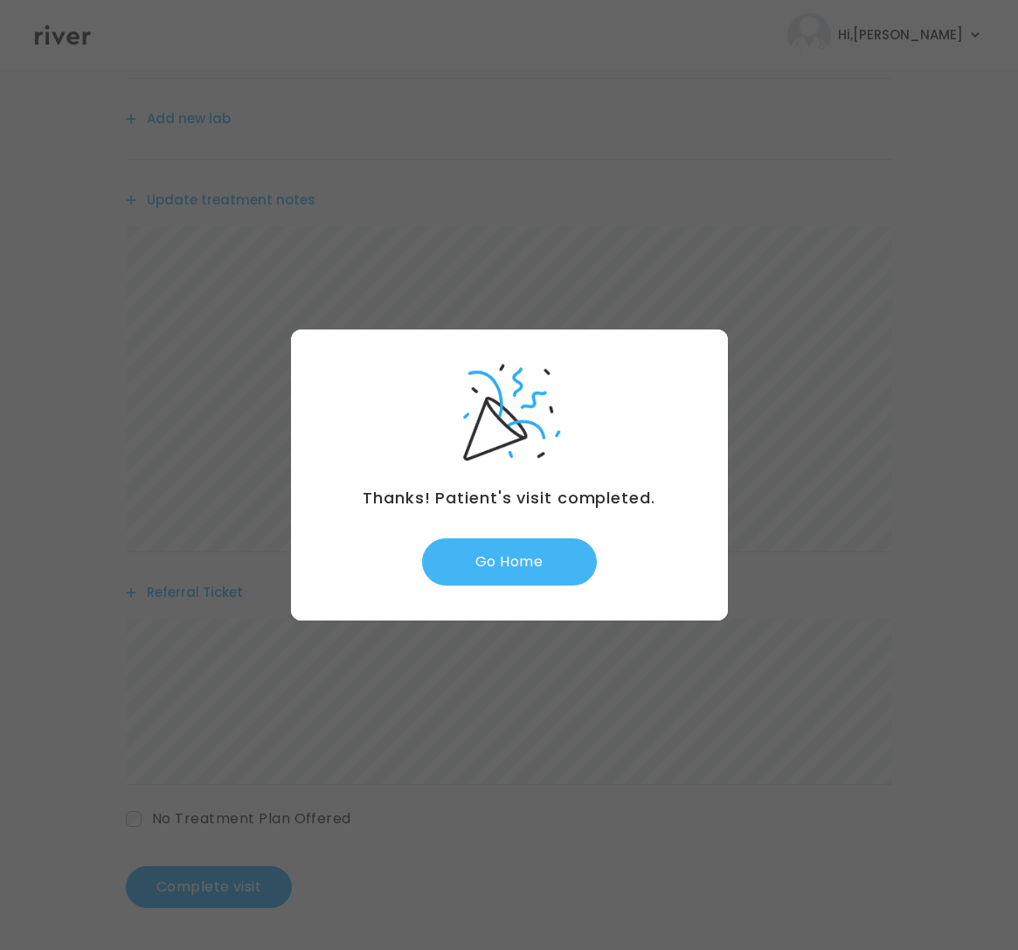
click at [505, 562] on button "Go Home" at bounding box center [509, 561] width 175 height 47
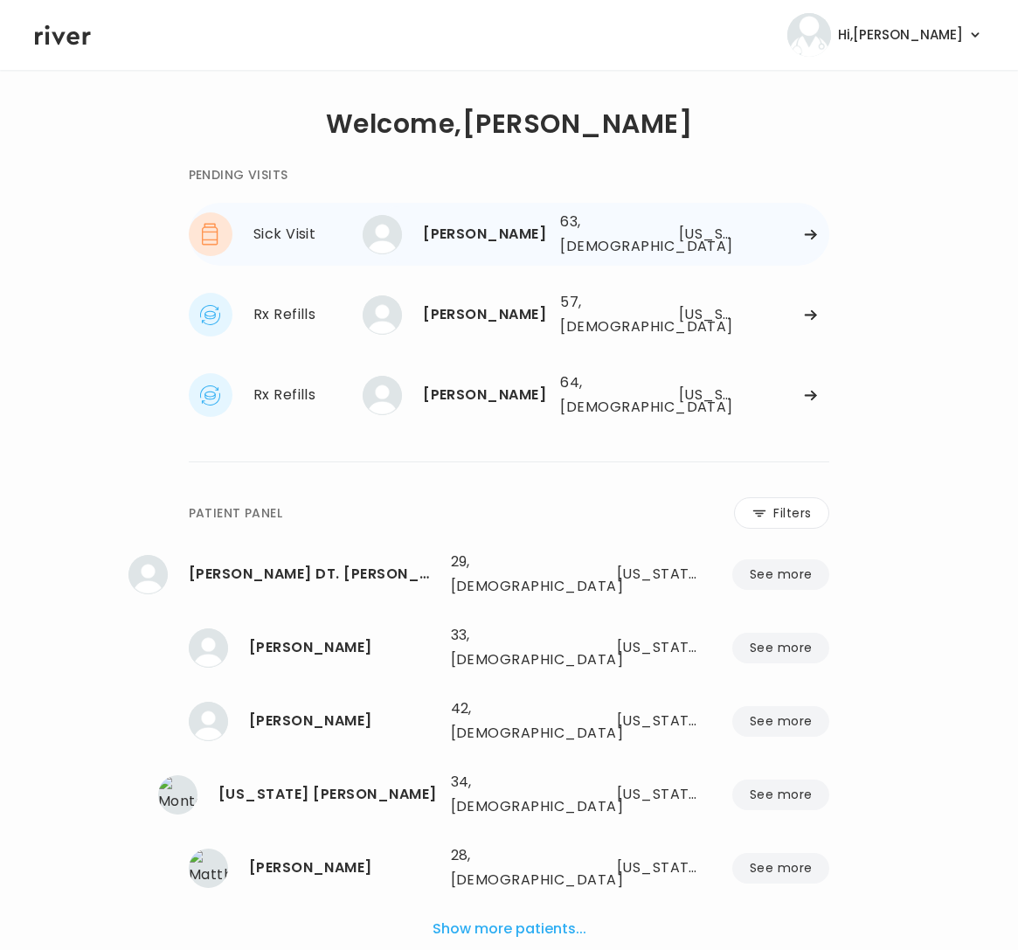
click at [649, 240] on div "[PERSON_NAME] 63, [DEMOGRAPHIC_DATA] See more 63, [DEMOGRAPHIC_DATA] [US_STATE]" at bounding box center [600, 234] width 458 height 56
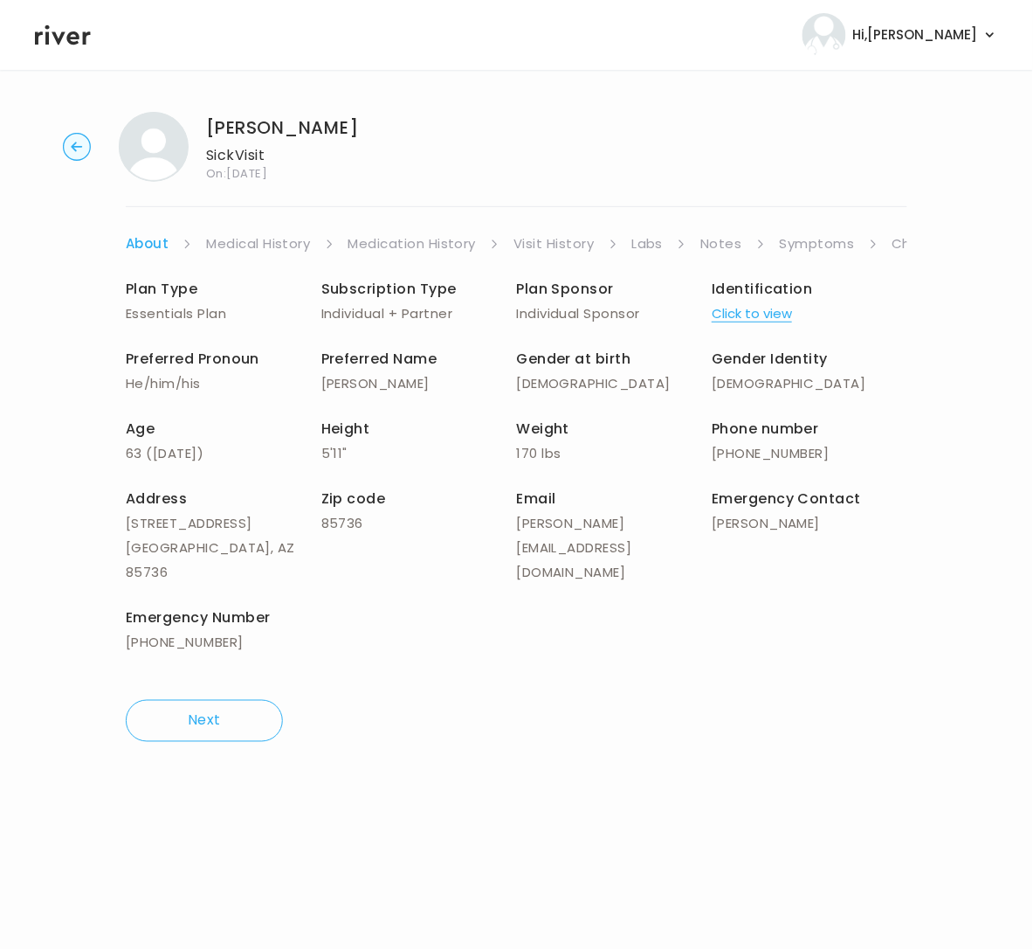
click at [826, 244] on link "Symptoms" at bounding box center [817, 243] width 75 height 24
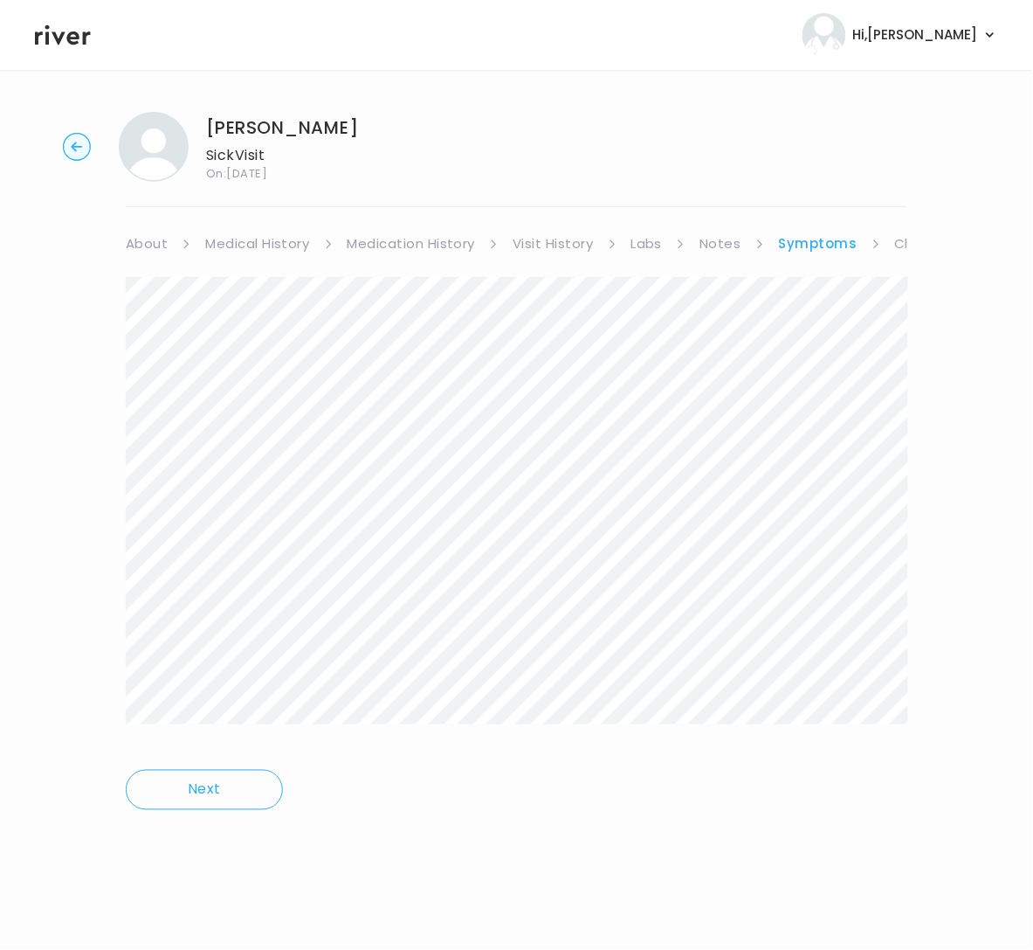
click at [920, 702] on div "[PERSON_NAME] Sick Visit On: [DATE] About Medical History Medication History Vi…" at bounding box center [516, 473] width 1033 height 750
click at [937, 365] on div "[PERSON_NAME] Sick Visit On: [DATE] About Medical History Medication History Vi…" at bounding box center [516, 473] width 1033 height 750
